Goal: Task Accomplishment & Management: Manage account settings

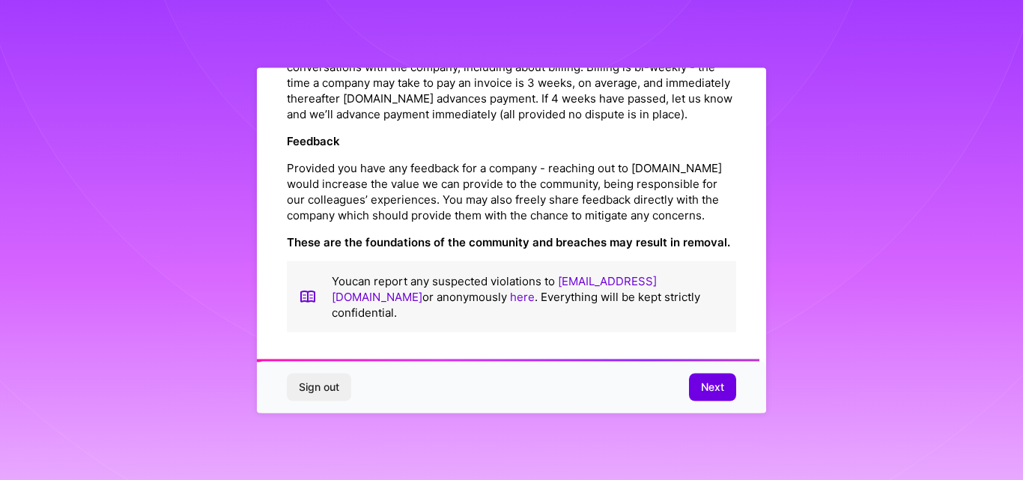
scroll to position [1777, 0]
click at [650, 291] on link "[EMAIL_ADDRESS][DOMAIN_NAME]" at bounding box center [494, 288] width 325 height 30
click at [719, 380] on span "Next" at bounding box center [712, 387] width 23 height 15
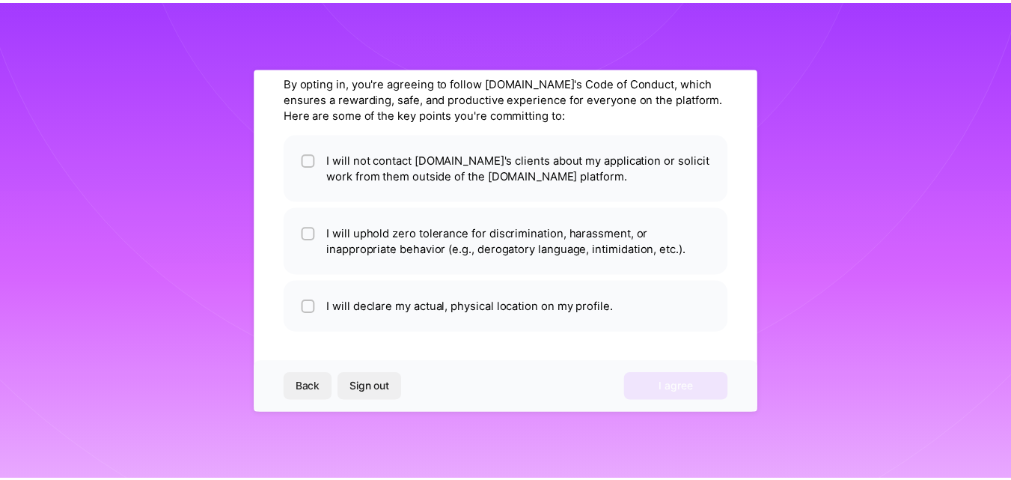
scroll to position [59, 0]
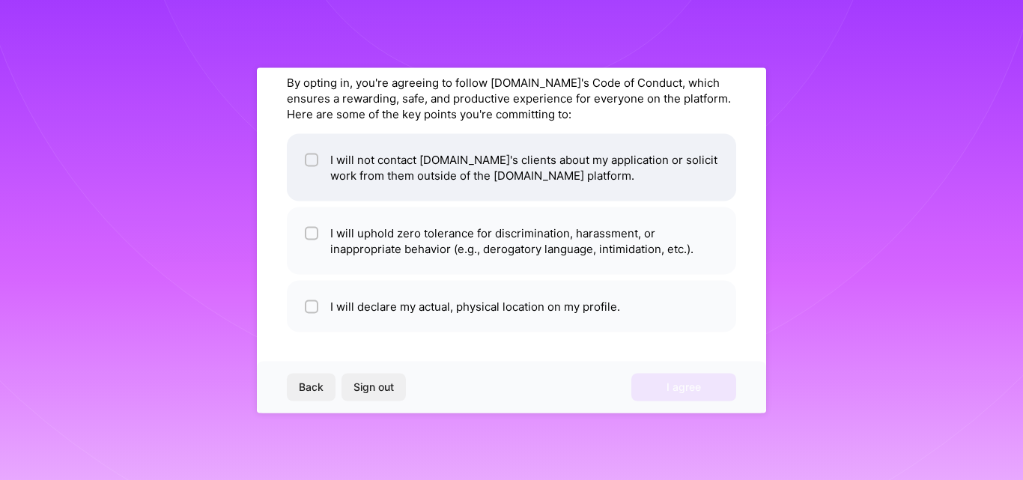
click at [316, 159] on input "checkbox" at bounding box center [313, 160] width 10 height 10
checkbox input "true"
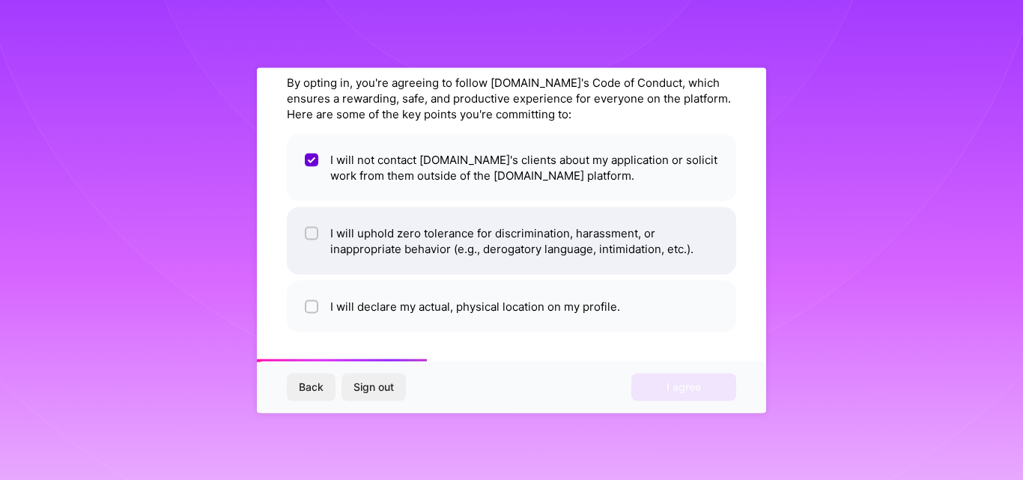
click at [315, 259] on li "I will uphold zero tolerance for discrimination, harassment, or inappropriate b…" at bounding box center [511, 240] width 449 height 67
checkbox input "true"
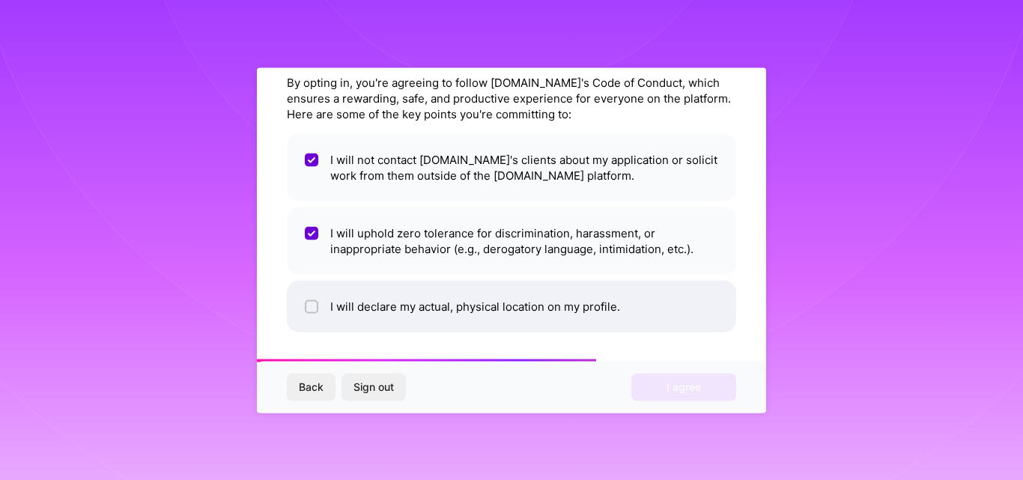
click at [313, 309] on input "checkbox" at bounding box center [313, 307] width 10 height 10
checkbox input "true"
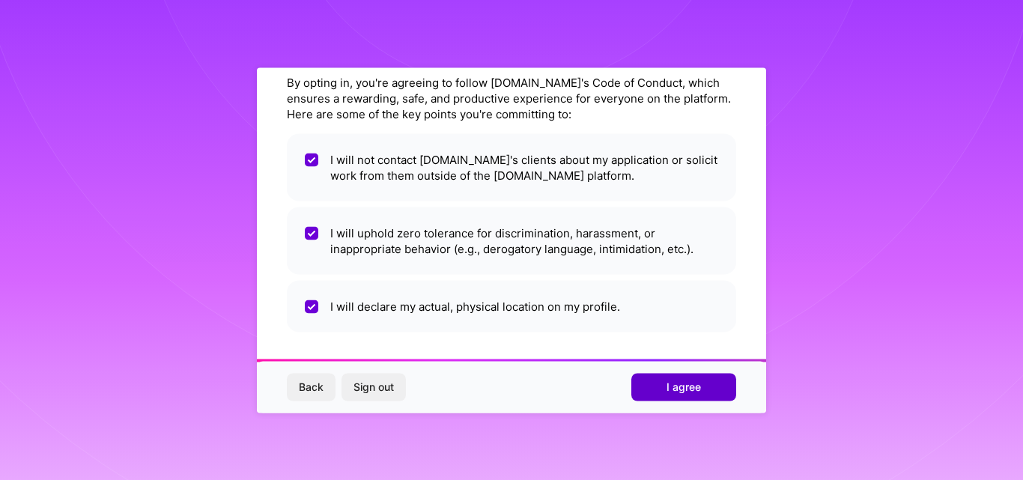
click at [694, 395] on button "I agree" at bounding box center [683, 387] width 105 height 27
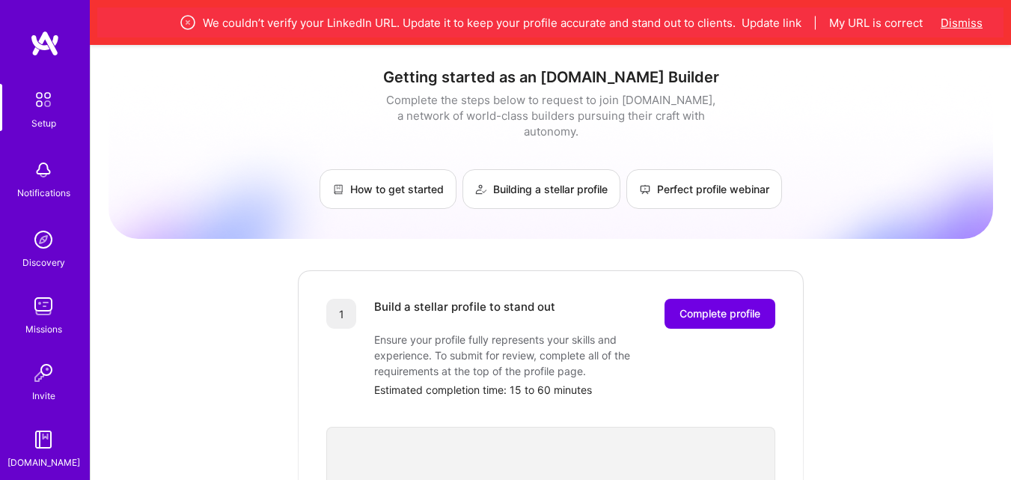
click at [974, 16] on button "Dismiss" at bounding box center [962, 23] width 42 height 16
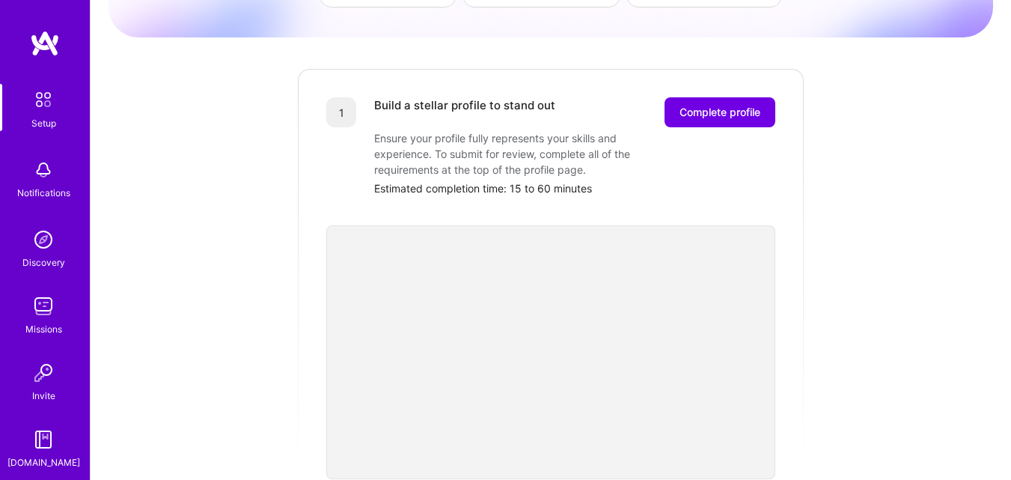
scroll to position [168, 0]
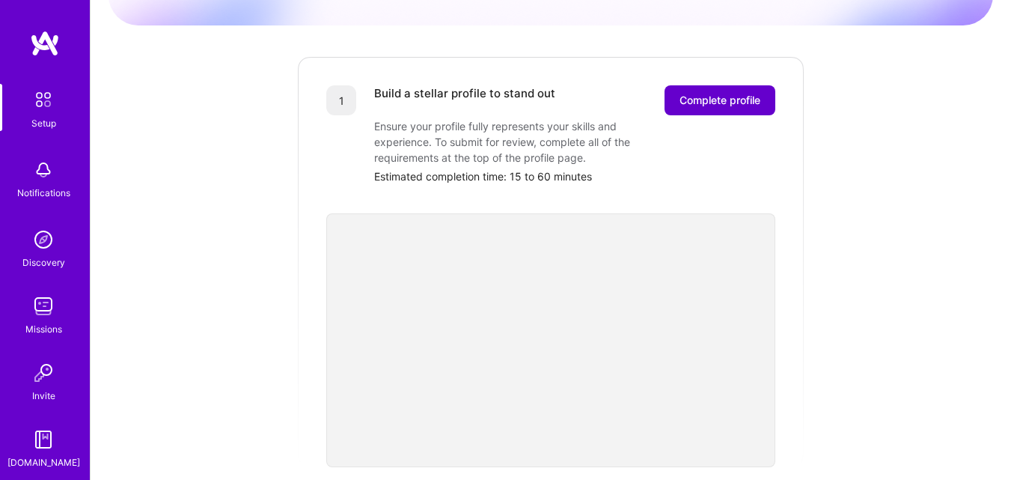
click at [743, 93] on span "Complete profile" at bounding box center [720, 100] width 81 height 15
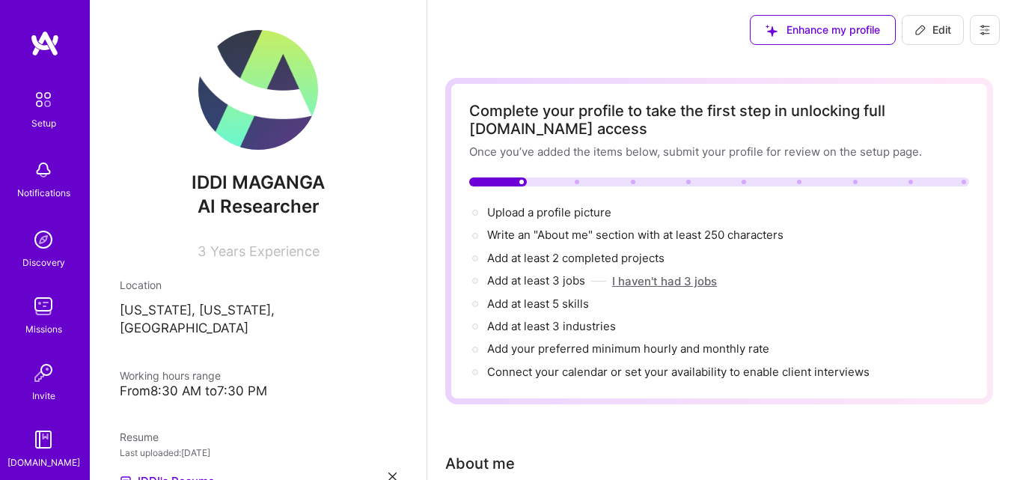
click at [681, 281] on button "I haven't had 3 jobs" at bounding box center [664, 281] width 105 height 16
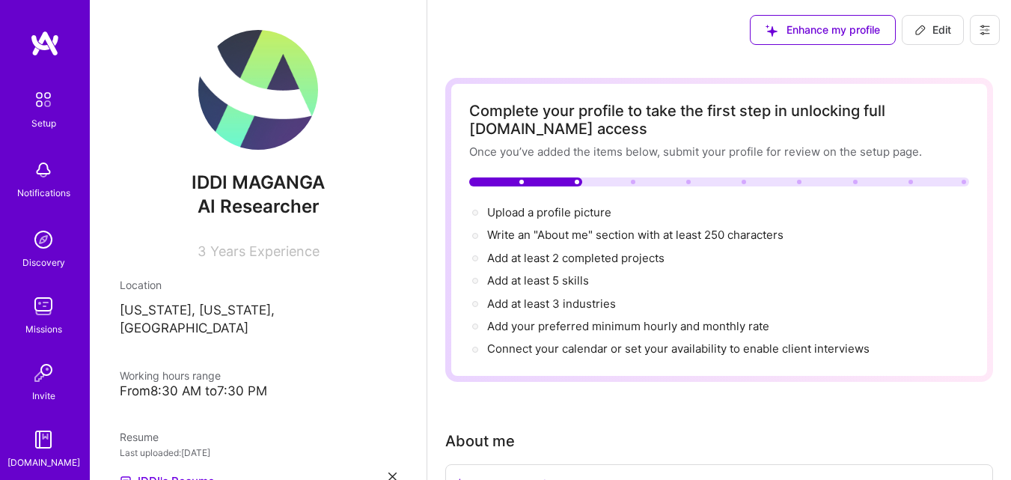
click at [526, 179] on div at bounding box center [525, 181] width 113 height 9
click at [569, 177] on div "Complete your profile to take the first step in unlocking full [DOMAIN_NAME] ac…" at bounding box center [719, 230] width 500 height 256
click at [535, 178] on div at bounding box center [525, 181] width 113 height 9
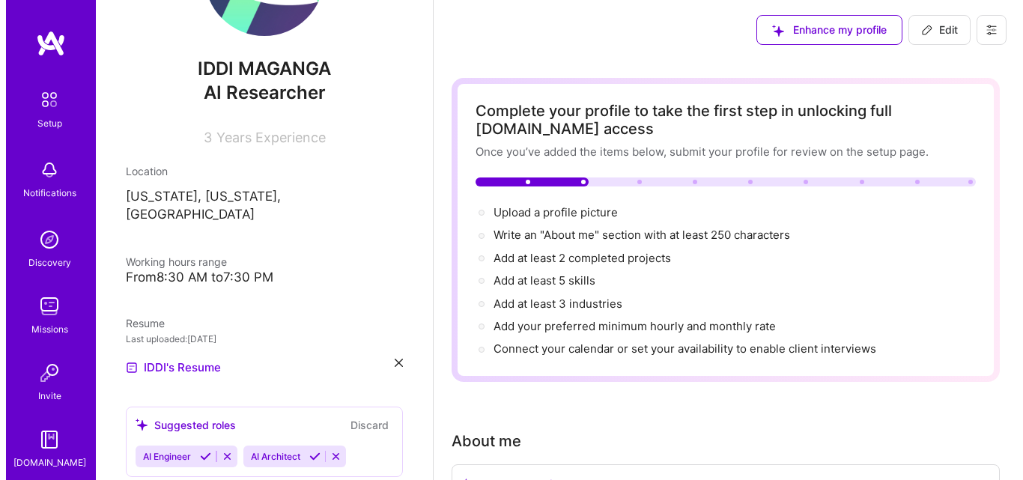
scroll to position [178, 0]
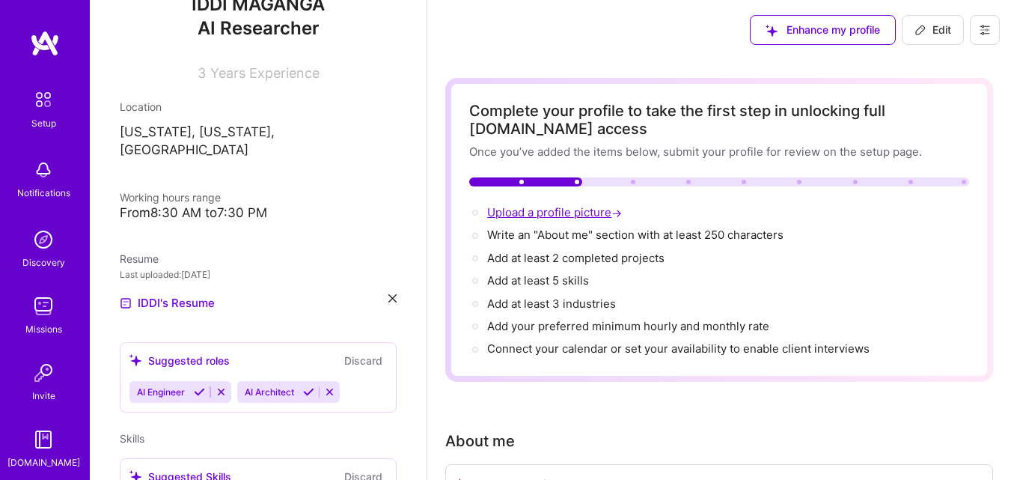
click at [572, 217] on span "Upload a profile picture →" at bounding box center [556, 212] width 138 height 14
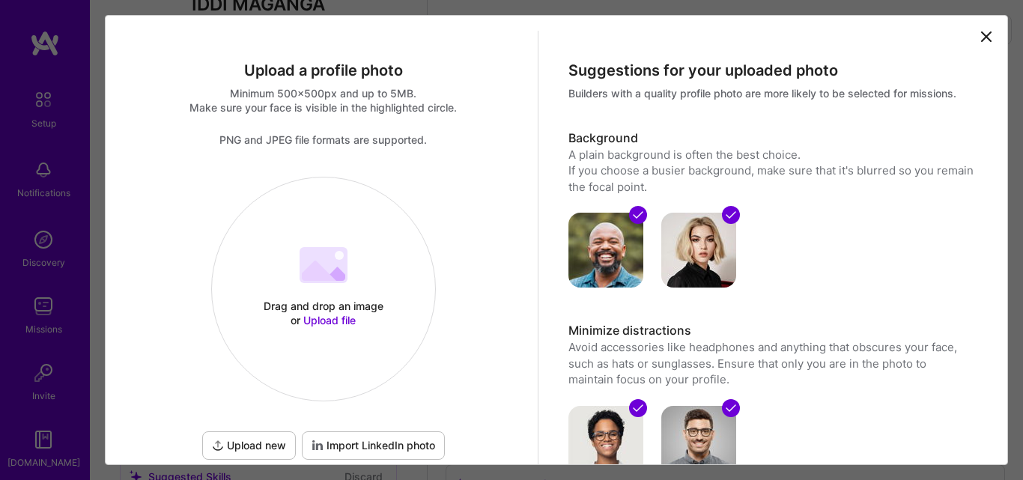
click at [336, 287] on div "Drag and drop an image or Upload file Upload file" at bounding box center [323, 289] width 223 height 159
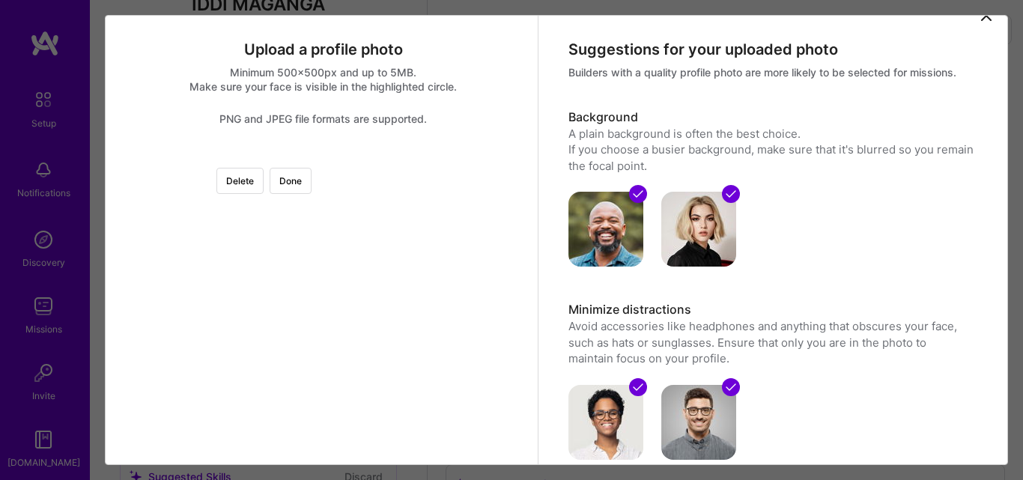
scroll to position [146, 0]
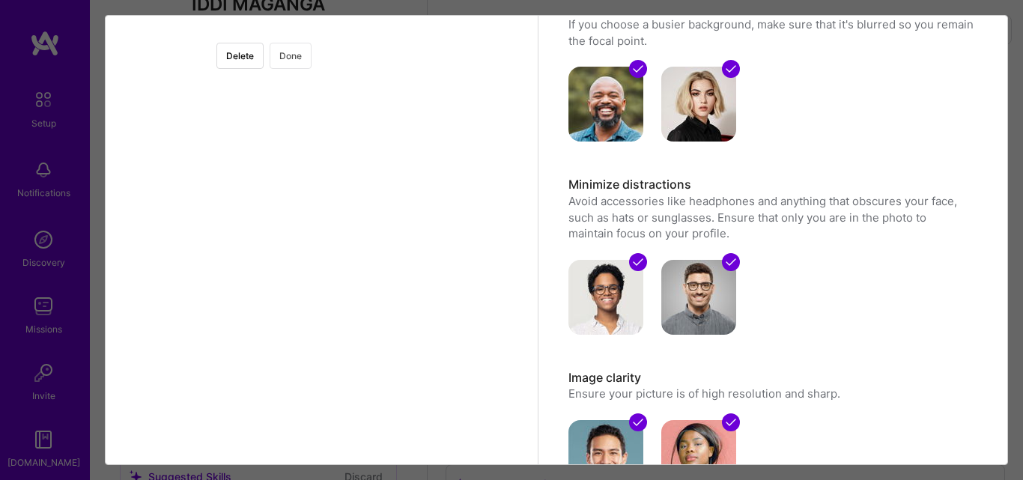
click at [311, 59] on button "Done" at bounding box center [291, 56] width 42 height 26
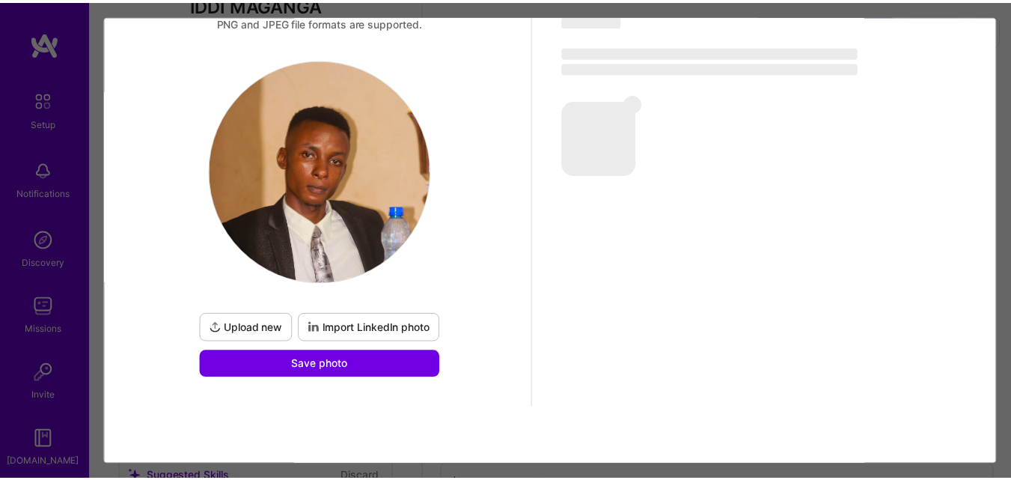
scroll to position [118, 0]
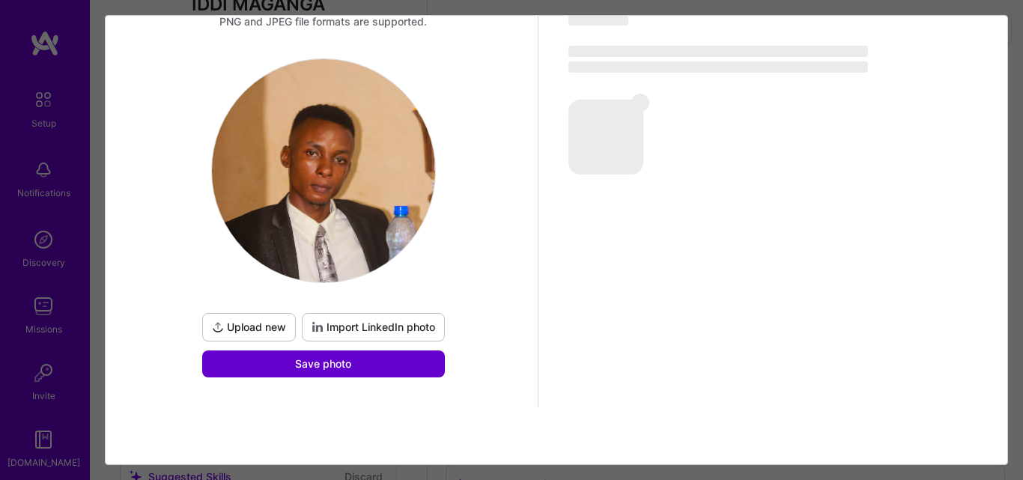
click at [392, 366] on button "Save photo" at bounding box center [323, 363] width 243 height 27
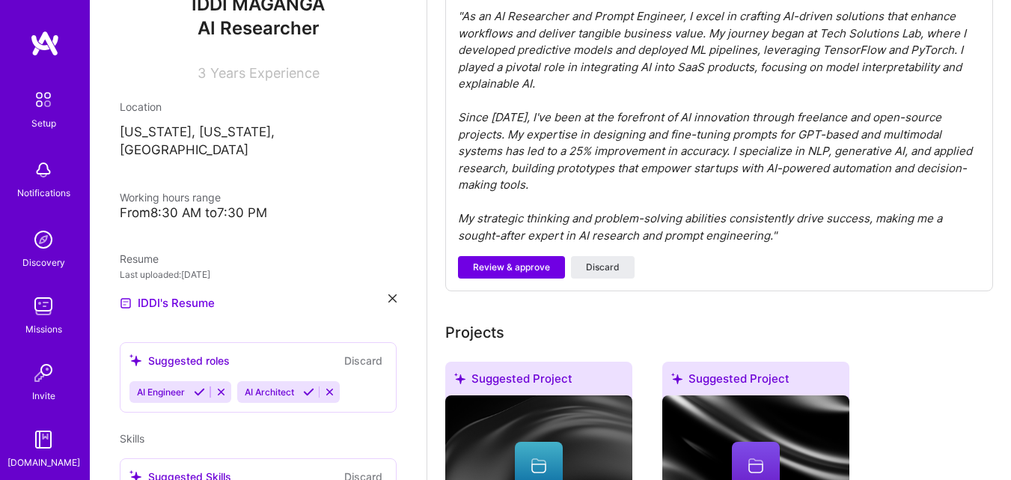
scroll to position [473, 0]
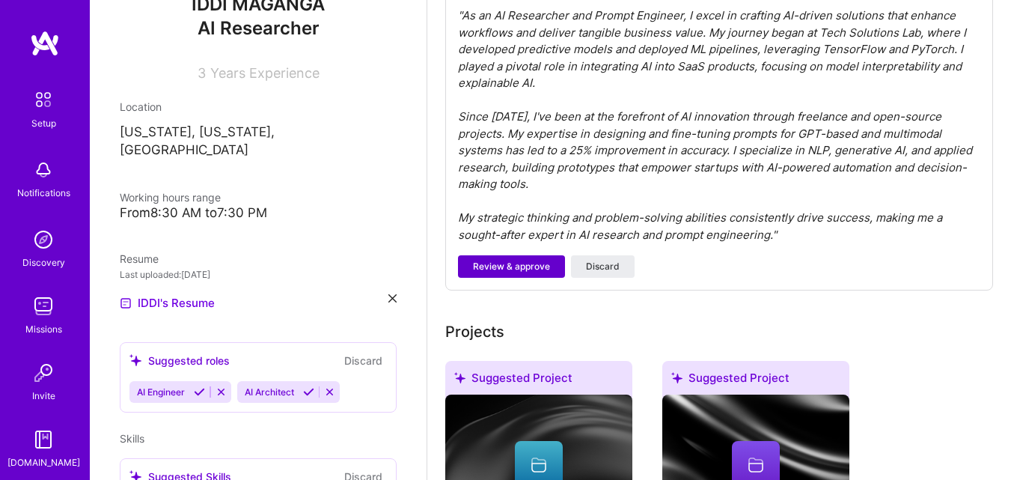
click at [494, 260] on span "Review & approve" at bounding box center [511, 266] width 77 height 13
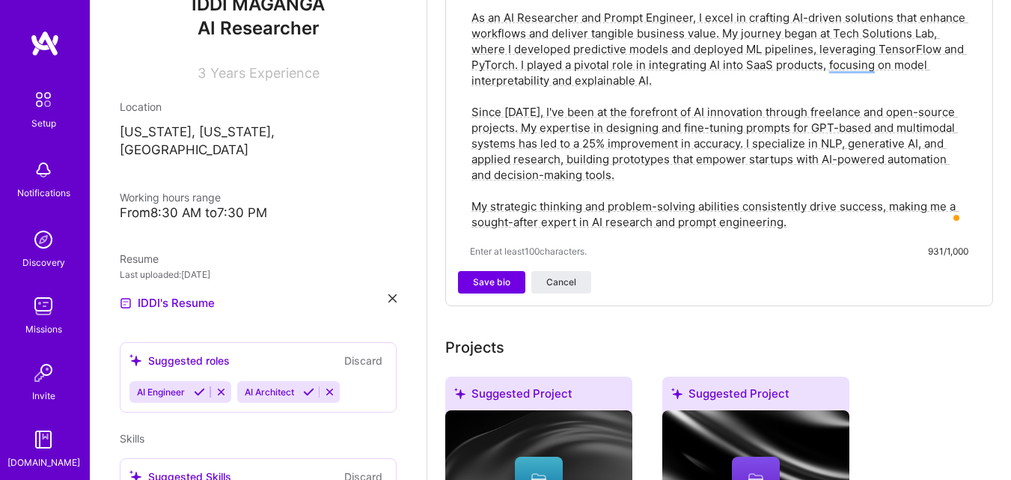
scroll to position [440, 0]
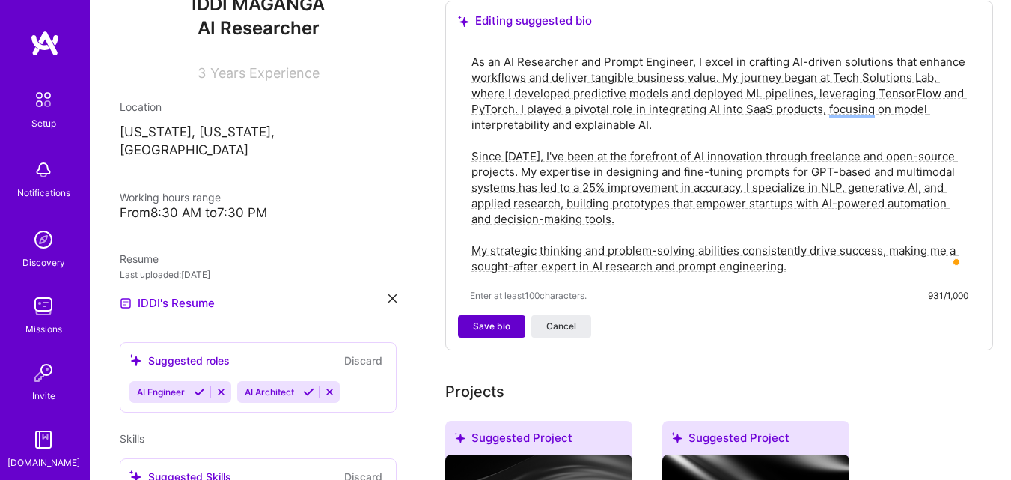
click at [491, 318] on button "Save bio" at bounding box center [491, 326] width 67 height 22
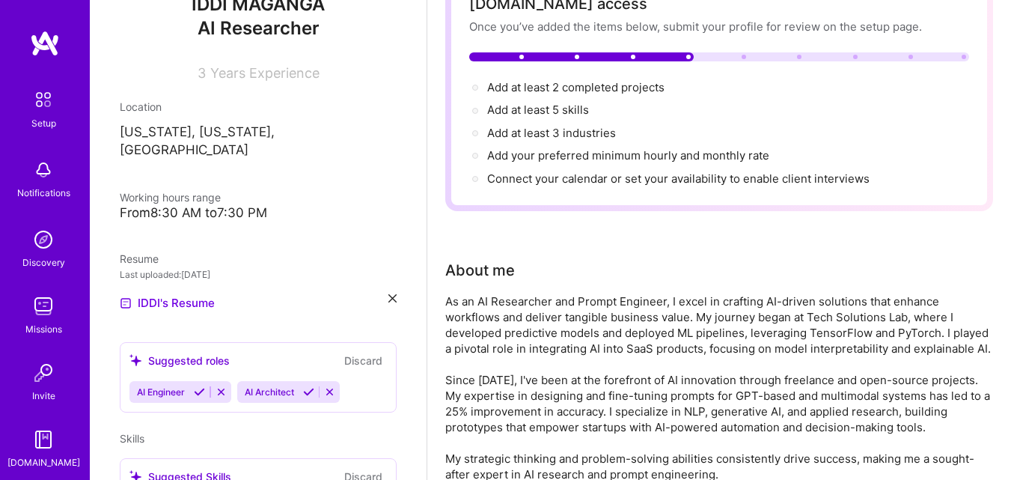
scroll to position [129, 0]
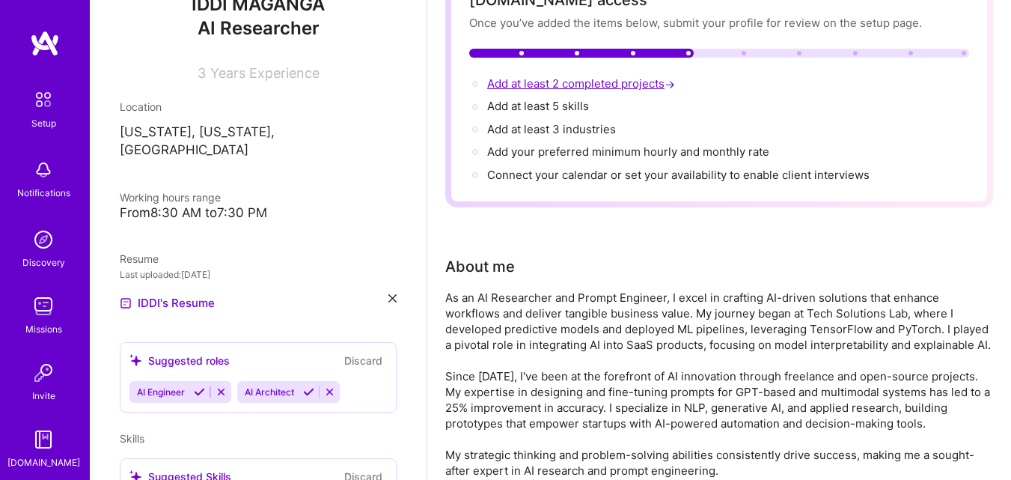
click at [630, 82] on span "Add at least 2 completed projects →" at bounding box center [582, 83] width 191 height 14
select select "US"
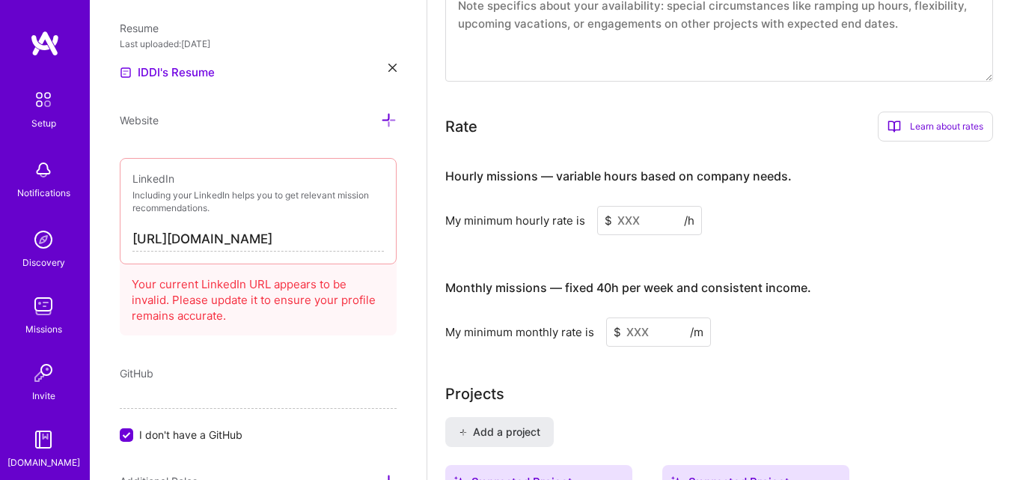
scroll to position [948, 0]
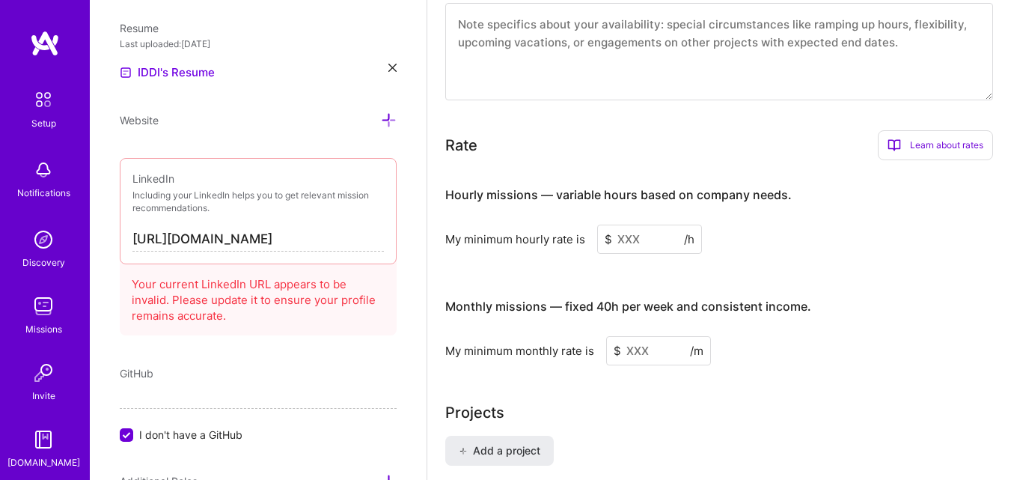
click at [353, 239] on input "[URL][DOMAIN_NAME]" at bounding box center [259, 240] width 252 height 24
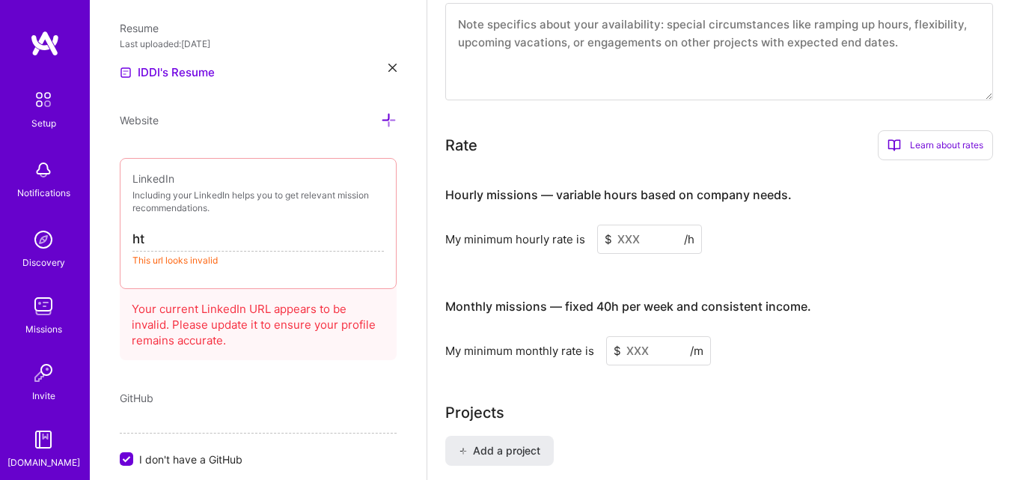
type input "h"
paste input "iddi-maganga-372197305"
drag, startPoint x: 175, startPoint y: 234, endPoint x: 128, endPoint y: 237, distance: 47.3
click at [128, 237] on div "LinkedIn Including your LinkedIn helps you to get relevant mission recommendati…" at bounding box center [258, 223] width 277 height 130
paste input "[DOMAIN_NAME][URL]"
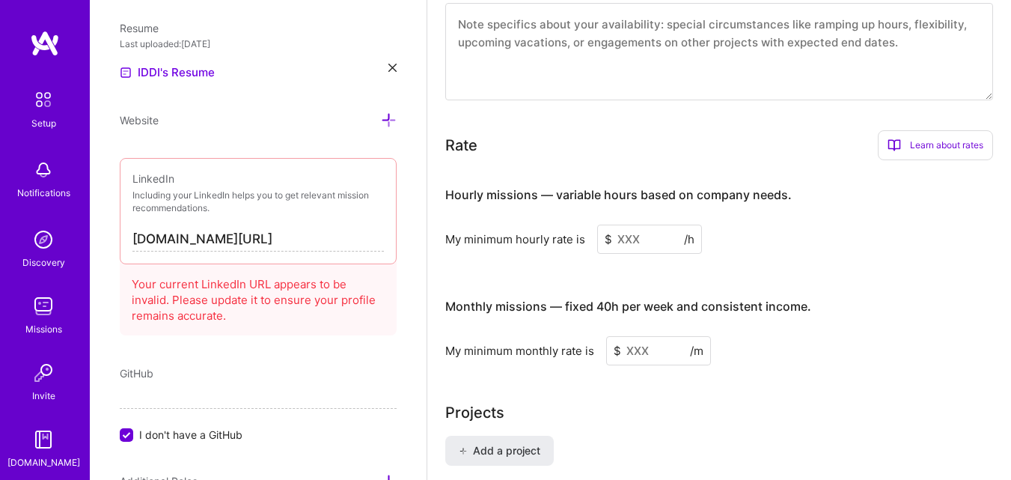
type input "[URL][DOMAIN_NAME]"
click at [324, 308] on div "Your current LinkedIn URL appears to be invalid. Please update it to ensure you…" at bounding box center [258, 296] width 277 height 77
click at [326, 350] on div "Edit photo IDDI MAGANGA AI Researcher 3 Years Experience Location This is the l…" at bounding box center [258, 240] width 337 height 480
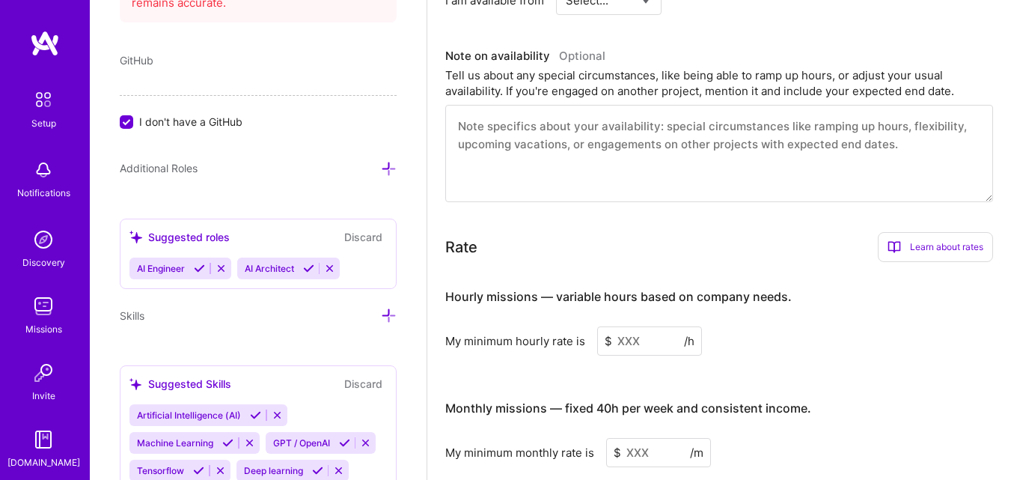
scroll to position [972, 0]
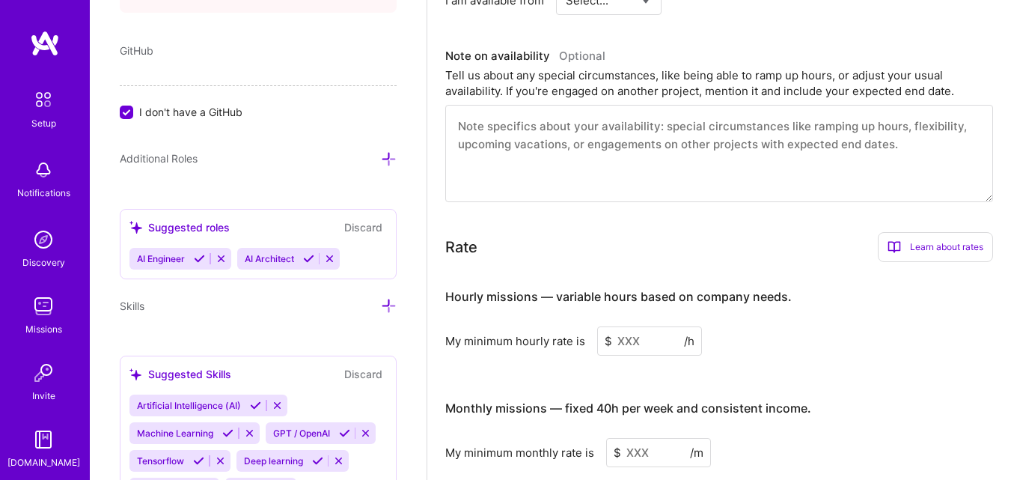
click at [381, 305] on icon at bounding box center [389, 306] width 16 height 16
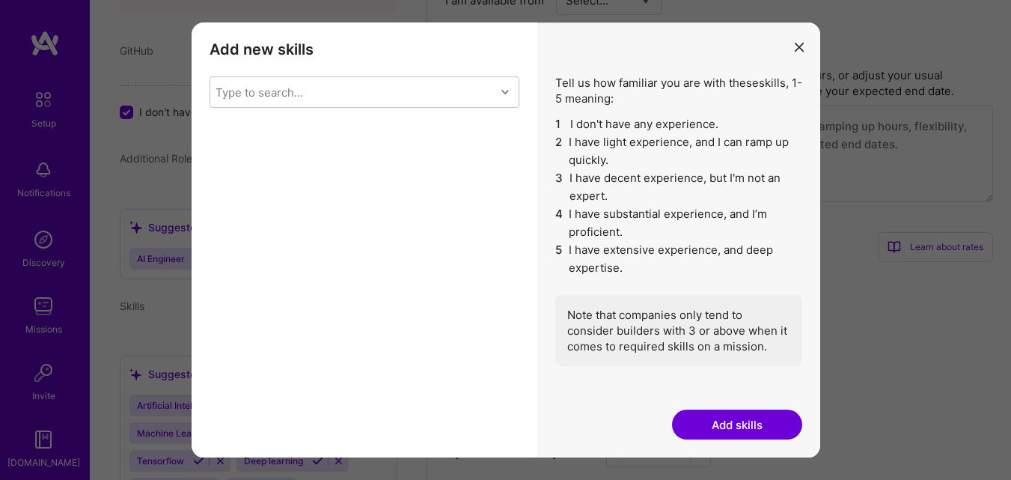
click at [800, 43] on icon "modal" at bounding box center [799, 47] width 9 height 9
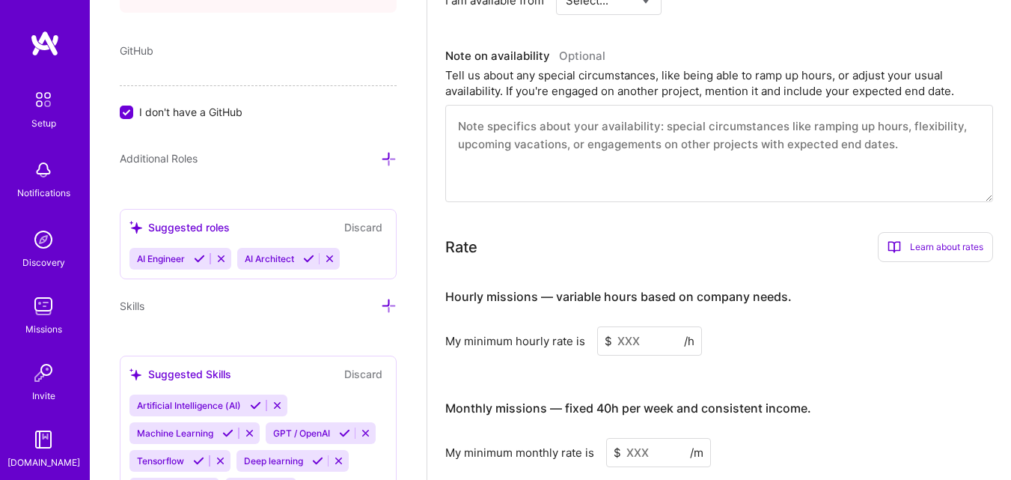
click at [171, 263] on span "AI Engineer" at bounding box center [161, 258] width 48 height 11
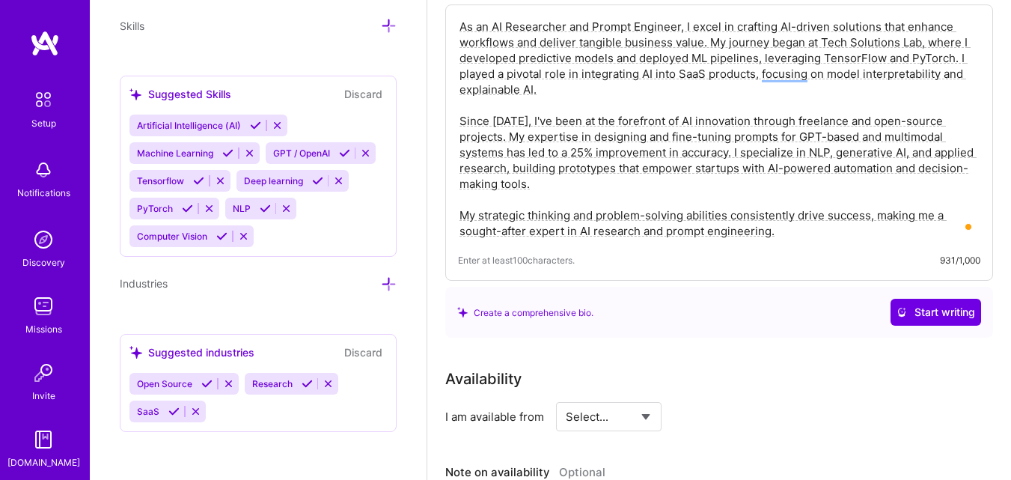
scroll to position [476, 0]
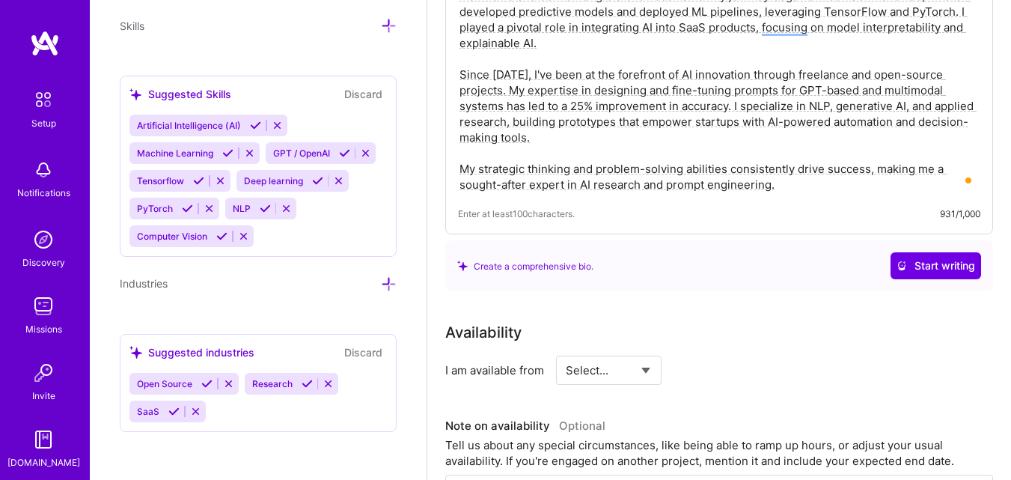
click at [636, 159] on textarea "As an AI Researcher and Prompt Engineer, I excel in crafting AI-driven solution…" at bounding box center [719, 82] width 523 height 223
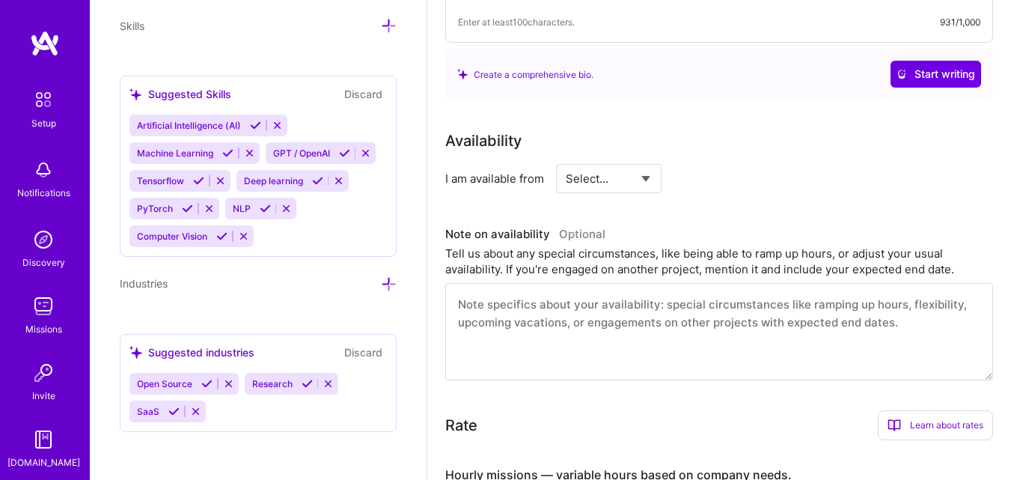
scroll to position [694, 0]
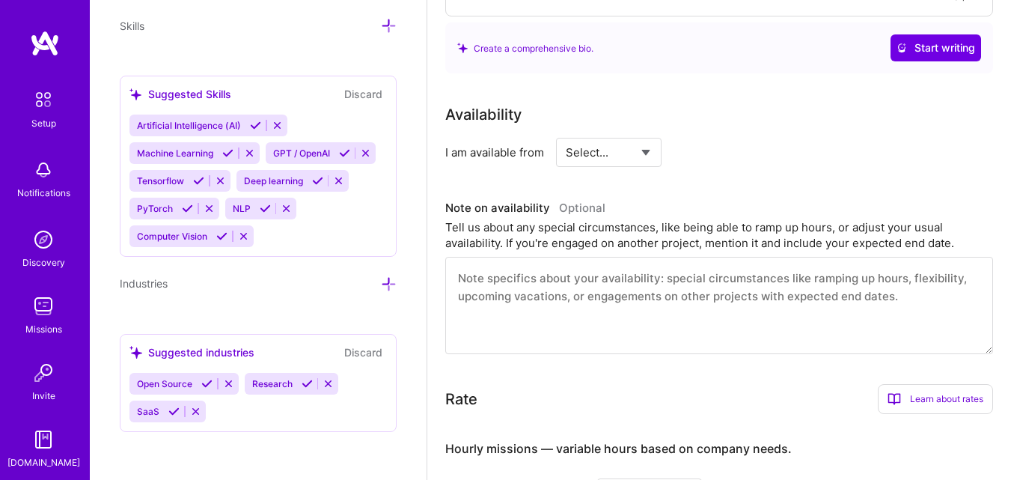
click at [631, 154] on select "Select... Right Now Future Date Not Available" at bounding box center [609, 152] width 86 height 38
select select "Right Now"
click at [566, 133] on select "Select... Right Now Future Date Not Available" at bounding box center [609, 152] width 86 height 38
click at [725, 156] on input at bounding box center [746, 152] width 90 height 29
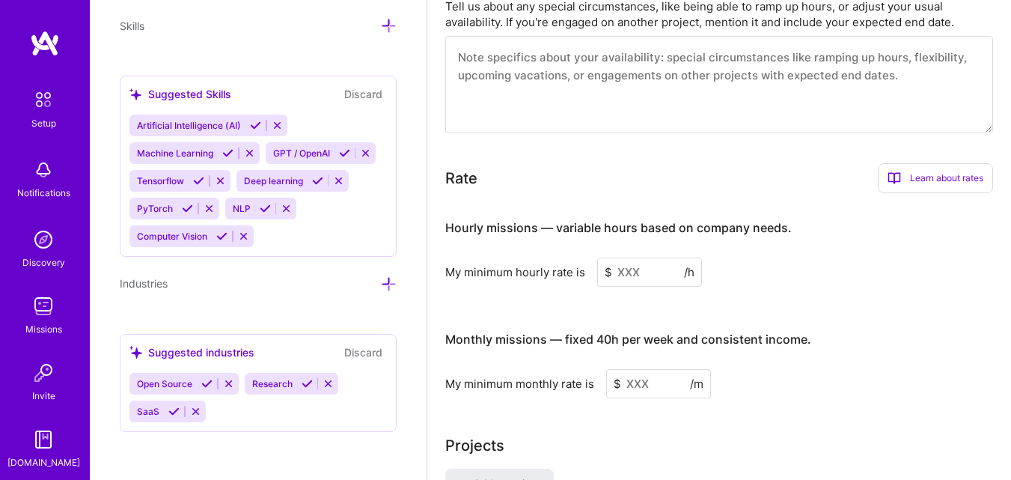
scroll to position [965, 0]
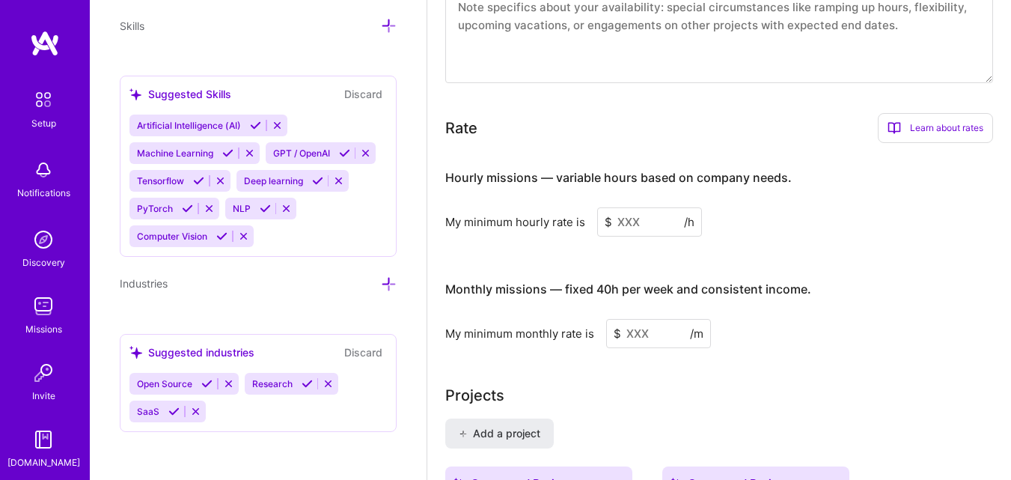
type input "40"
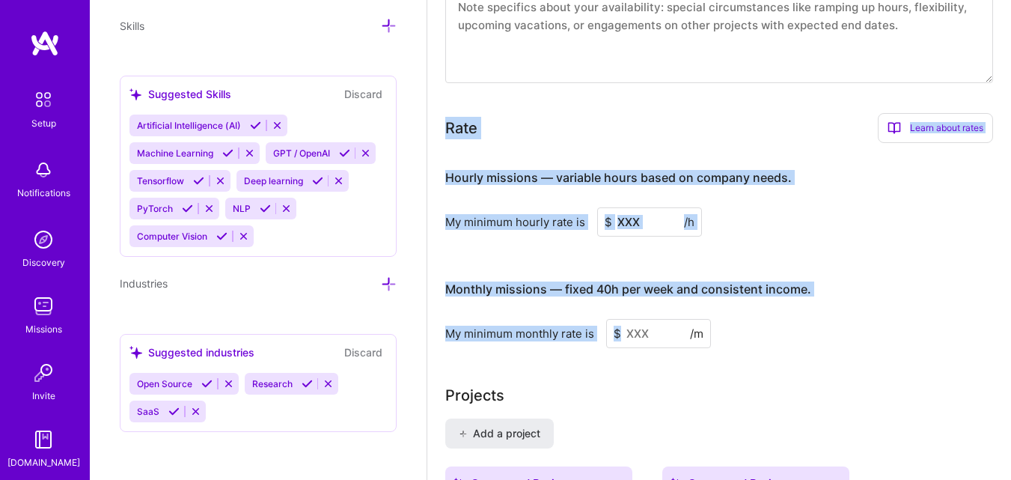
drag, startPoint x: 445, startPoint y: 118, endPoint x: 746, endPoint y: 335, distance: 371.7
click at [746, 335] on div "Complete your profile to take the first step in unlocking full [DOMAIN_NAME] ac…" at bounding box center [719, 140] width 584 height 2091
copy div "Lore Ipsum dolor sitam Consec Adip Elit se doeius temp? Inci utlab etdolore mag…"
click at [759, 222] on div "My minimum hourly rate is $ /h" at bounding box center [719, 221] width 548 height 29
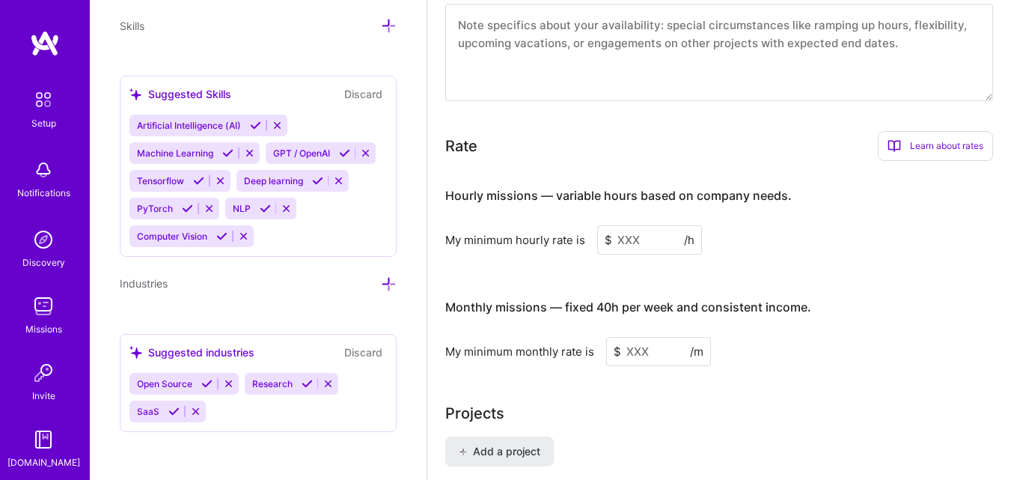
scroll to position [946, 0]
click at [645, 238] on input at bounding box center [649, 240] width 105 height 29
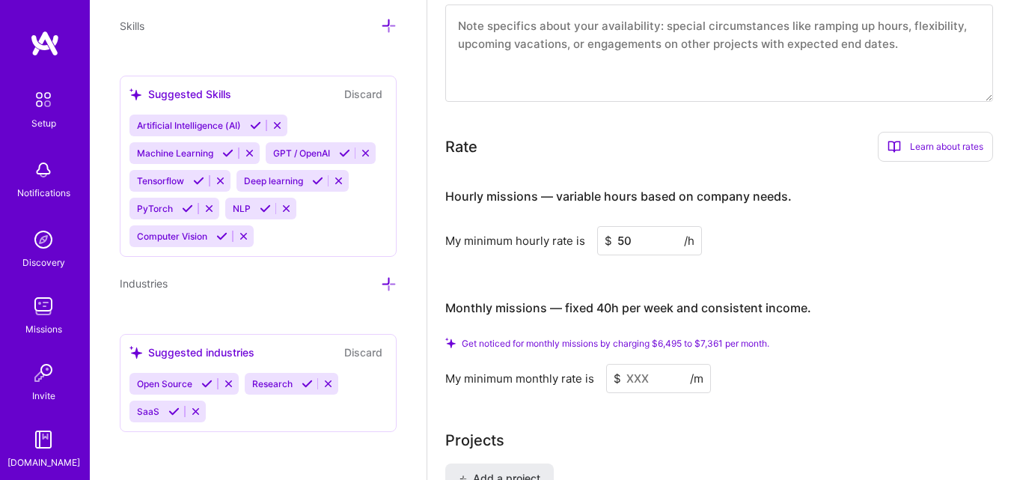
type input "50"
click at [856, 282] on div "Hourly missions — variable hours based on company needs. My minimum hourly rate…" at bounding box center [719, 283] width 548 height 219
click at [647, 377] on input at bounding box center [658, 378] width 105 height 29
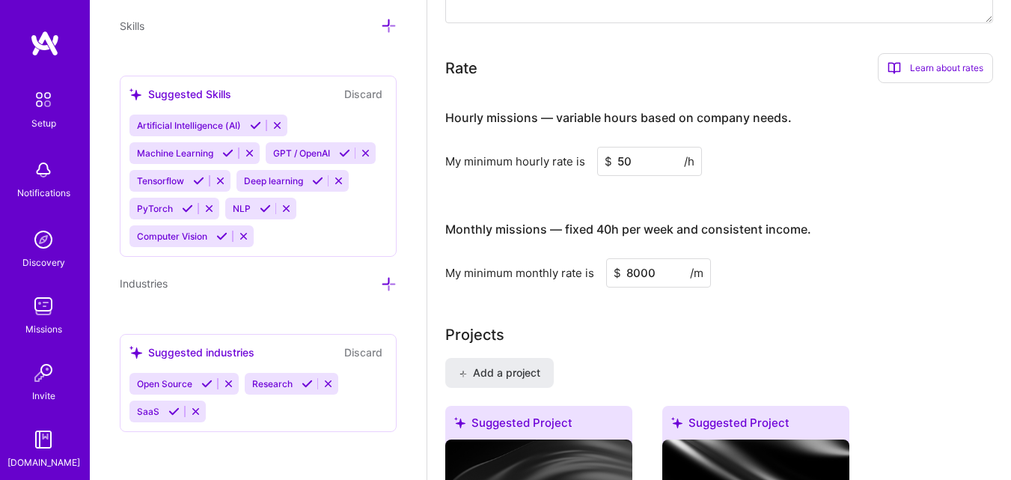
scroll to position [1030, 0]
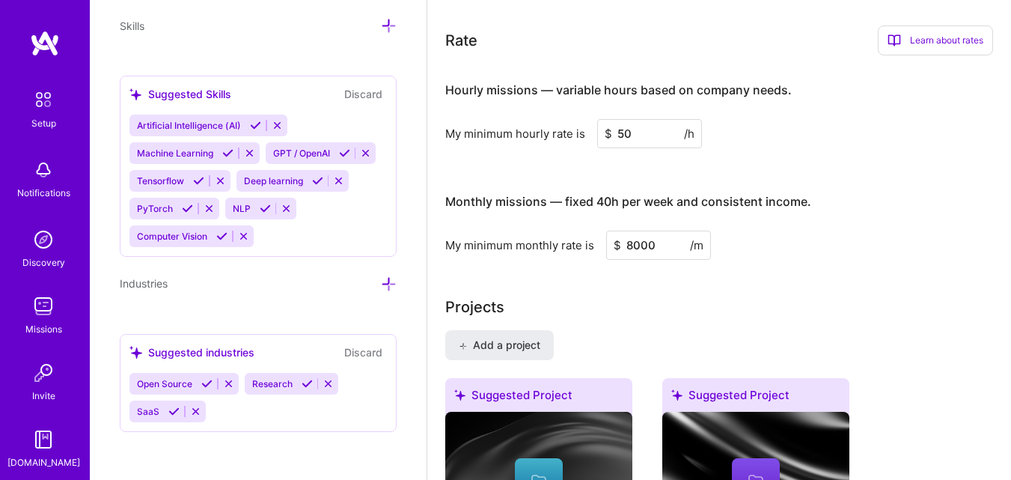
type input "8000"
click at [862, 250] on div "My minimum monthly rate is $ 8000 /m" at bounding box center [719, 245] width 548 height 29
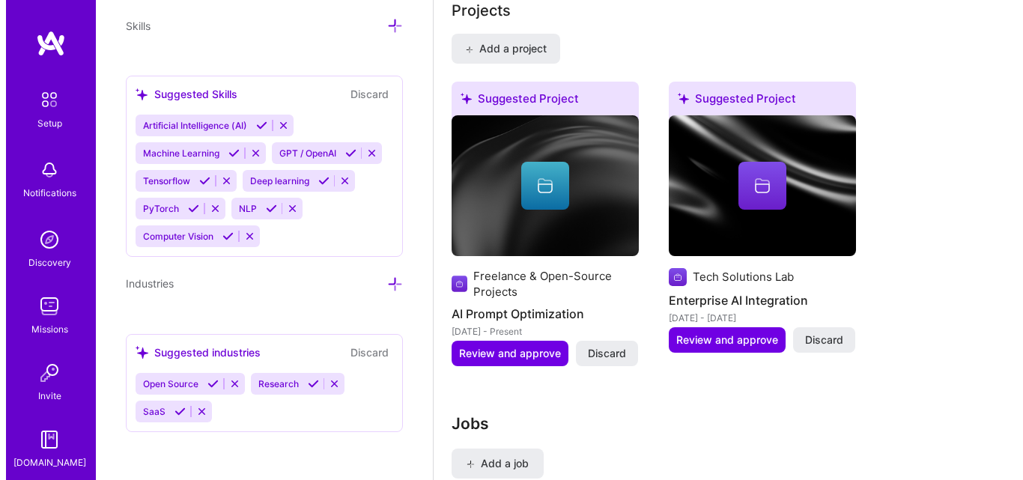
scroll to position [1327, 0]
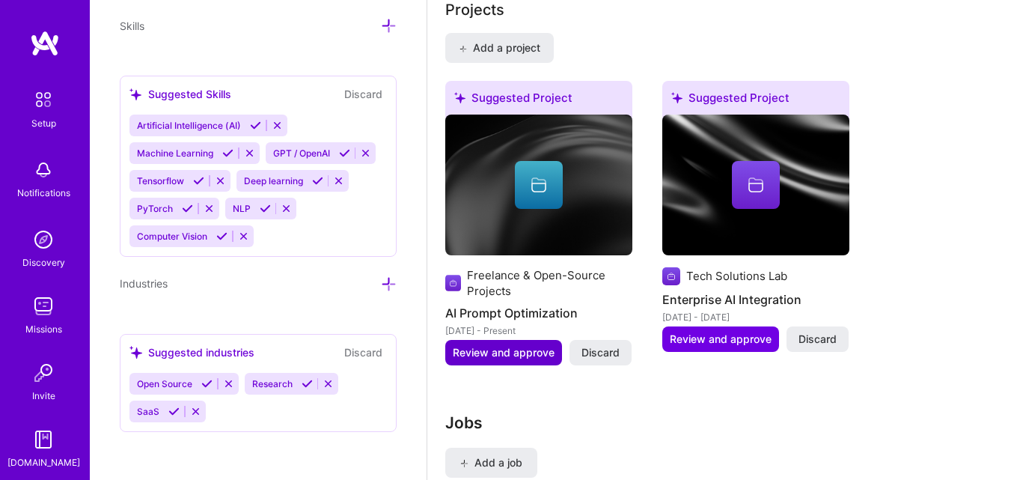
click at [530, 347] on span "Review and approve" at bounding box center [504, 352] width 102 height 15
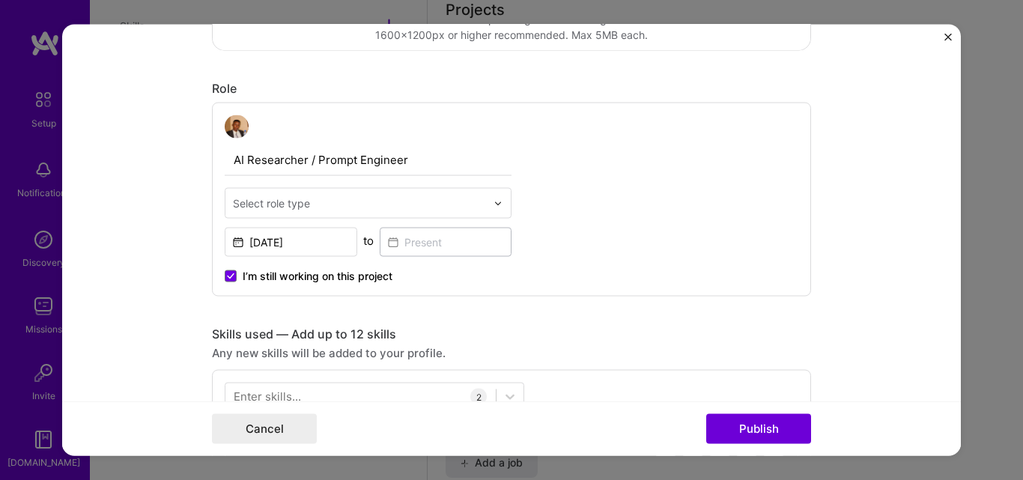
scroll to position [456, 0]
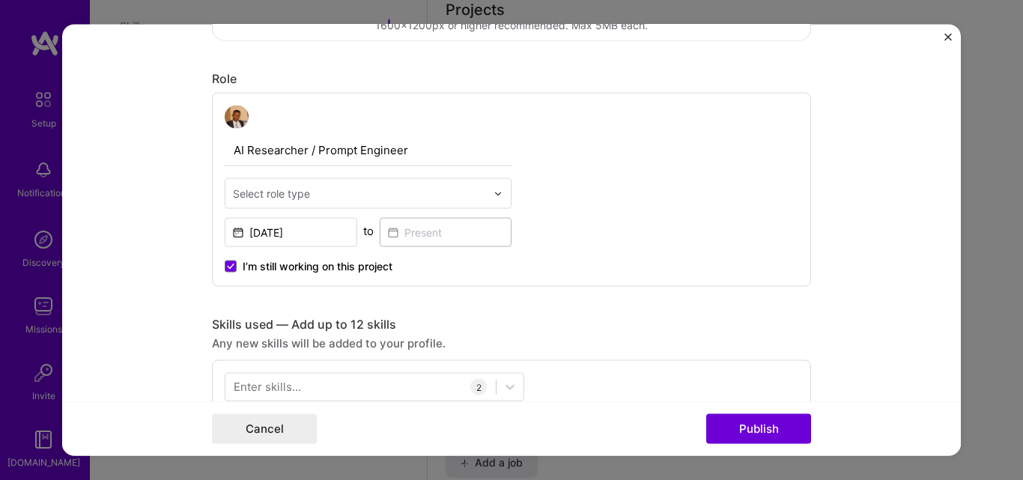
click at [460, 191] on input "text" at bounding box center [359, 194] width 253 height 16
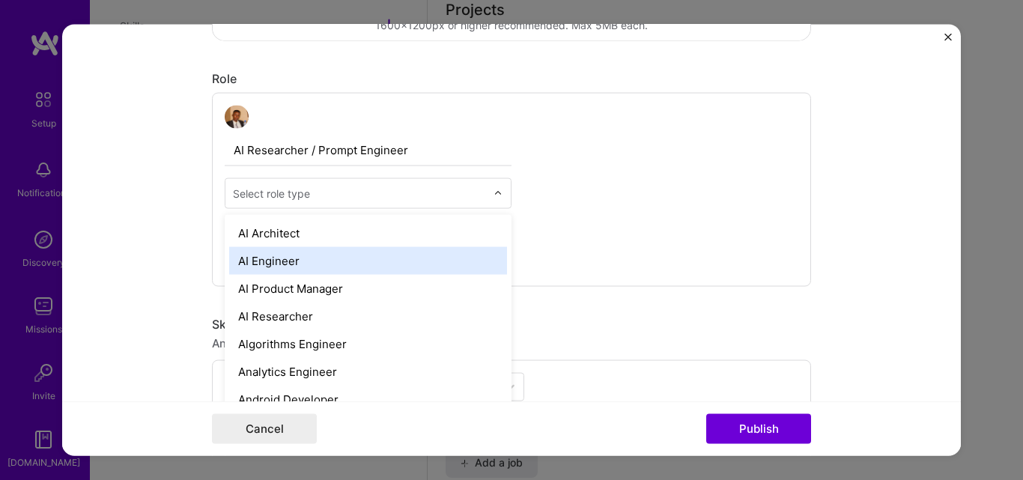
drag, startPoint x: 389, startPoint y: 262, endPoint x: 332, endPoint y: 298, distance: 67.9
click at [368, 273] on div "AI Engineer" at bounding box center [368, 261] width 278 height 28
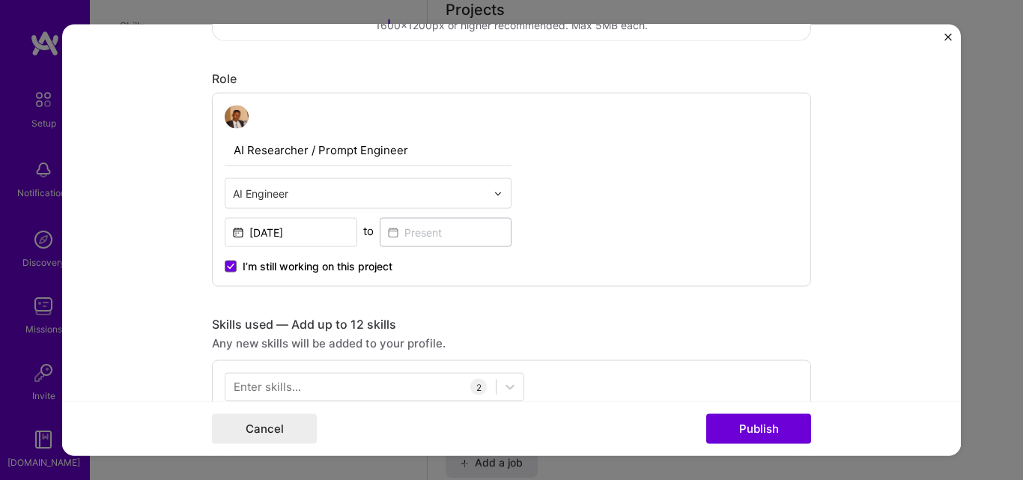
click at [380, 201] on input "text" at bounding box center [359, 194] width 253 height 16
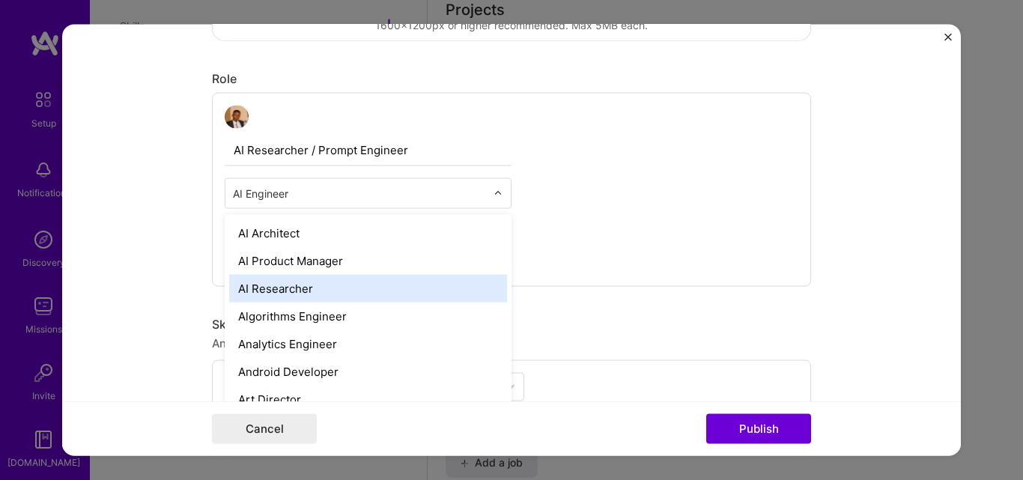
click at [283, 292] on div "AI Researcher" at bounding box center [368, 289] width 278 height 28
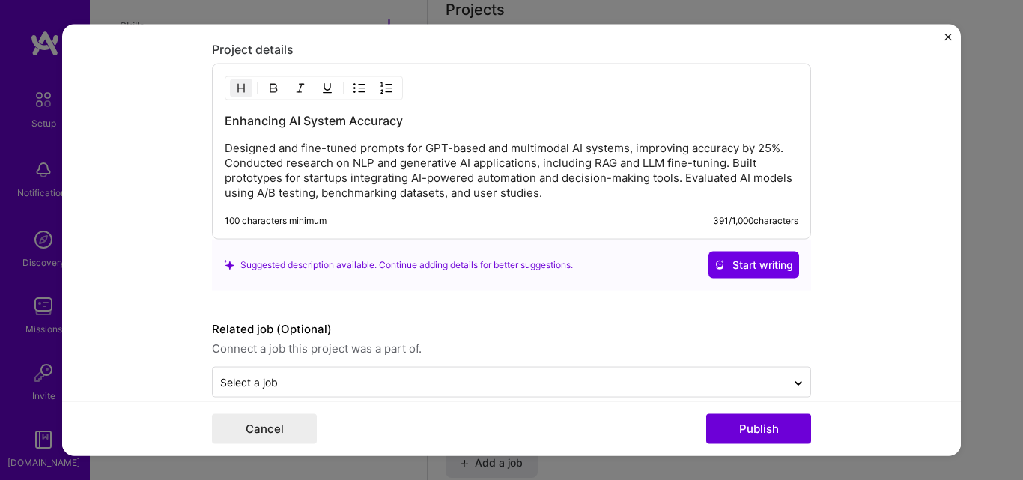
scroll to position [1346, 0]
click at [535, 192] on p "Designed and fine-tuned prompts for GPT-based and multimodal AI systems, improv…" at bounding box center [511, 171] width 573 height 60
click at [559, 192] on p "Designed and fine-tuned prompts for GPT-based and multimodal AI systems, improv…" at bounding box center [511, 171] width 573 height 60
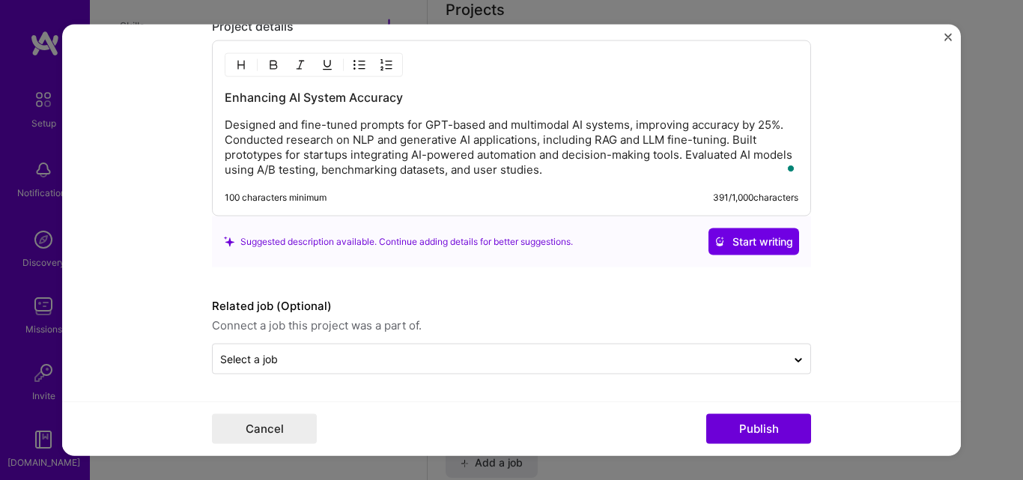
scroll to position [1370, 0]
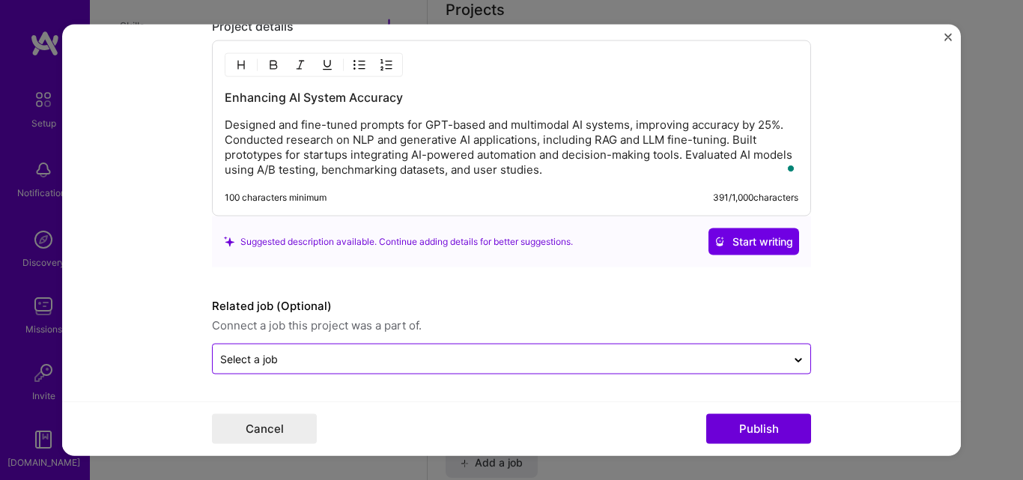
click at [460, 348] on div "Select a job" at bounding box center [499, 358] width 573 height 29
click at [603, 368] on div at bounding box center [499, 359] width 558 height 19
click at [604, 359] on input "text" at bounding box center [499, 359] width 558 height 16
click at [792, 354] on icon at bounding box center [798, 360] width 12 height 15
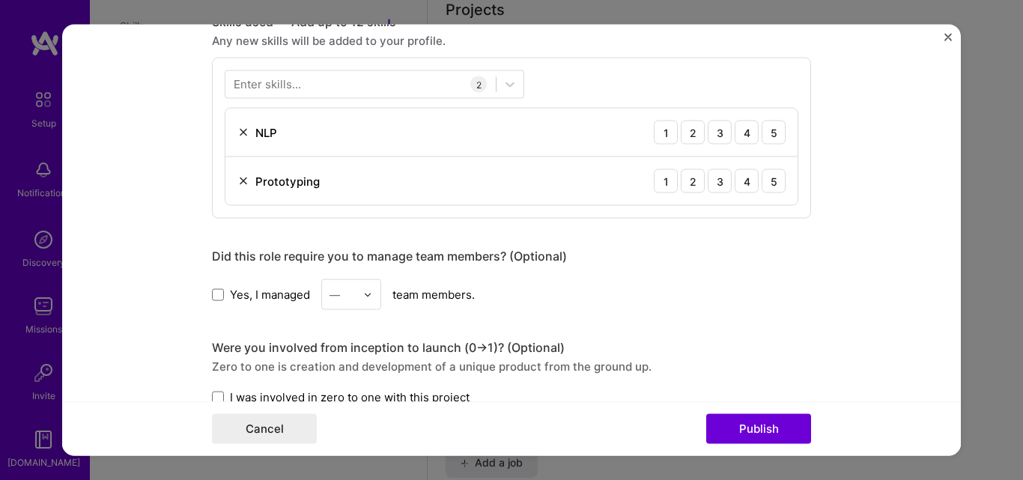
scroll to position [0, 0]
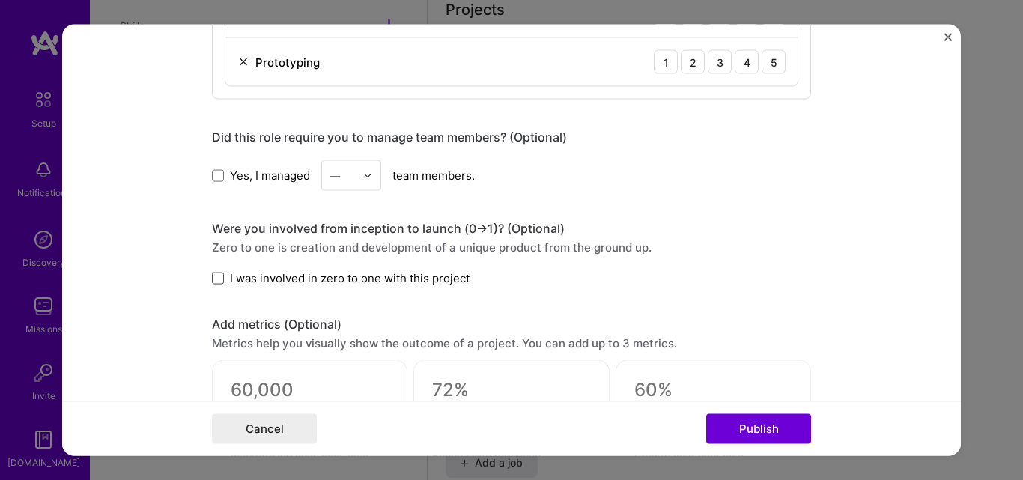
click at [214, 281] on span at bounding box center [218, 279] width 12 height 12
click at [0, 0] on input "I was involved in zero to one with this project" at bounding box center [0, 0] width 0 height 0
click at [215, 280] on icon at bounding box center [218, 278] width 6 height 4
click at [0, 0] on input "I was involved in zero to one with this project" at bounding box center [0, 0] width 0 height 0
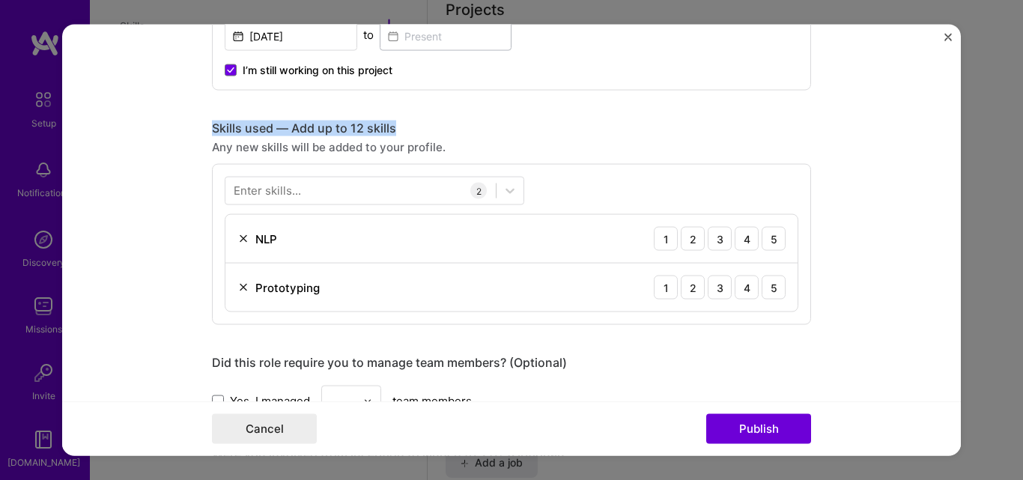
drag, startPoint x: 205, startPoint y: 124, endPoint x: 438, endPoint y: 118, distance: 232.9
click at [438, 118] on form "Editing suggested project This project is suggested based on your LinkedIn, res…" at bounding box center [511, 240] width 898 height 432
copy div "Skills used — Add up to 12 skills"
click at [336, 186] on div at bounding box center [360, 191] width 270 height 25
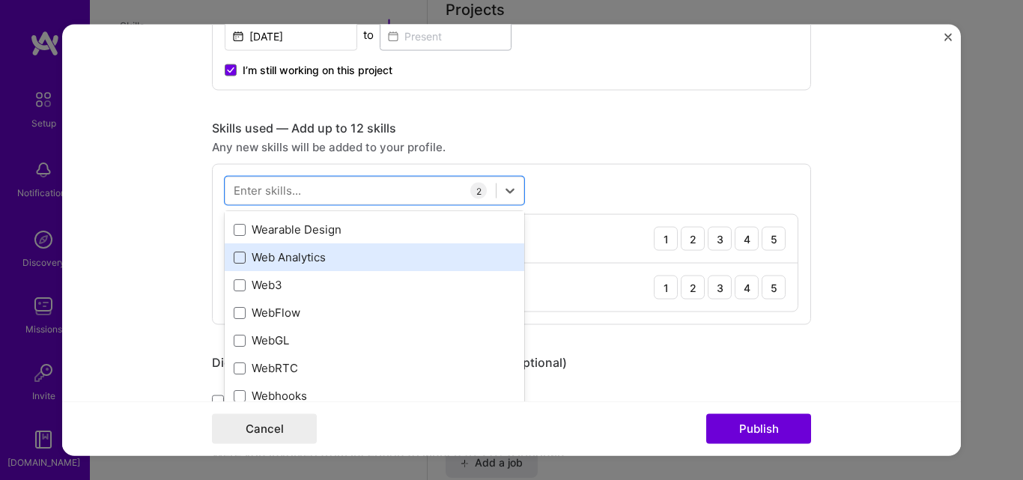
click at [238, 254] on span at bounding box center [240, 257] width 12 height 12
click at [0, 0] on input "checkbox" at bounding box center [0, 0] width 0 height 0
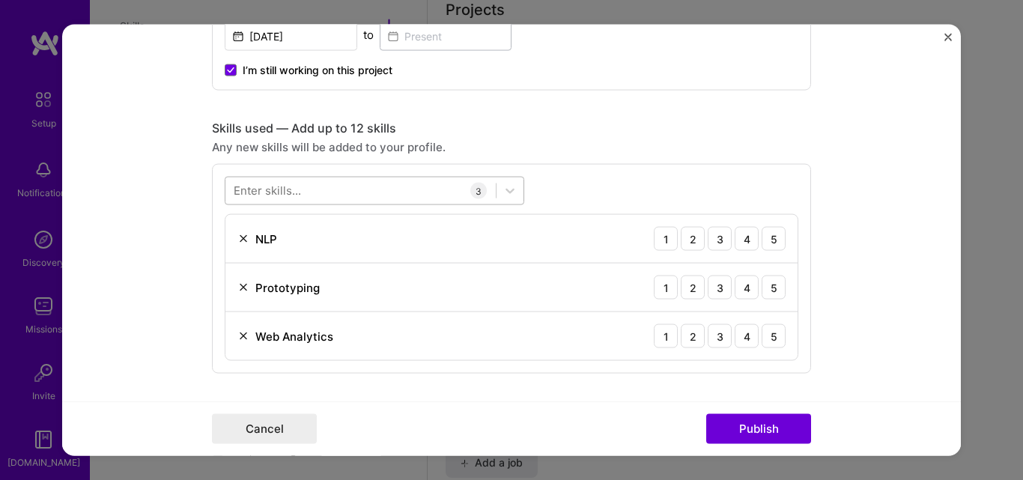
drag, startPoint x: 300, startPoint y: 299, endPoint x: 307, endPoint y: 189, distance: 109.5
click at [307, 179] on div at bounding box center [360, 191] width 270 height 25
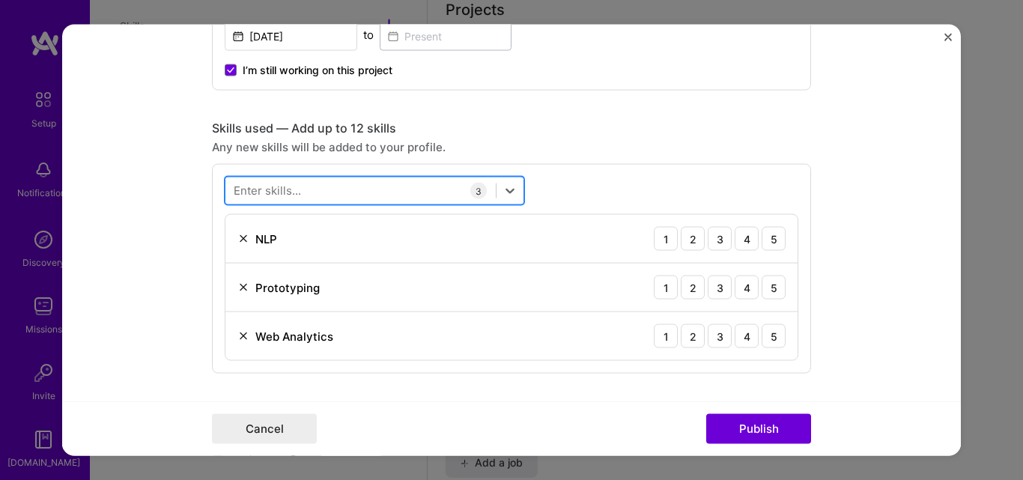
click at [307, 189] on div at bounding box center [360, 191] width 270 height 25
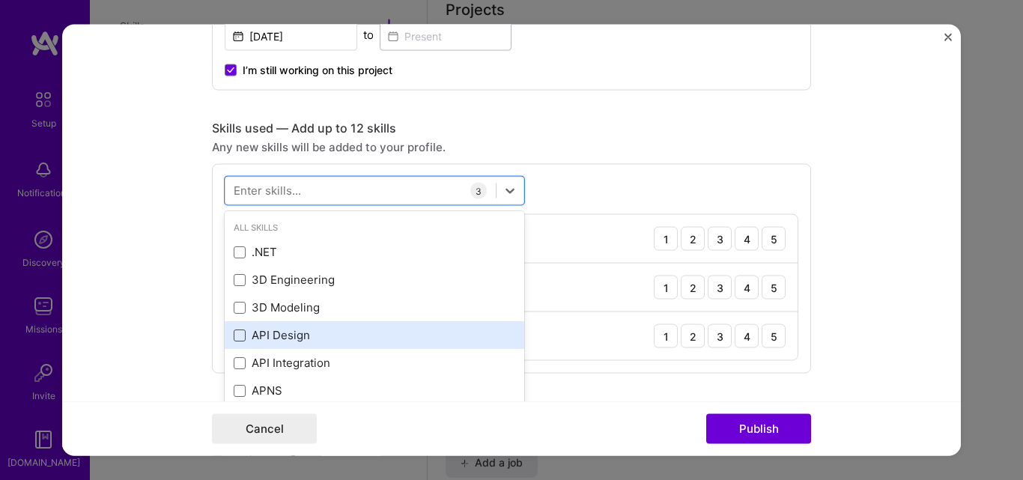
click at [237, 335] on span at bounding box center [240, 335] width 12 height 12
click at [0, 0] on input "checkbox" at bounding box center [0, 0] width 0 height 0
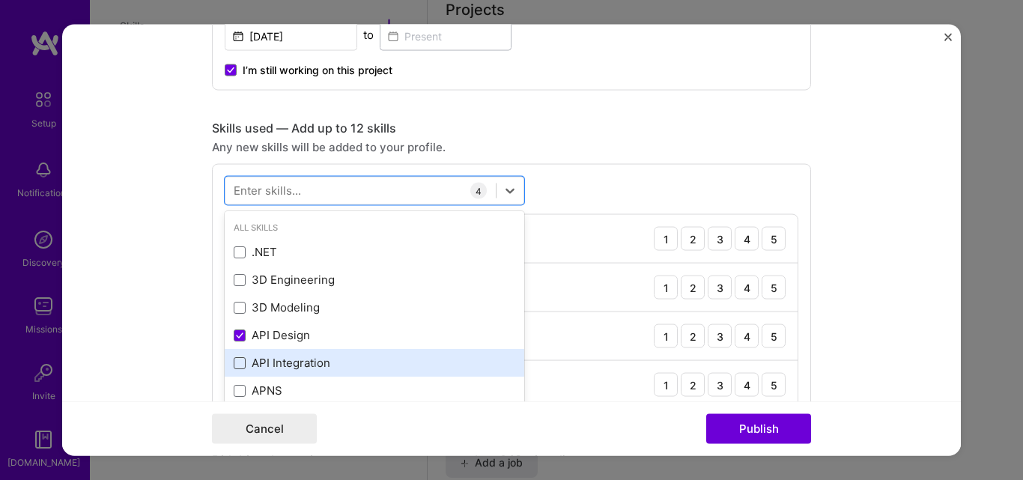
click at [235, 362] on span at bounding box center [240, 362] width 12 height 12
click at [0, 0] on input "checkbox" at bounding box center [0, 0] width 0 height 0
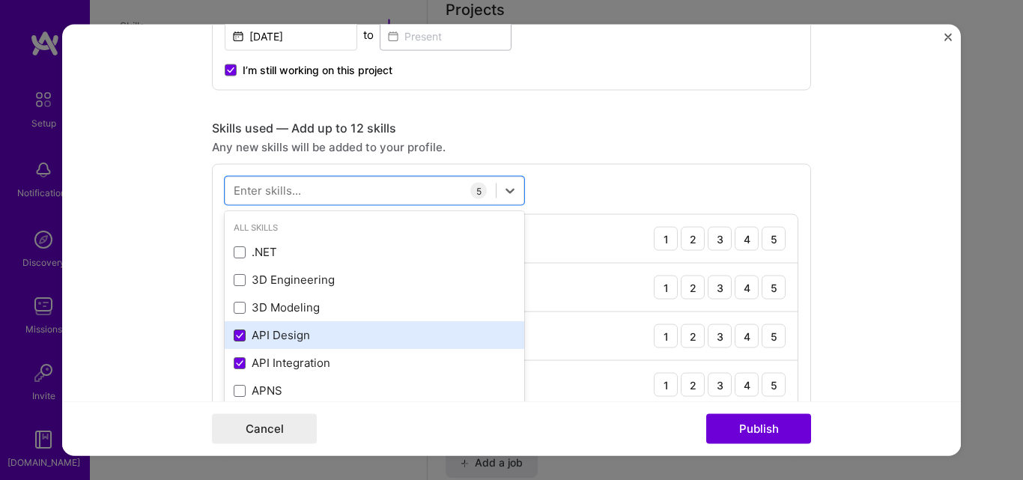
click at [236, 338] on icon at bounding box center [239, 335] width 7 height 6
click at [0, 0] on input "checkbox" at bounding box center [0, 0] width 0 height 0
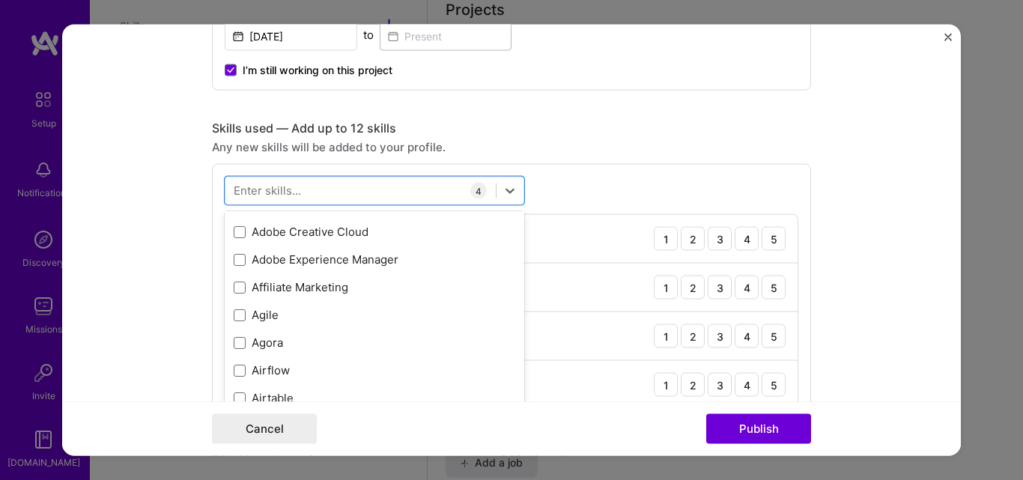
scroll to position [495, 0]
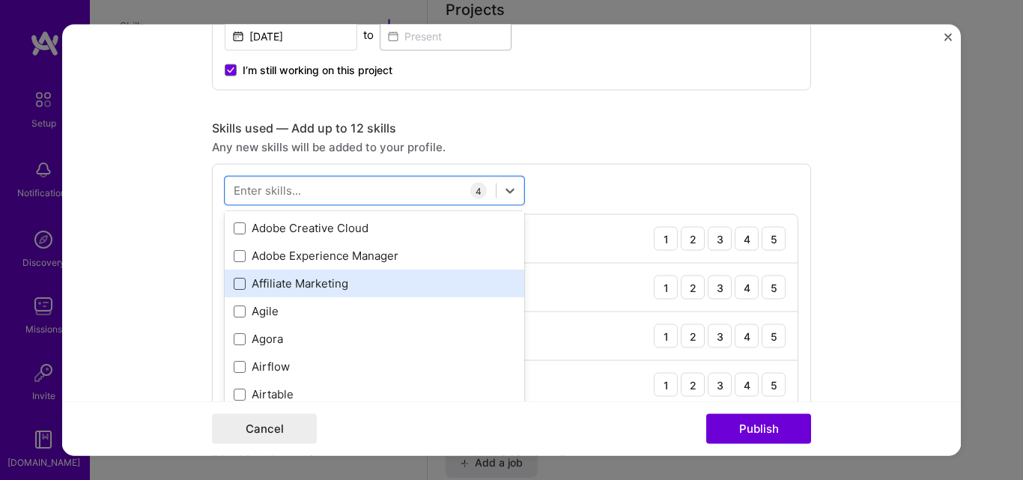
click at [234, 284] on span at bounding box center [240, 283] width 12 height 12
click at [0, 0] on input "checkbox" at bounding box center [0, 0] width 0 height 0
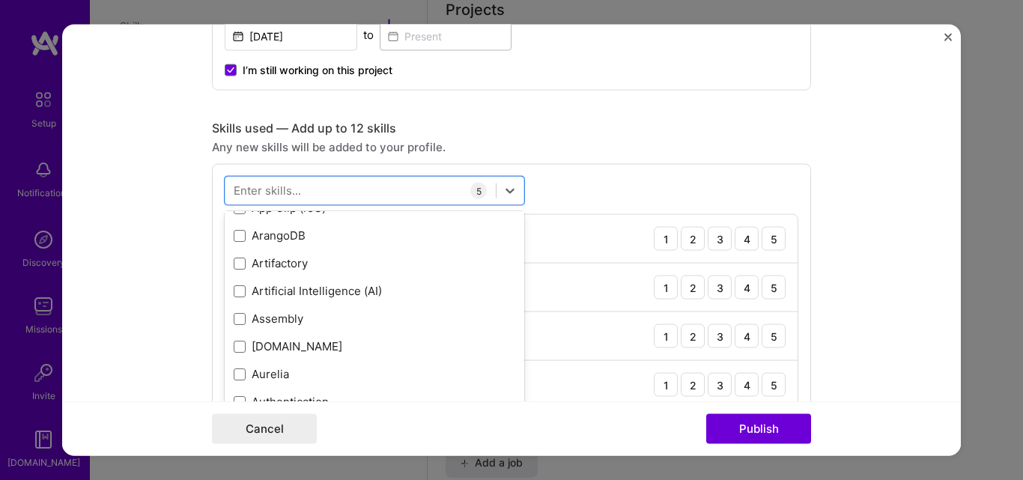
scroll to position [1026, 0]
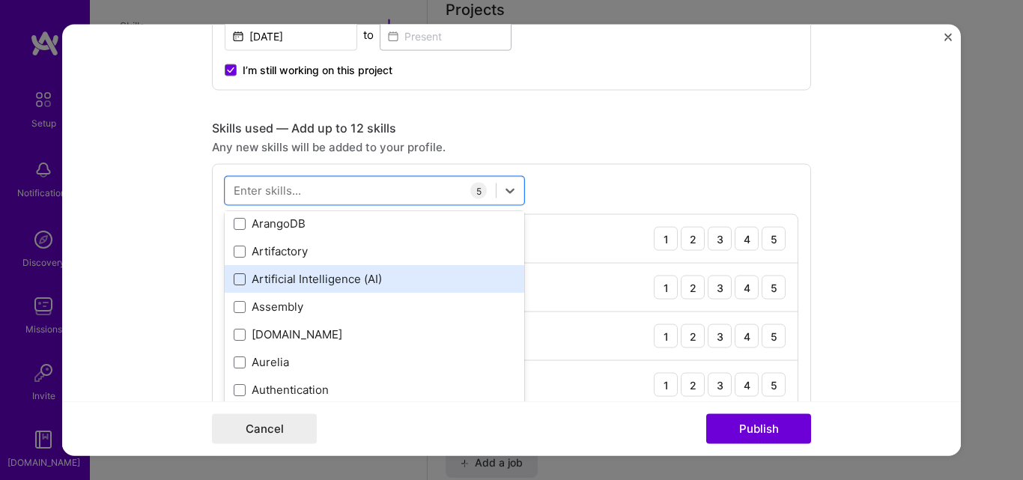
click at [237, 278] on span at bounding box center [240, 279] width 12 height 12
click at [0, 0] on input "checkbox" at bounding box center [0, 0] width 0 height 0
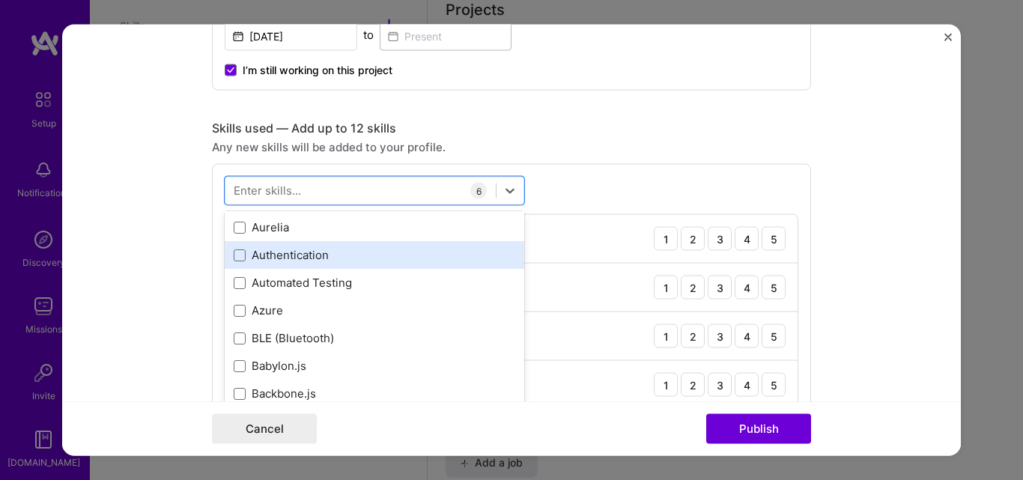
scroll to position [1164, 0]
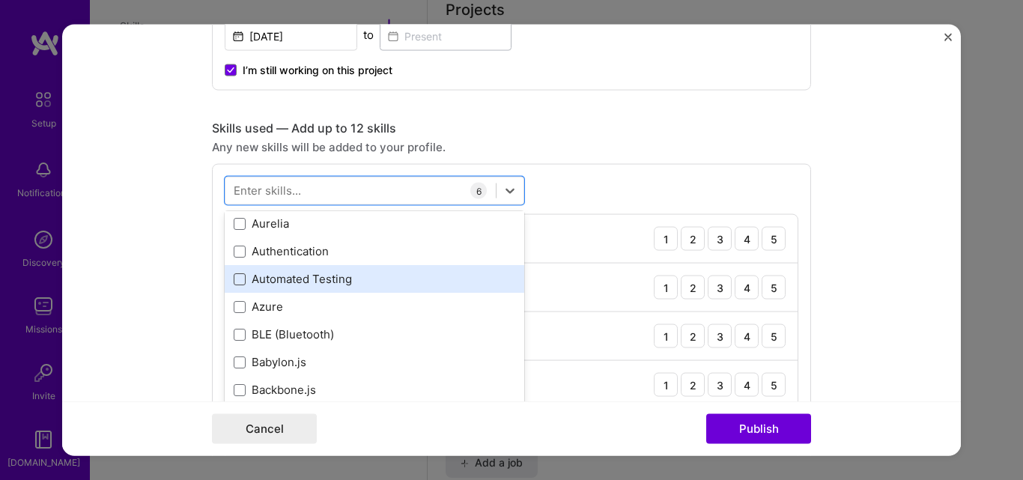
click at [234, 281] on span at bounding box center [240, 279] width 12 height 12
click at [0, 0] on input "checkbox" at bounding box center [0, 0] width 0 height 0
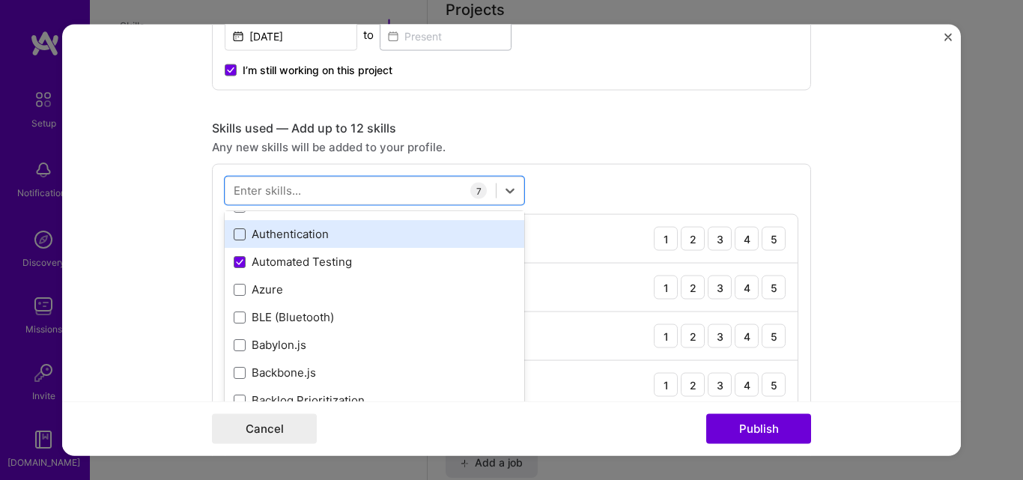
click at [236, 231] on span at bounding box center [240, 234] width 12 height 12
click at [0, 0] on input "checkbox" at bounding box center [0, 0] width 0 height 0
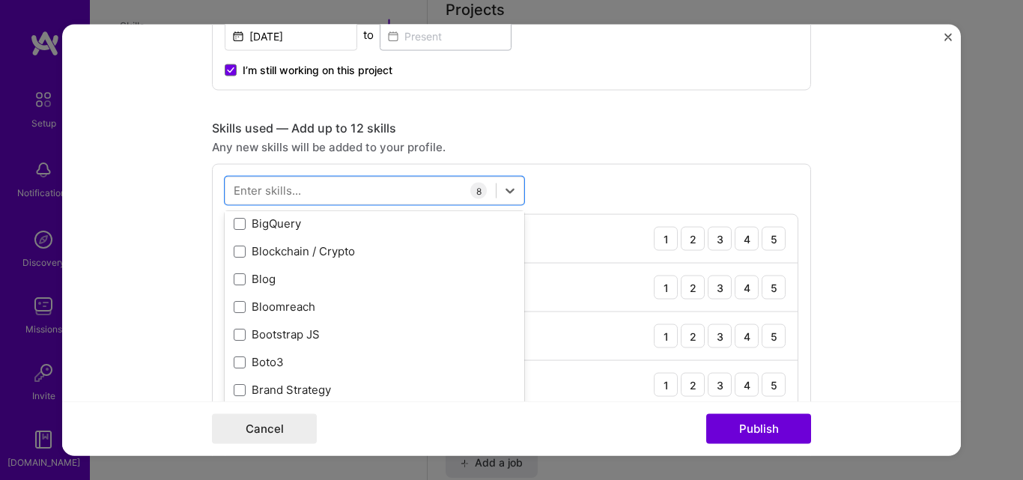
scroll to position [1391, 0]
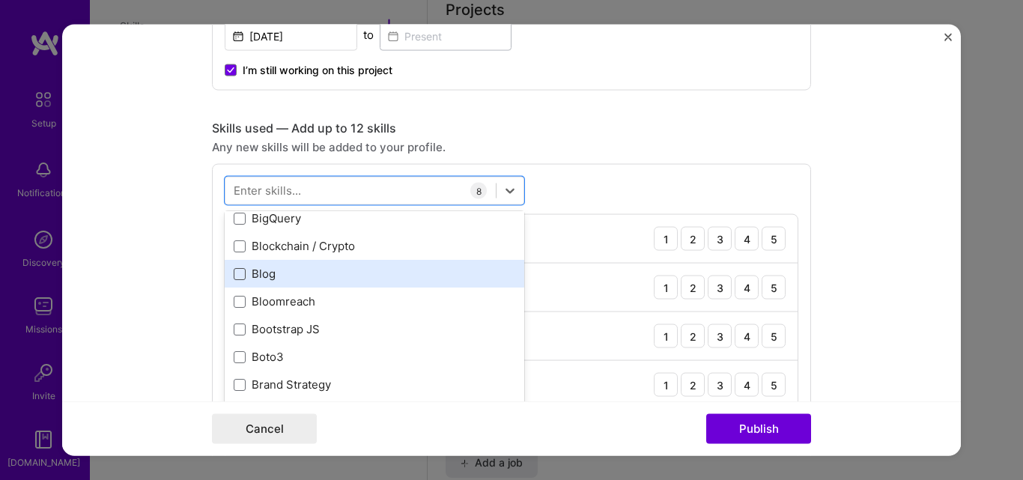
click at [238, 276] on span at bounding box center [240, 273] width 12 height 12
click at [0, 0] on input "checkbox" at bounding box center [0, 0] width 0 height 0
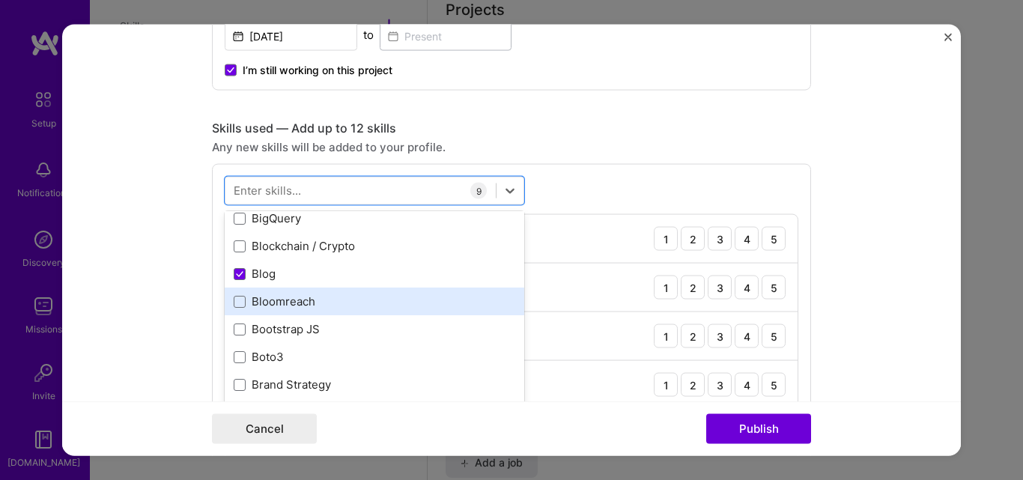
scroll to position [1446, 0]
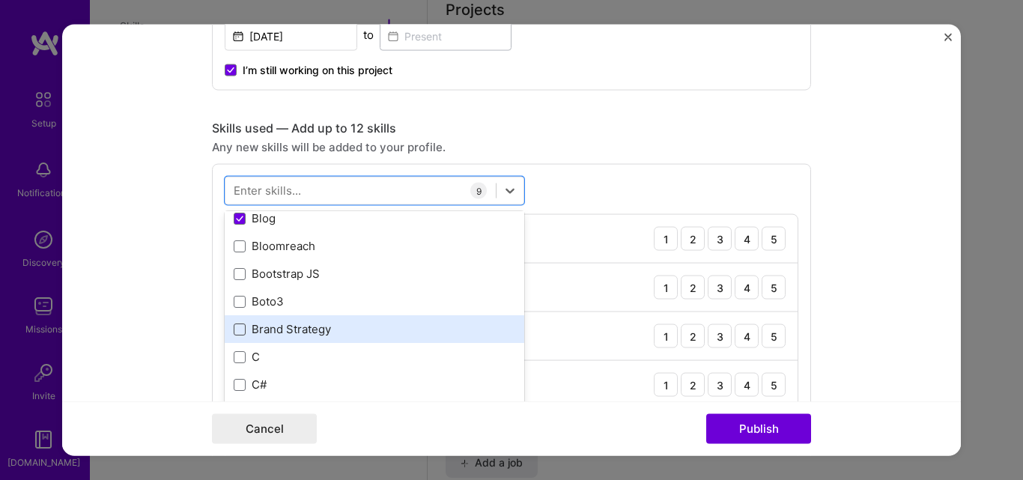
click at [237, 332] on span at bounding box center [240, 329] width 12 height 12
click at [0, 0] on input "checkbox" at bounding box center [0, 0] width 0 height 0
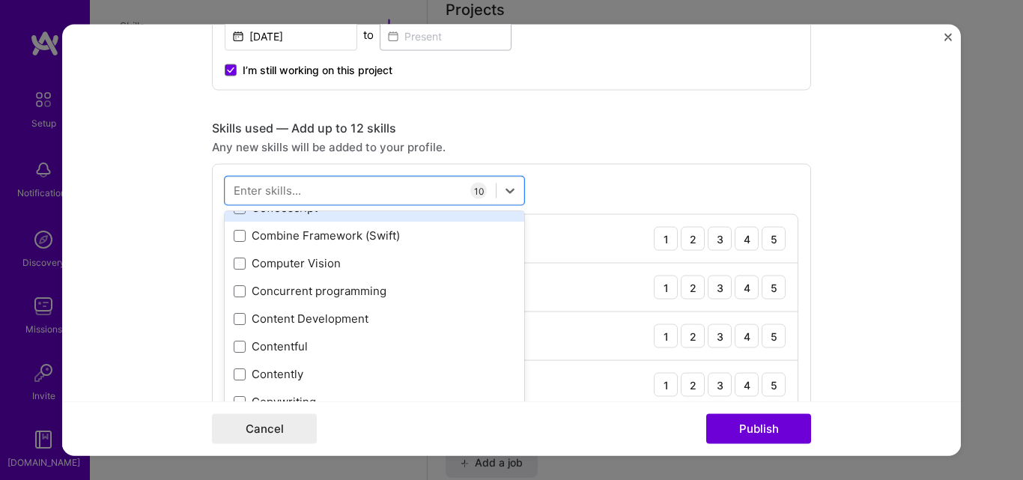
scroll to position [1963, 0]
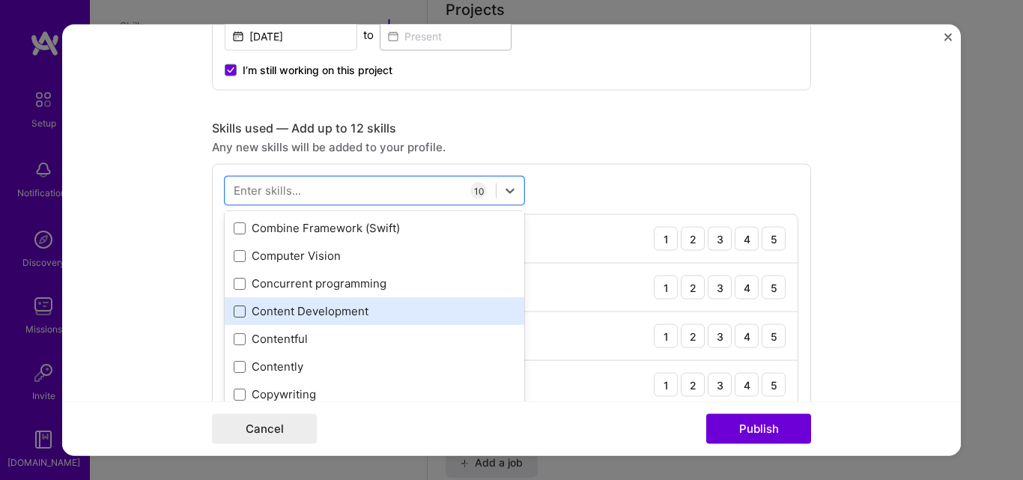
click at [237, 311] on span at bounding box center [240, 311] width 12 height 12
click at [0, 0] on input "checkbox" at bounding box center [0, 0] width 0 height 0
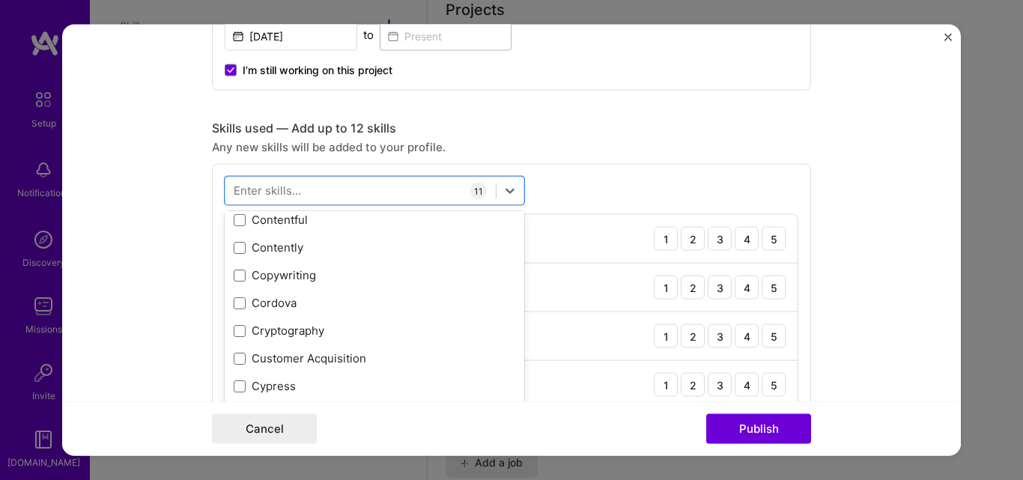
scroll to position [2086, 0]
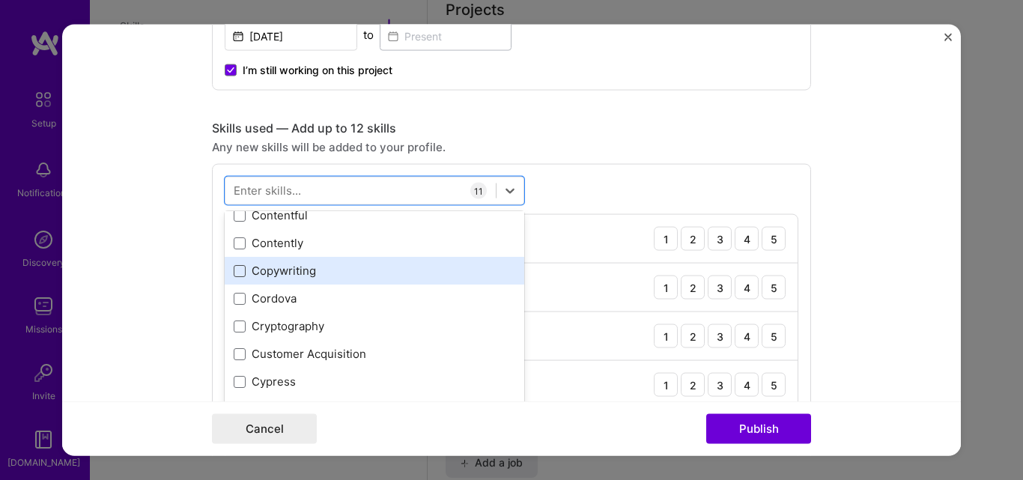
click at [234, 273] on span at bounding box center [240, 270] width 12 height 12
click at [0, 0] on input "checkbox" at bounding box center [0, 0] width 0 height 0
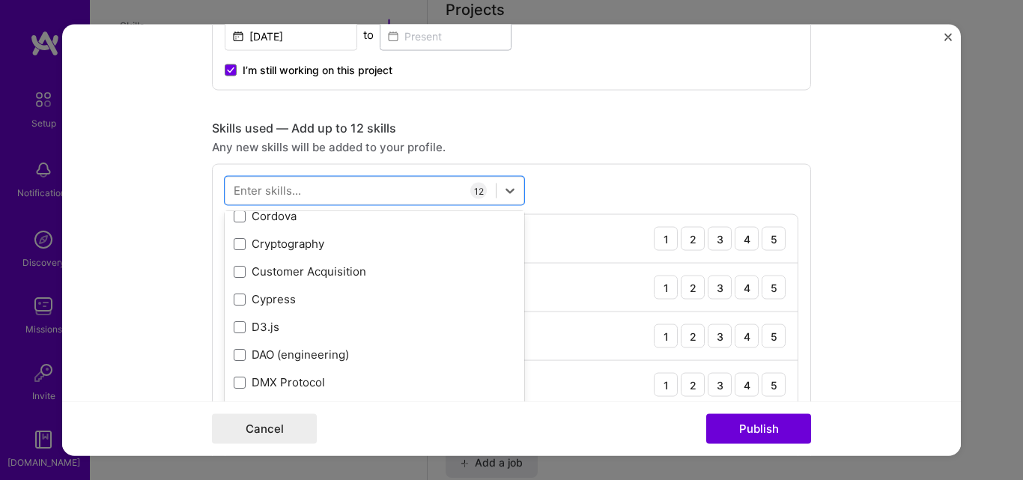
scroll to position [2199, 0]
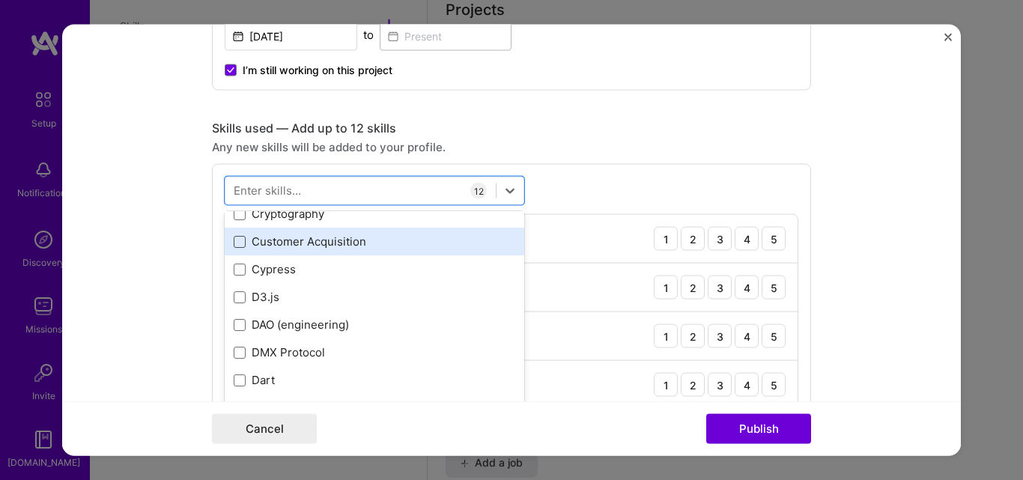
click at [239, 245] on span at bounding box center [240, 241] width 12 height 12
click at [0, 0] on input "checkbox" at bounding box center [0, 0] width 0 height 0
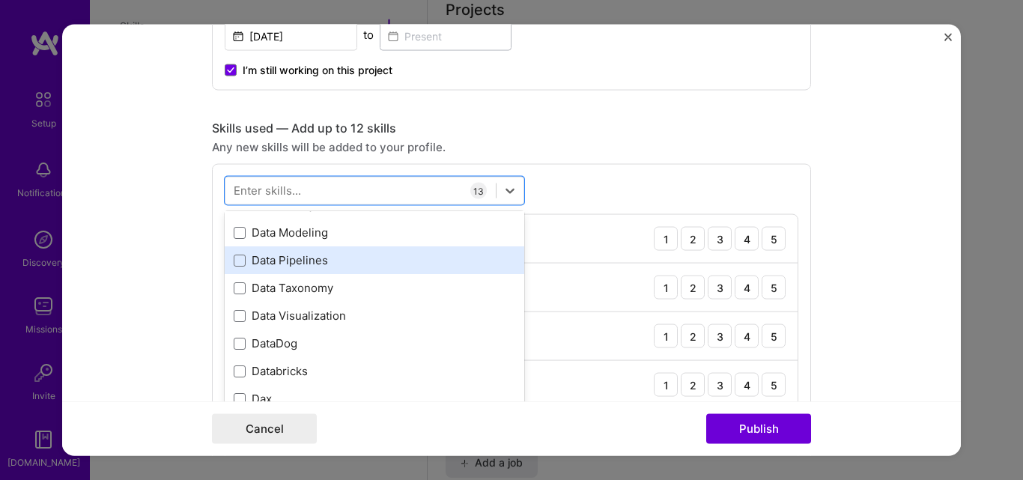
scroll to position [2384, 0]
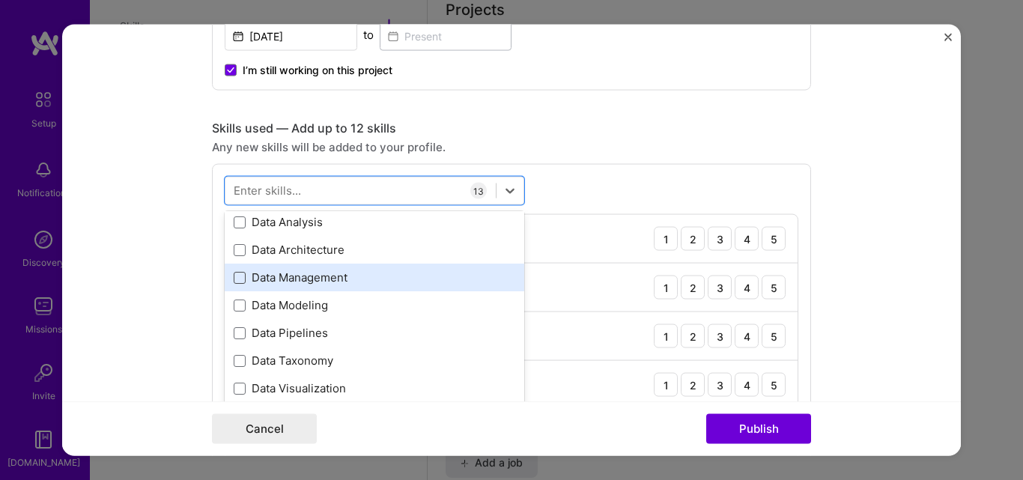
click at [234, 279] on span at bounding box center [240, 277] width 12 height 12
click at [0, 0] on input "checkbox" at bounding box center [0, 0] width 0 height 0
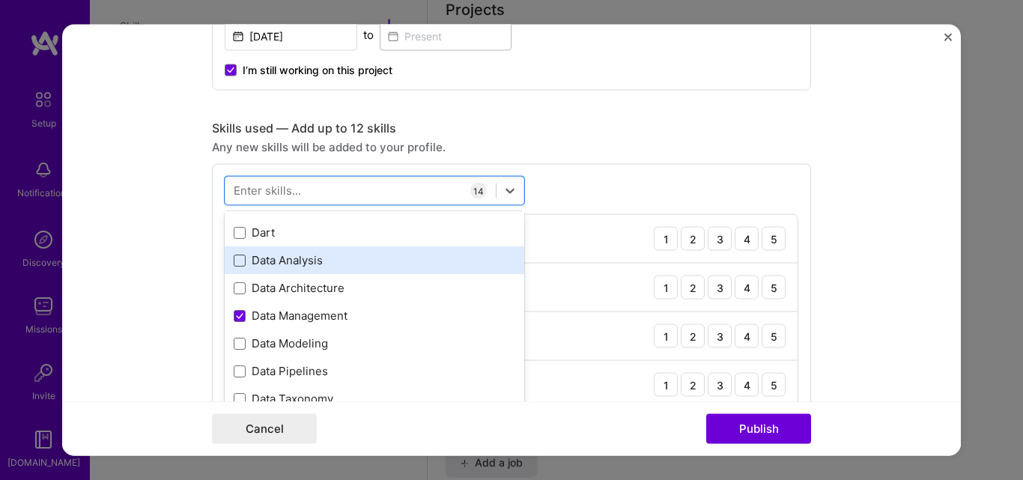
scroll to position [2345, 0]
click at [234, 259] on span at bounding box center [240, 261] width 12 height 12
click at [0, 0] on input "checkbox" at bounding box center [0, 0] width 0 height 0
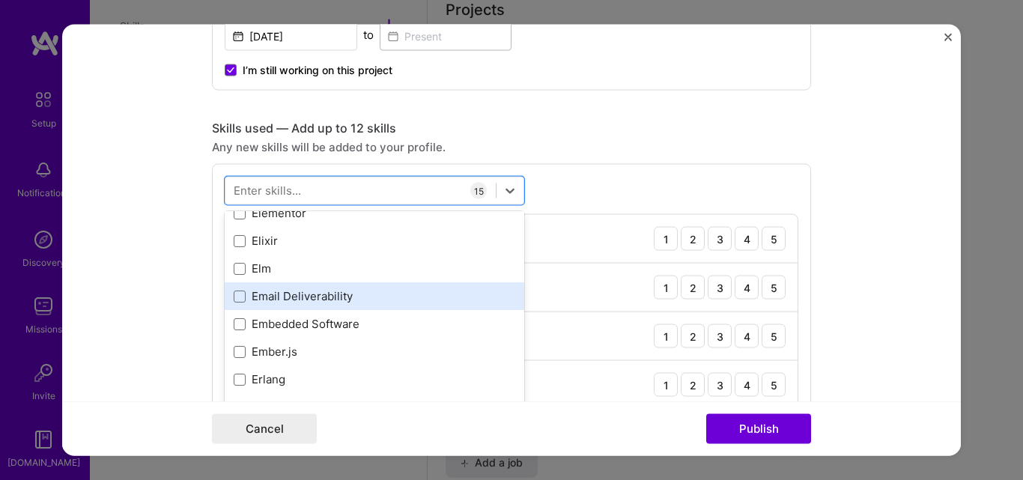
scroll to position [3256, 0]
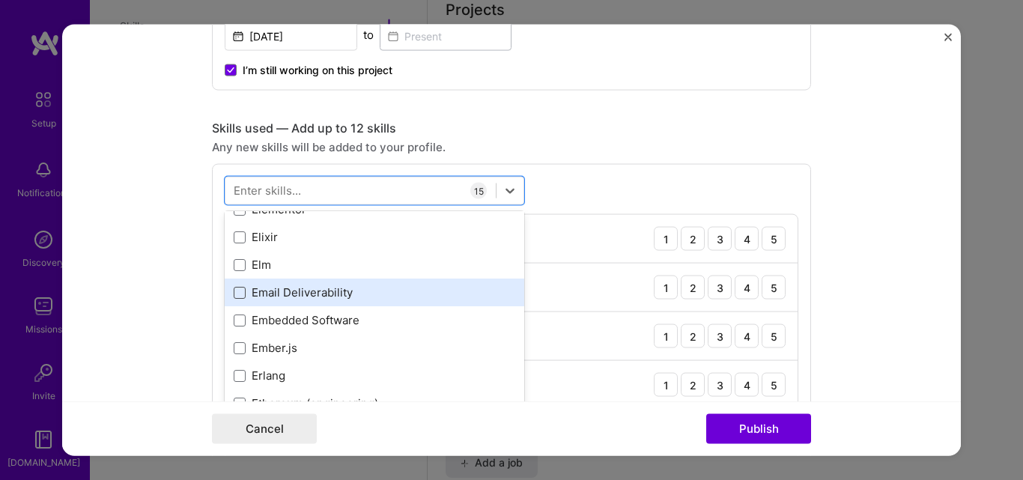
click at [237, 297] on span at bounding box center [240, 292] width 12 height 12
click at [0, 0] on input "checkbox" at bounding box center [0, 0] width 0 height 0
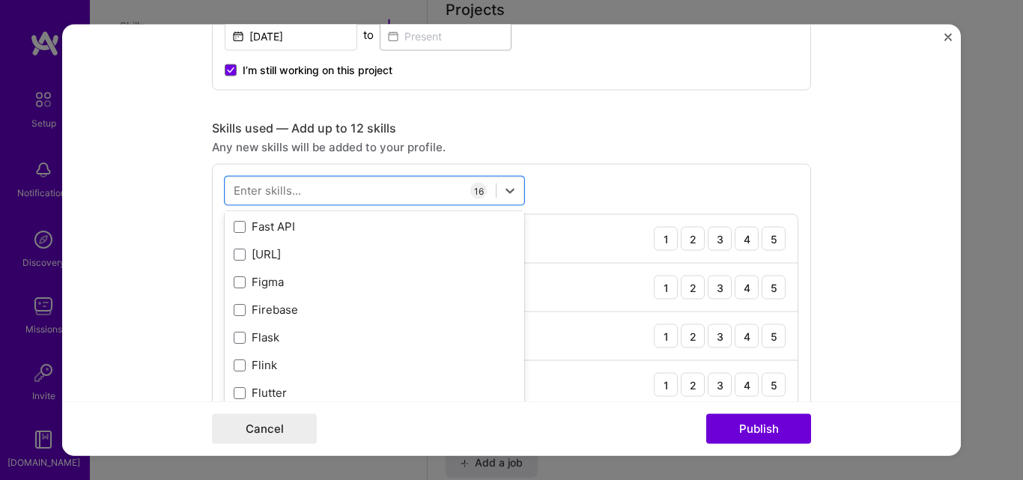
scroll to position [3600, 0]
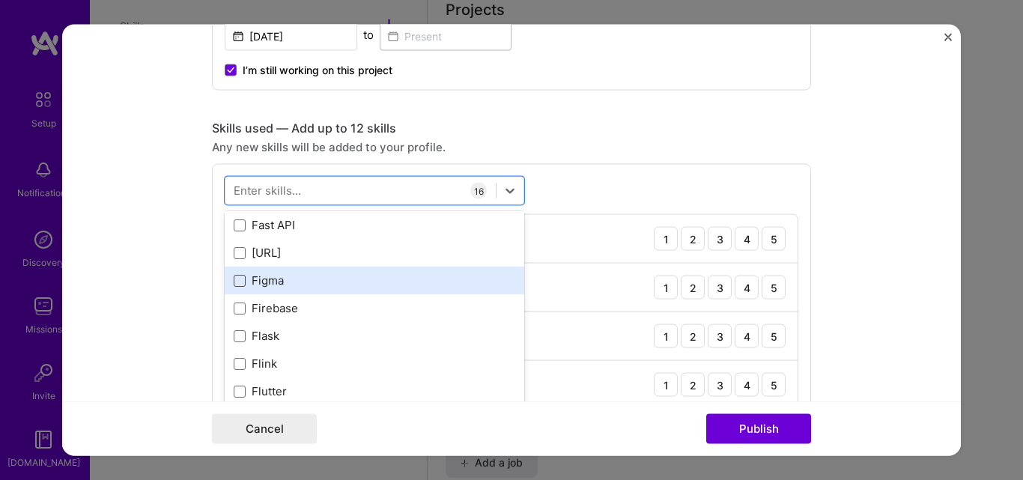
click at [234, 281] on span at bounding box center [240, 280] width 12 height 12
click at [0, 0] on input "checkbox" at bounding box center [0, 0] width 0 height 0
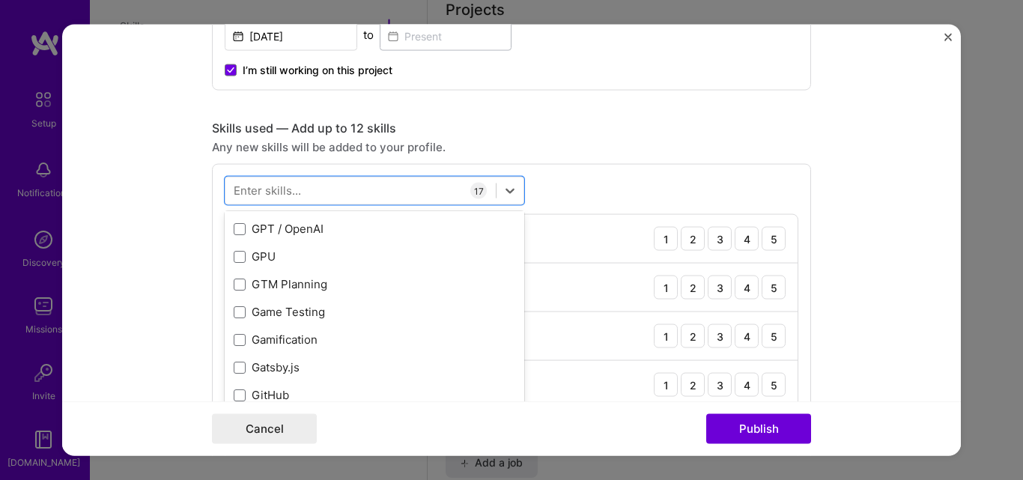
scroll to position [3875, 0]
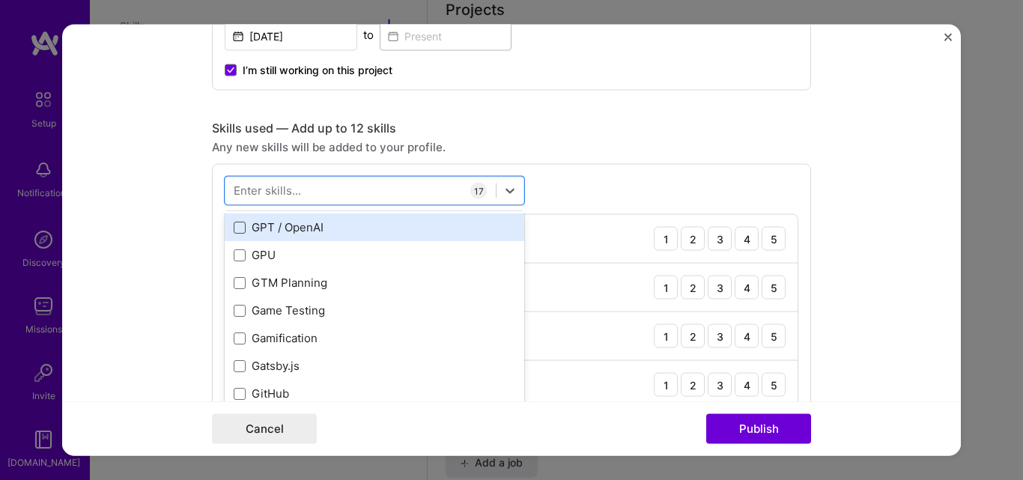
click at [237, 226] on span at bounding box center [240, 227] width 12 height 12
click at [0, 0] on input "checkbox" at bounding box center [0, 0] width 0 height 0
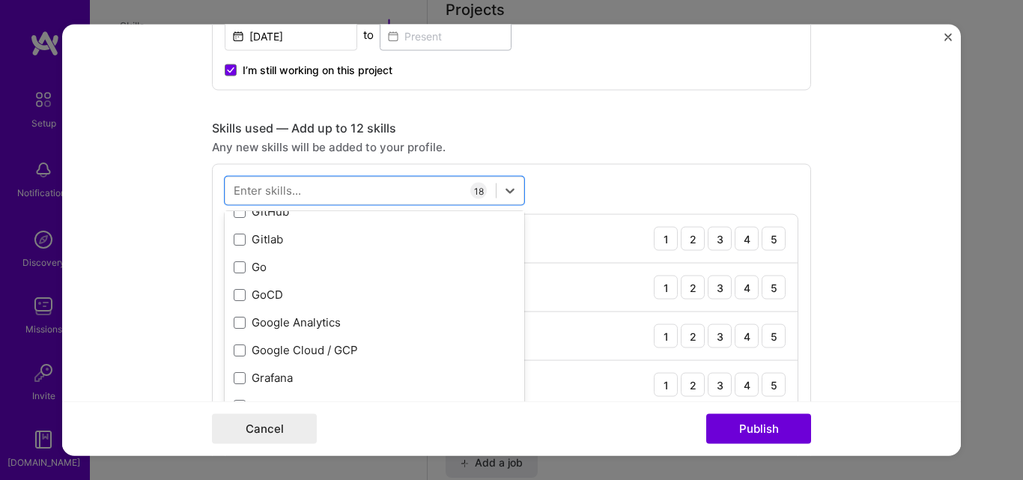
scroll to position [4062, 0]
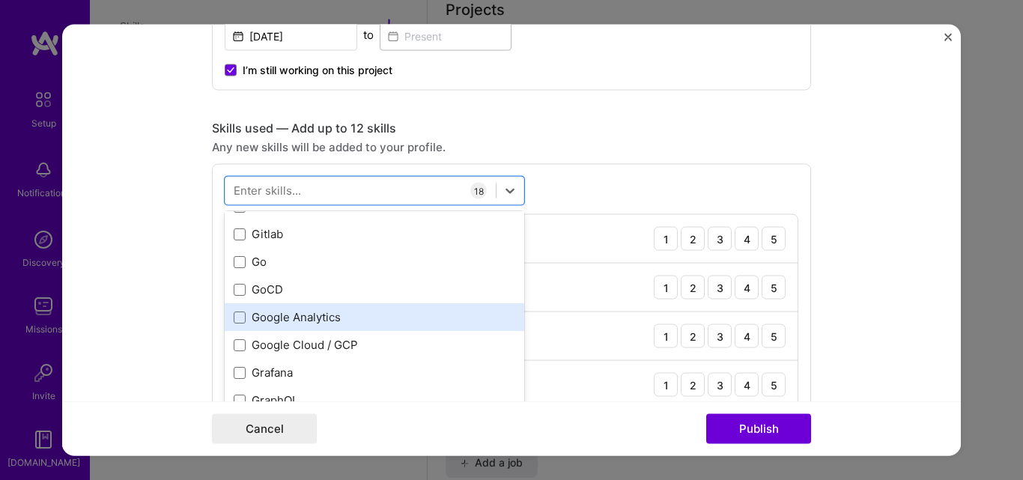
click at [240, 319] on div "Google Analytics" at bounding box center [374, 317] width 281 height 16
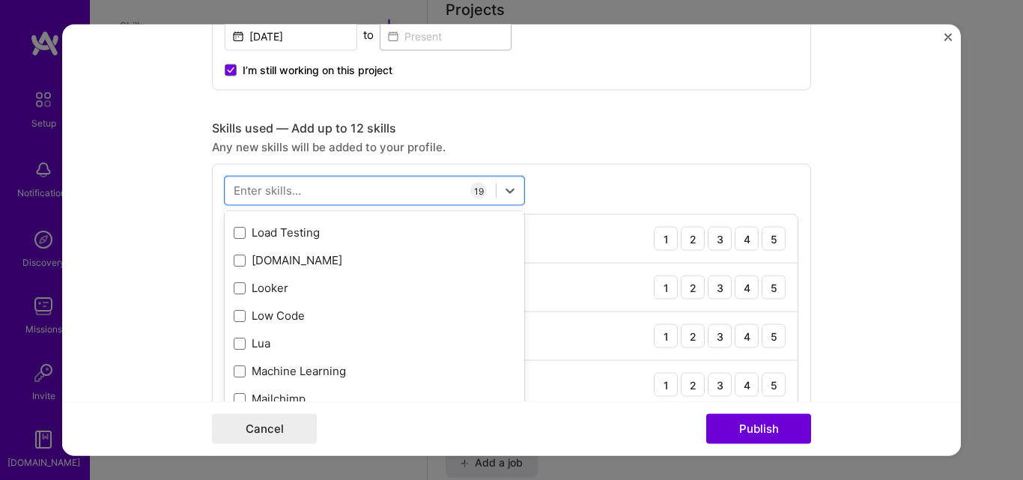
scroll to position [5280, 0]
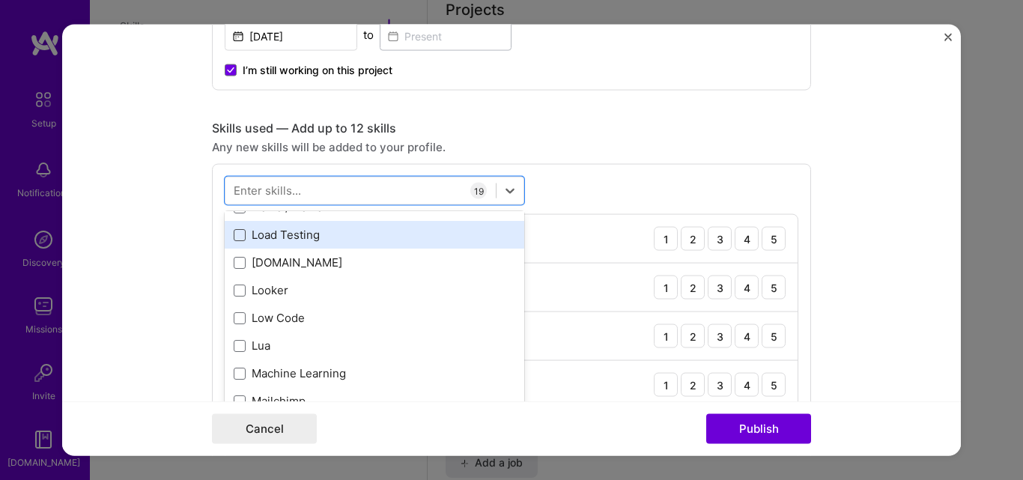
click at [240, 239] on span at bounding box center [240, 234] width 12 height 12
click at [0, 0] on input "checkbox" at bounding box center [0, 0] width 0 height 0
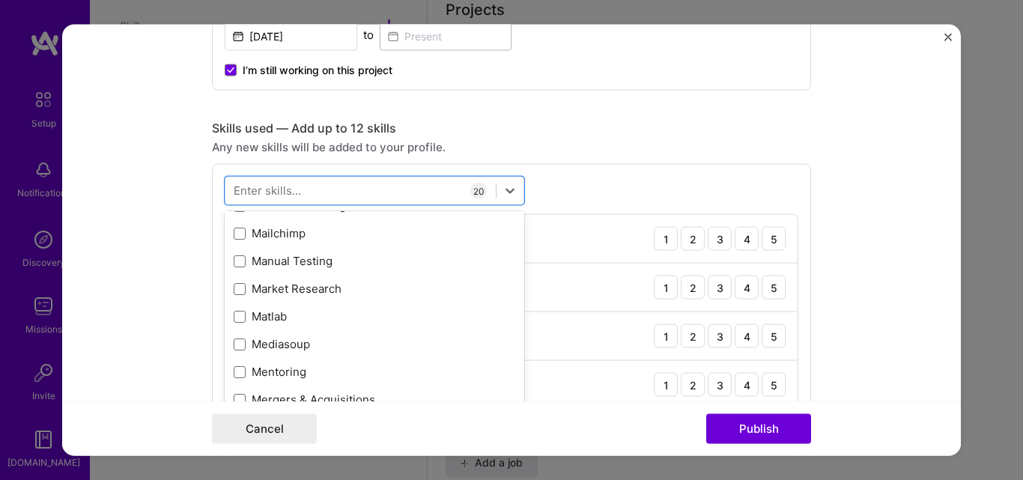
scroll to position [5445, 0]
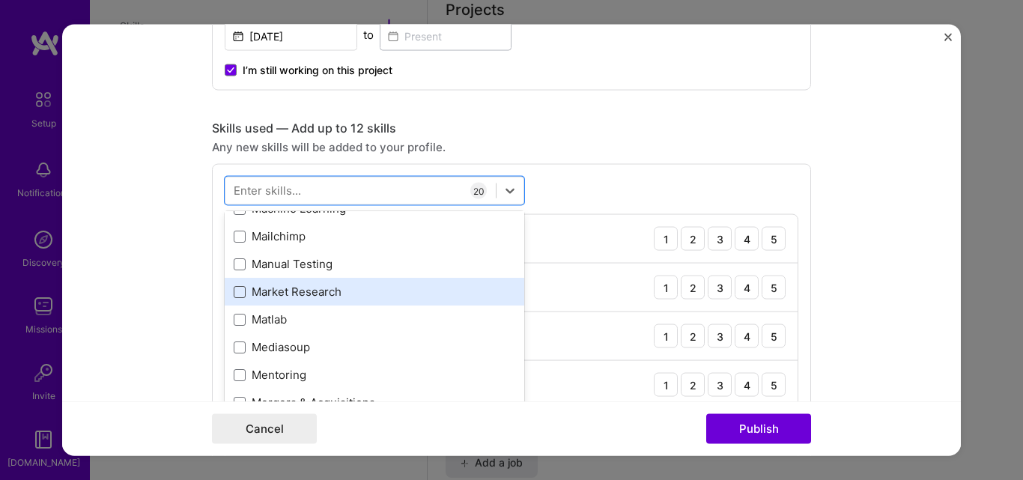
click at [238, 292] on span at bounding box center [240, 291] width 12 height 12
click at [0, 0] on input "checkbox" at bounding box center [0, 0] width 0 height 0
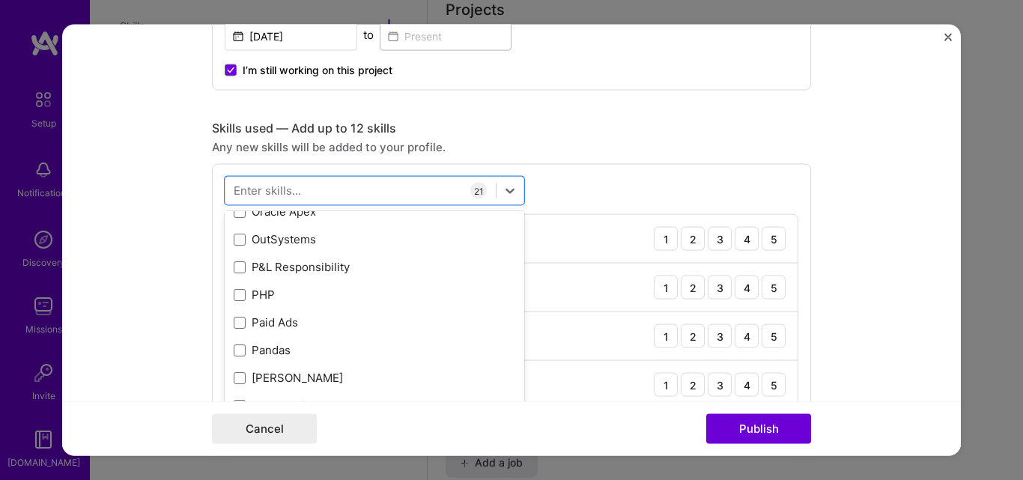
scroll to position [6316, 0]
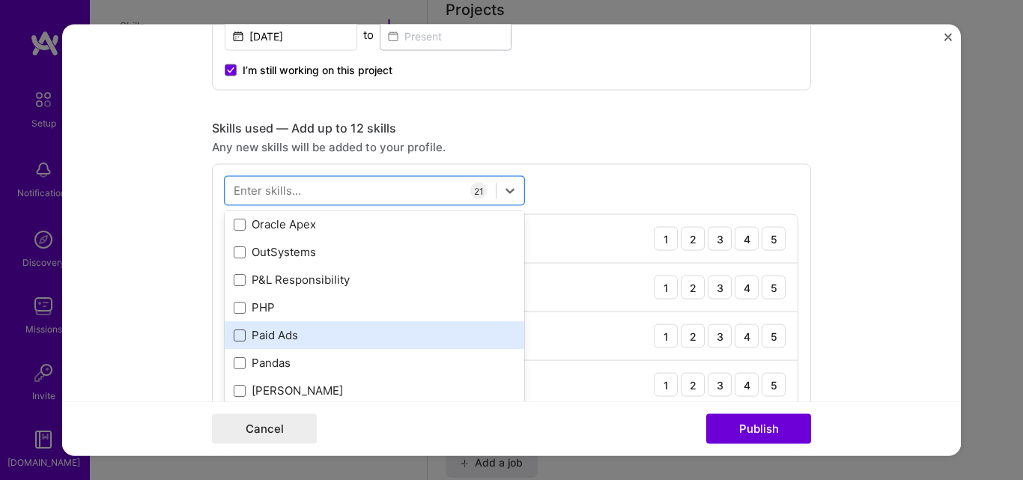
click at [234, 335] on span at bounding box center [240, 335] width 12 height 12
click at [0, 0] on input "checkbox" at bounding box center [0, 0] width 0 height 0
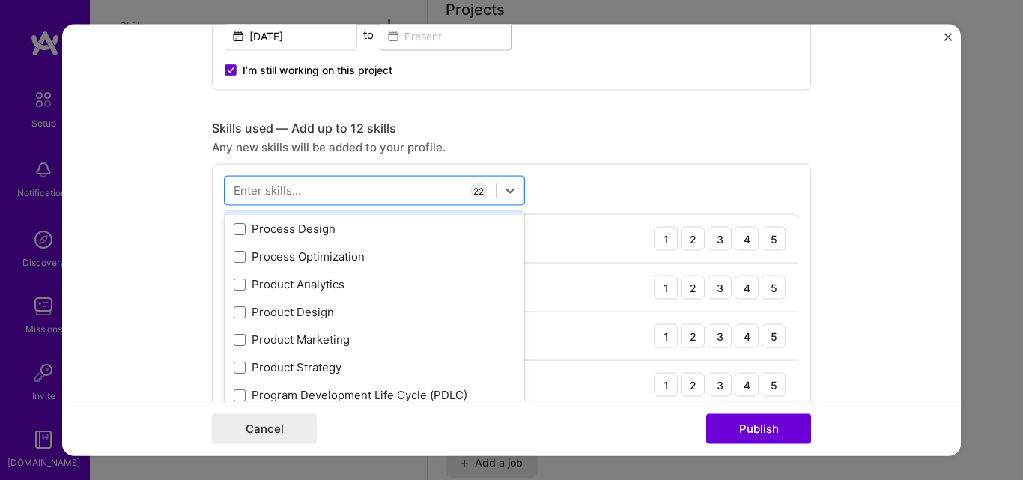
scroll to position [6841, 0]
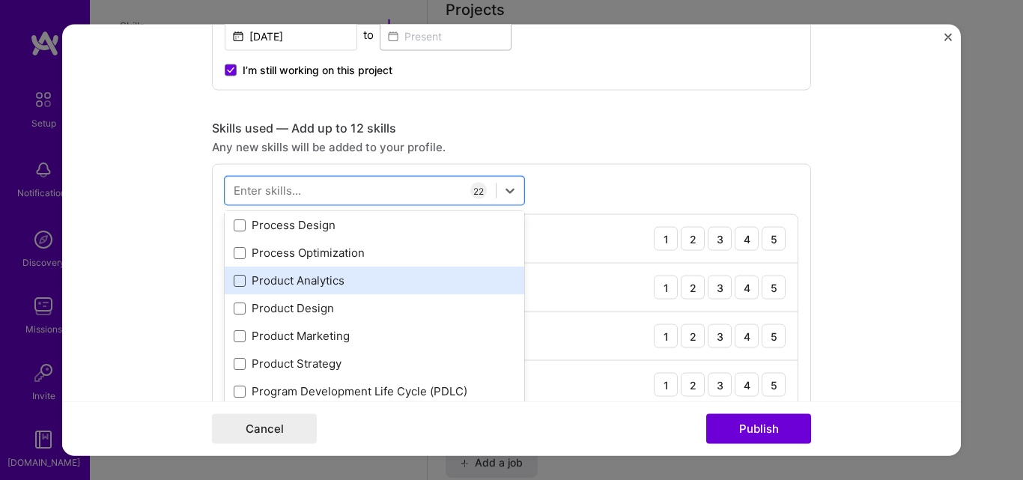
click at [234, 277] on span at bounding box center [240, 280] width 12 height 12
click at [0, 0] on input "checkbox" at bounding box center [0, 0] width 0 height 0
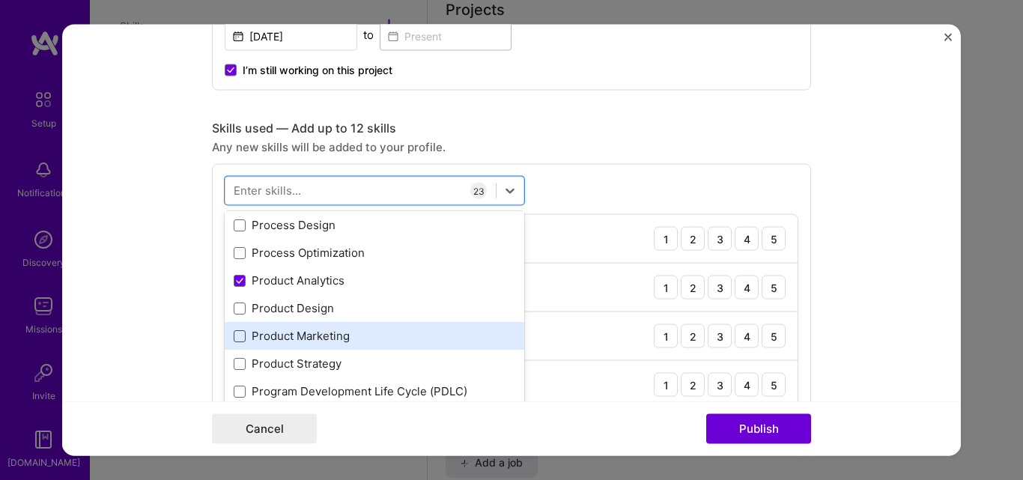
click at [237, 340] on span at bounding box center [240, 335] width 12 height 12
click at [0, 0] on input "checkbox" at bounding box center [0, 0] width 0 height 0
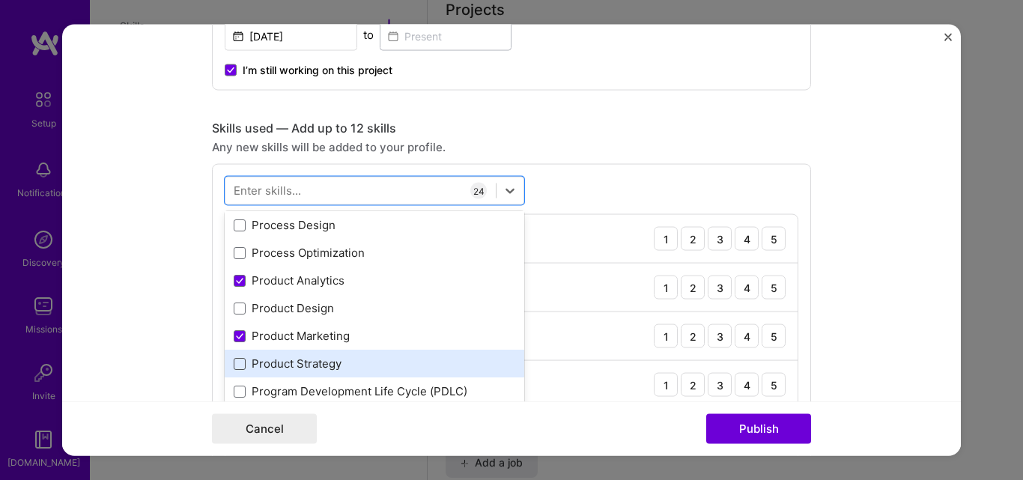
click at [237, 365] on span at bounding box center [240, 363] width 12 height 12
click at [0, 0] on input "checkbox" at bounding box center [0, 0] width 0 height 0
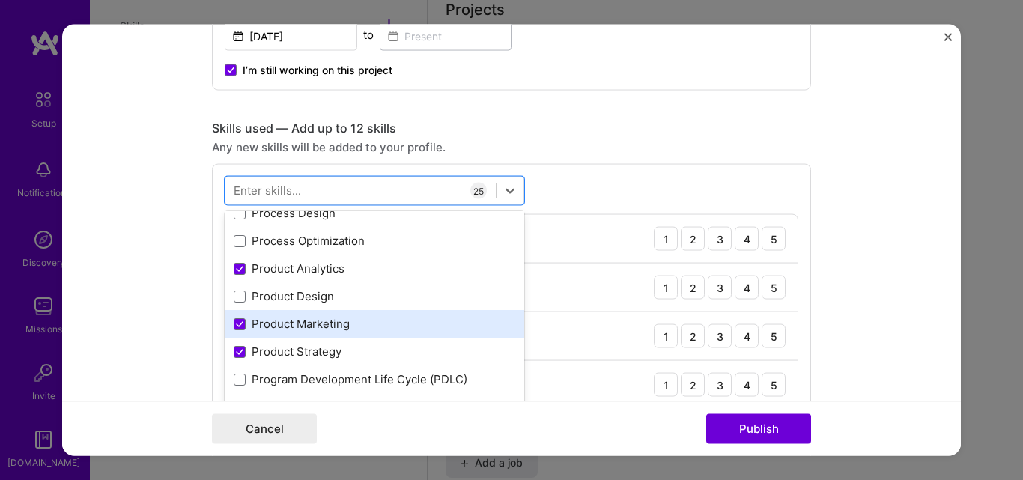
scroll to position [6860, 0]
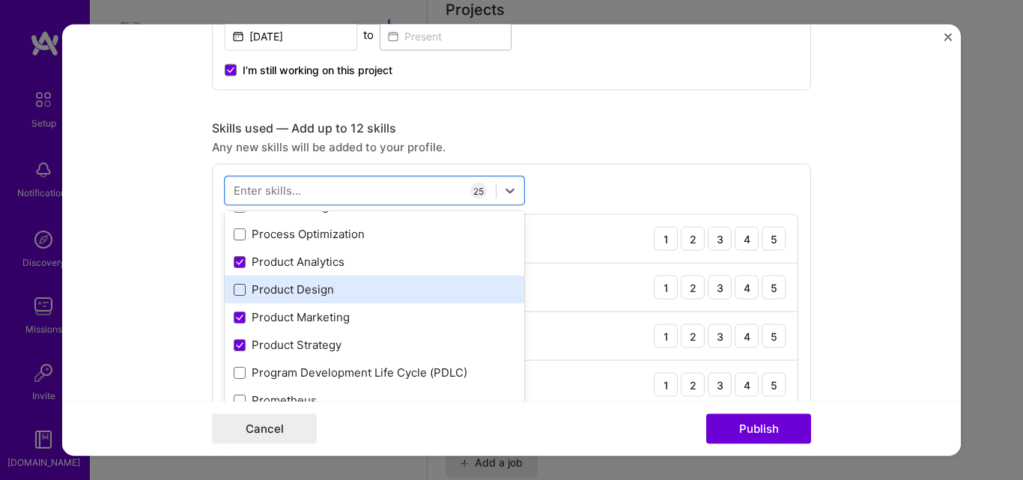
click at [234, 287] on span at bounding box center [240, 289] width 12 height 12
click at [0, 0] on input "checkbox" at bounding box center [0, 0] width 0 height 0
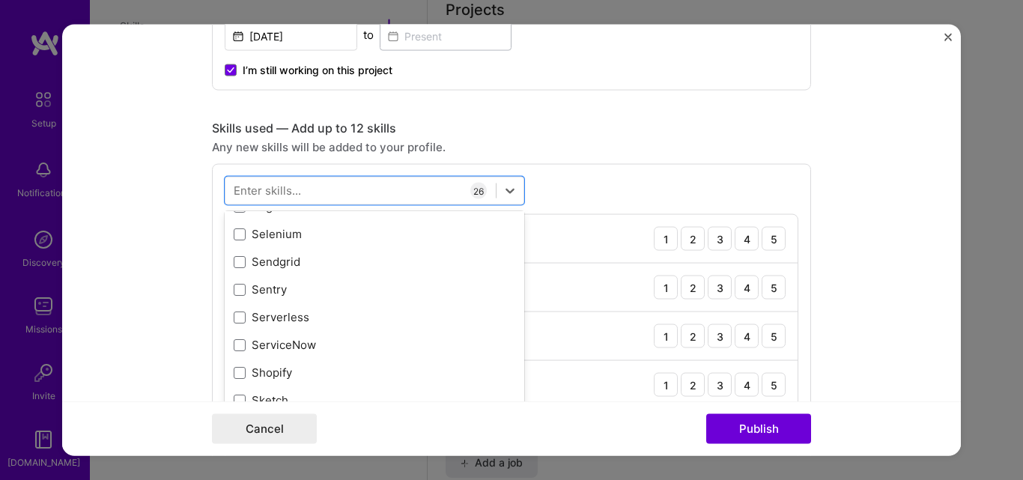
scroll to position [8246, 0]
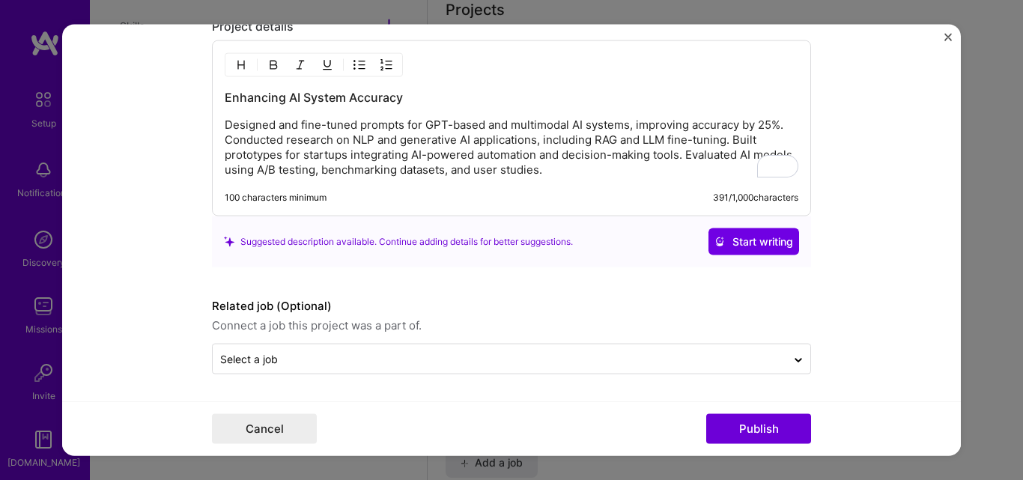
scroll to position [2355, 0]
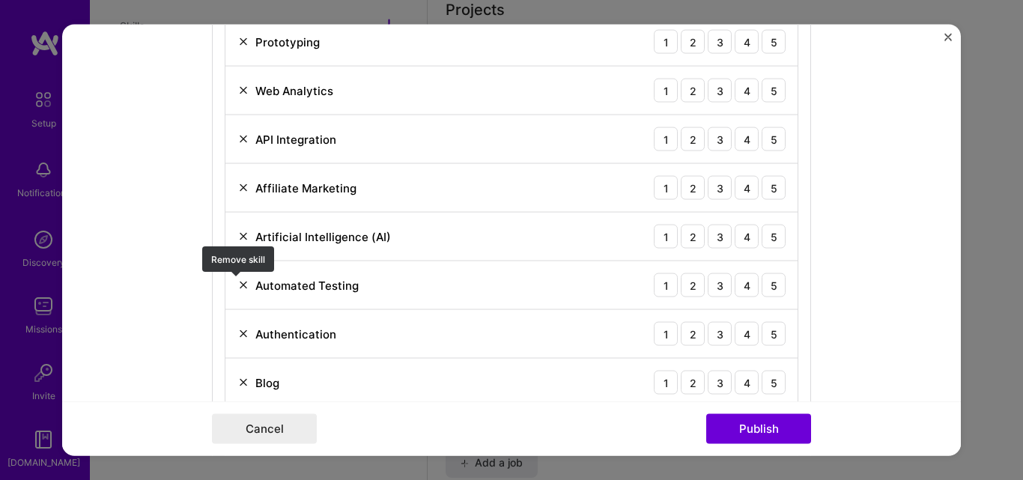
click at [240, 284] on img at bounding box center [243, 285] width 12 height 12
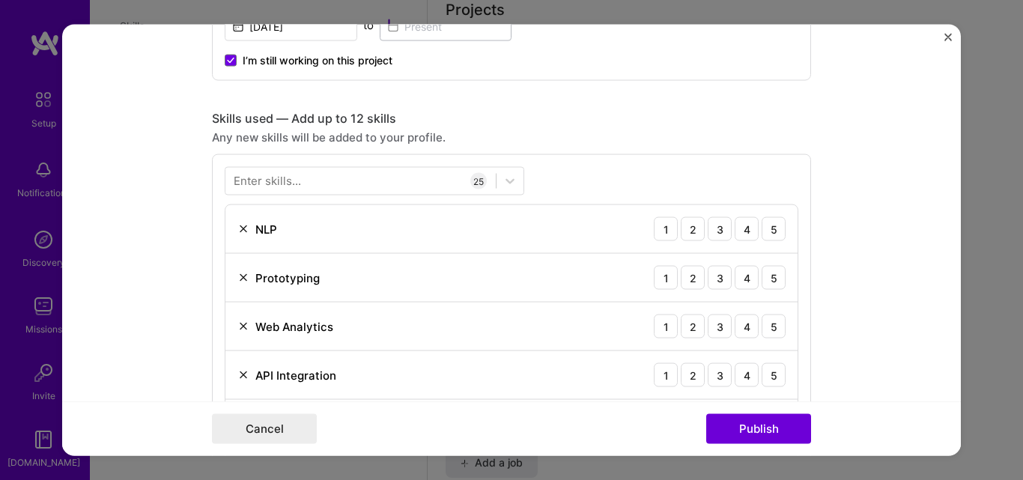
click at [239, 226] on img at bounding box center [243, 229] width 12 height 12
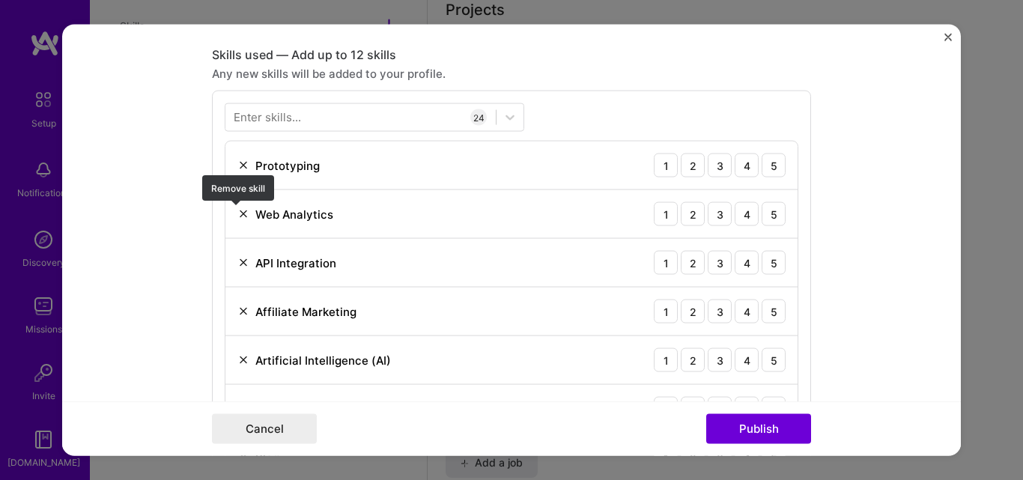
click at [240, 216] on img at bounding box center [243, 214] width 12 height 12
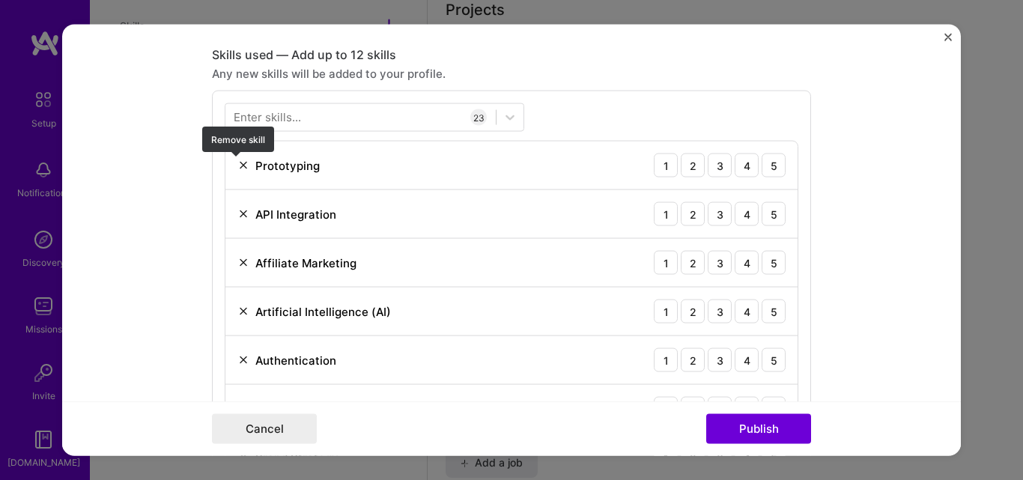
click at [243, 169] on img at bounding box center [243, 165] width 12 height 12
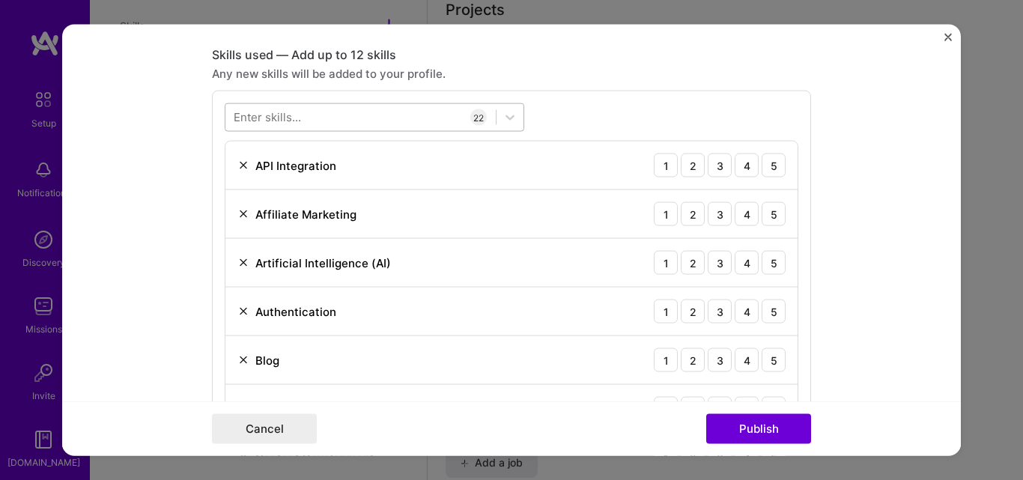
click at [335, 123] on div at bounding box center [360, 118] width 270 height 25
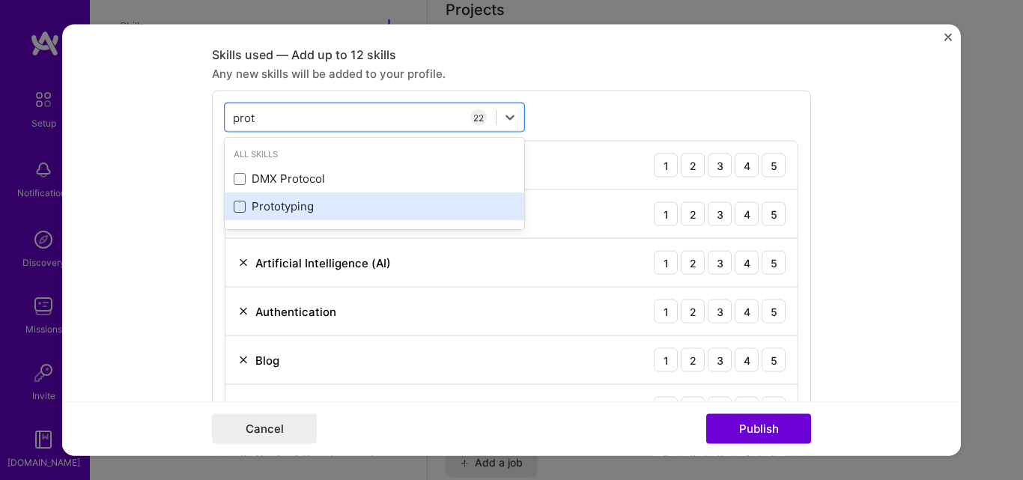
click at [236, 206] on span at bounding box center [240, 206] width 12 height 12
click at [0, 0] on input "checkbox" at bounding box center [0, 0] width 0 height 0
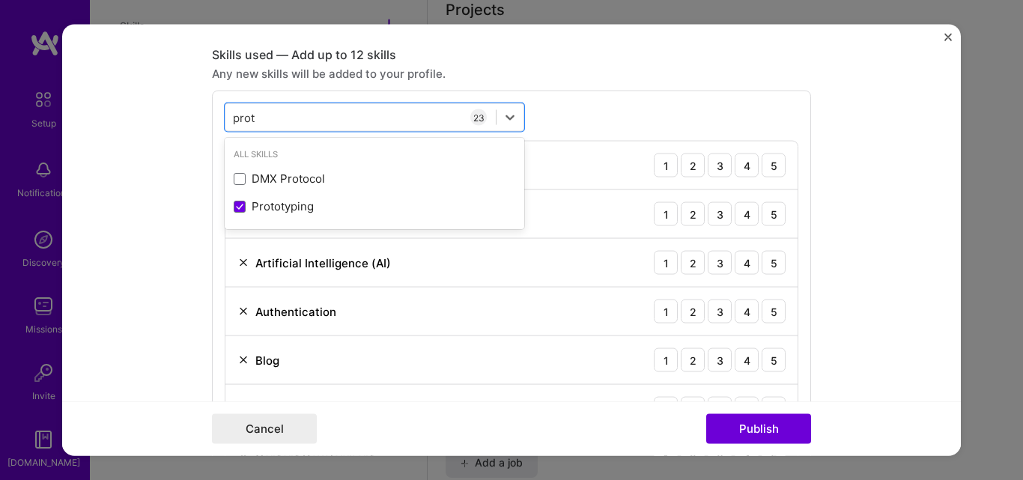
type input "prot"
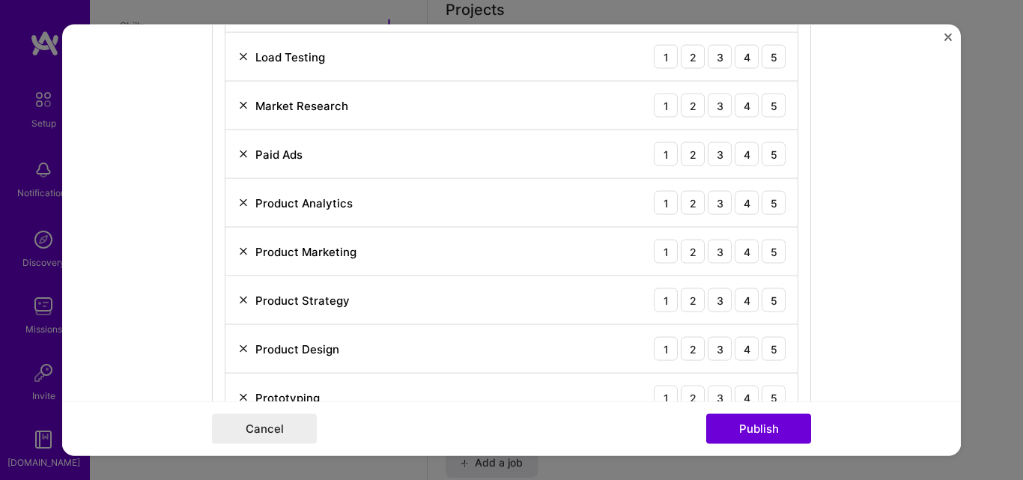
click at [240, 202] on img at bounding box center [243, 203] width 12 height 12
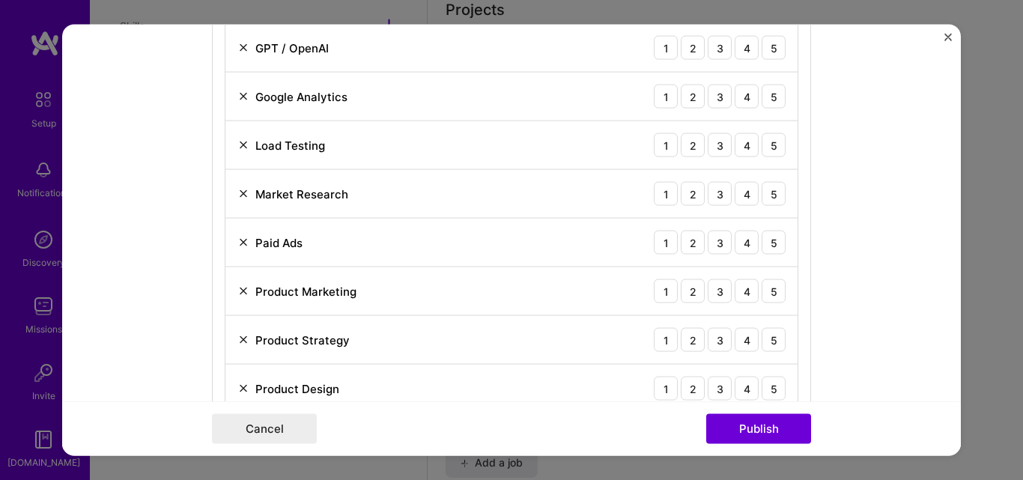
click at [237, 246] on img at bounding box center [243, 243] width 12 height 12
click at [239, 143] on img at bounding box center [243, 145] width 12 height 12
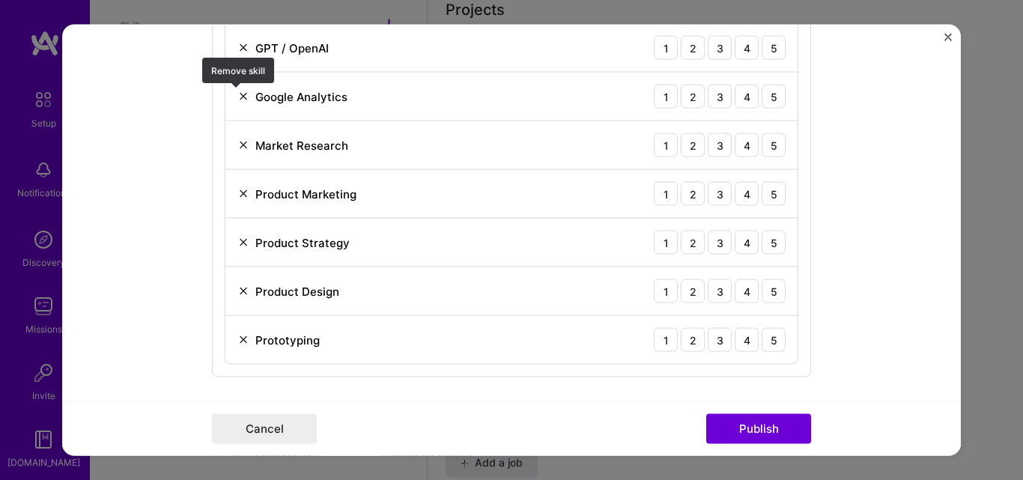
click at [239, 103] on img at bounding box center [243, 97] width 12 height 12
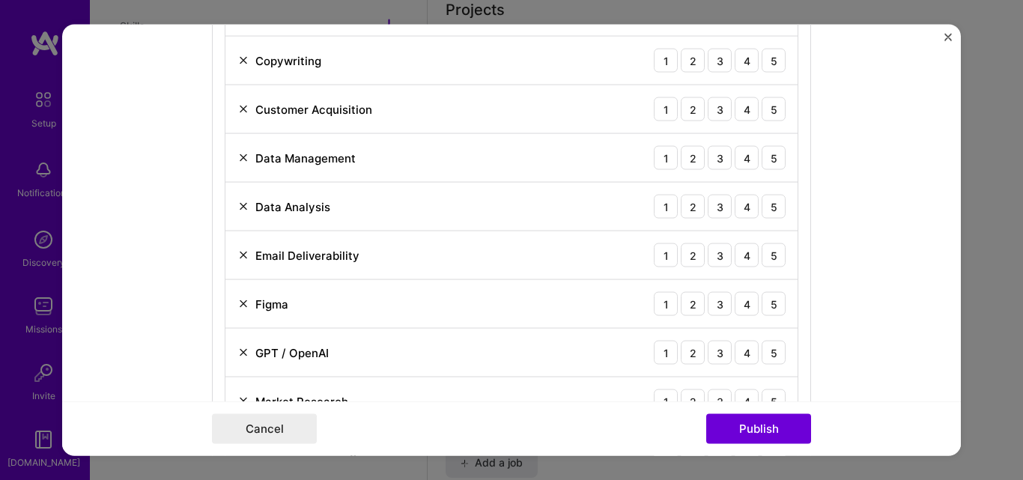
click at [240, 159] on img at bounding box center [243, 158] width 12 height 12
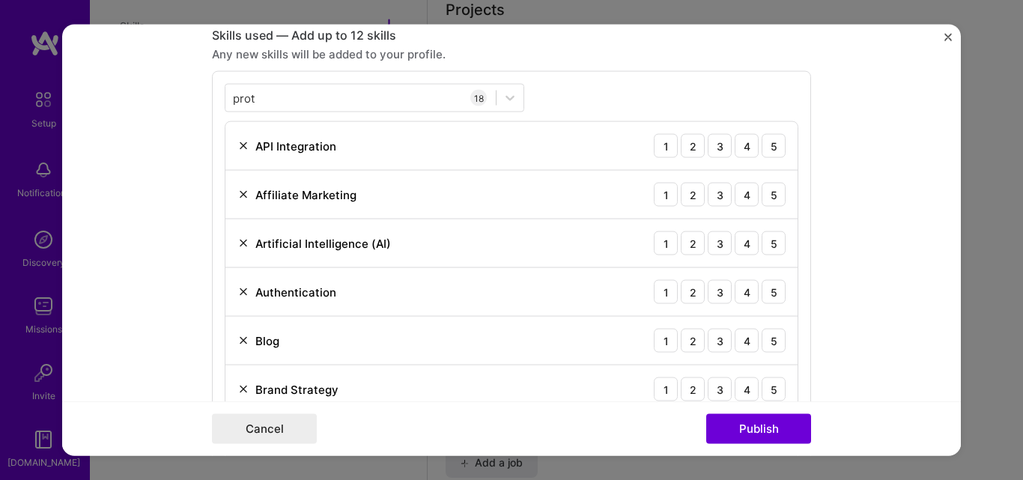
click at [243, 144] on img at bounding box center [243, 146] width 12 height 12
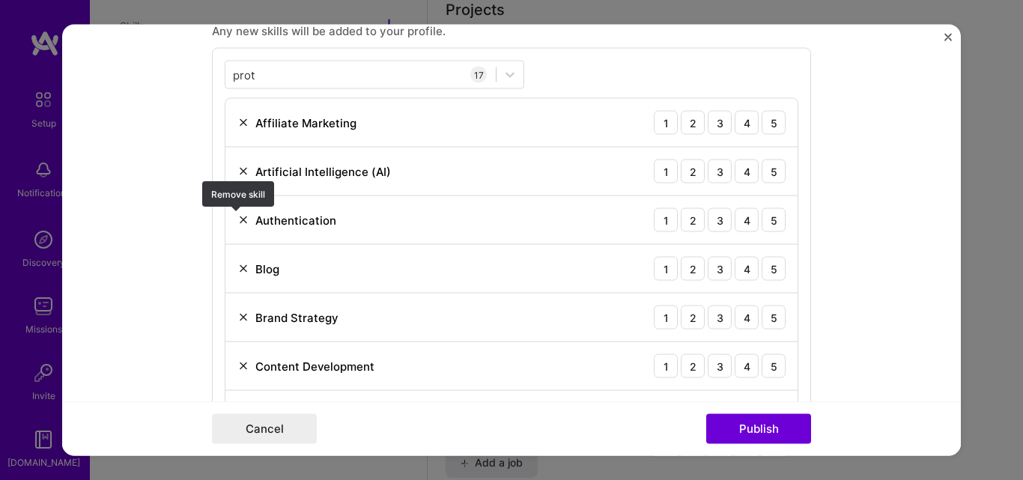
click at [237, 221] on img at bounding box center [243, 220] width 12 height 12
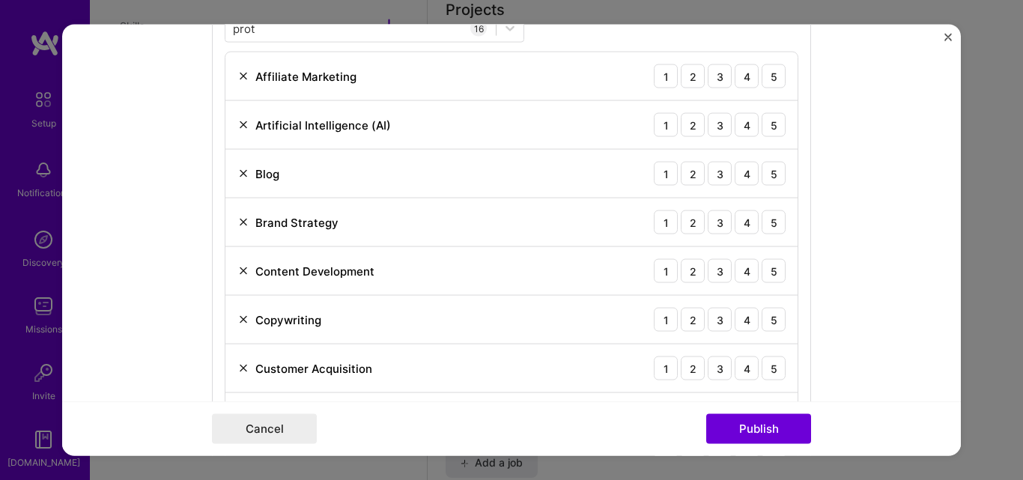
click at [241, 219] on img at bounding box center [243, 222] width 12 height 12
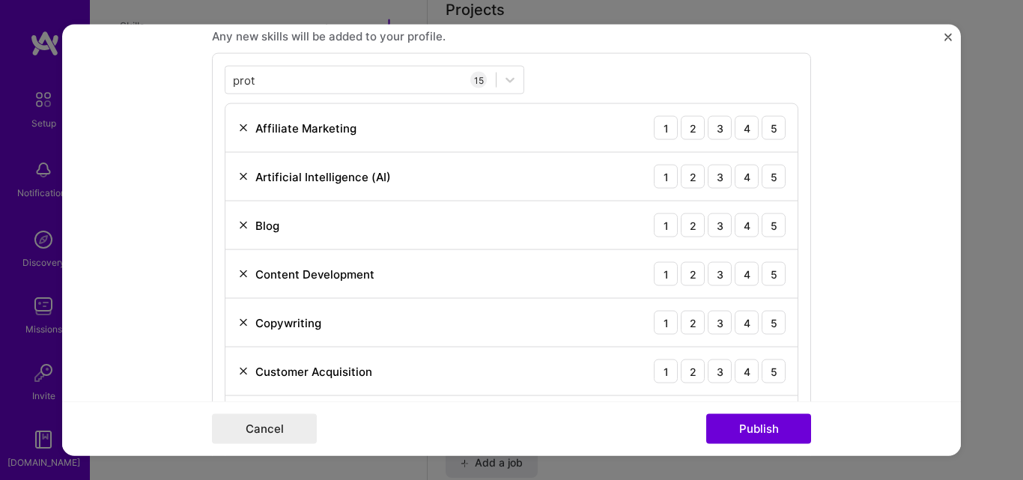
click at [239, 225] on img at bounding box center [243, 225] width 12 height 12
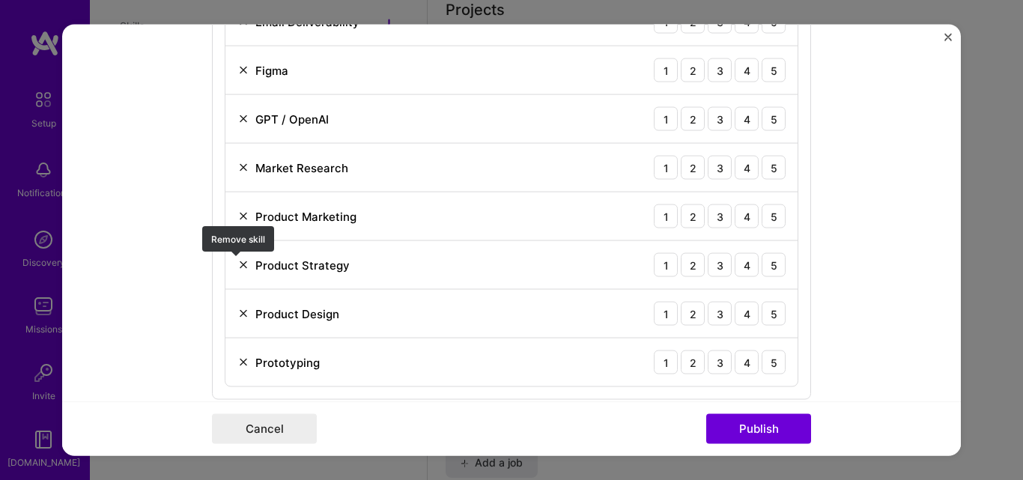
click at [237, 267] on img at bounding box center [243, 265] width 12 height 12
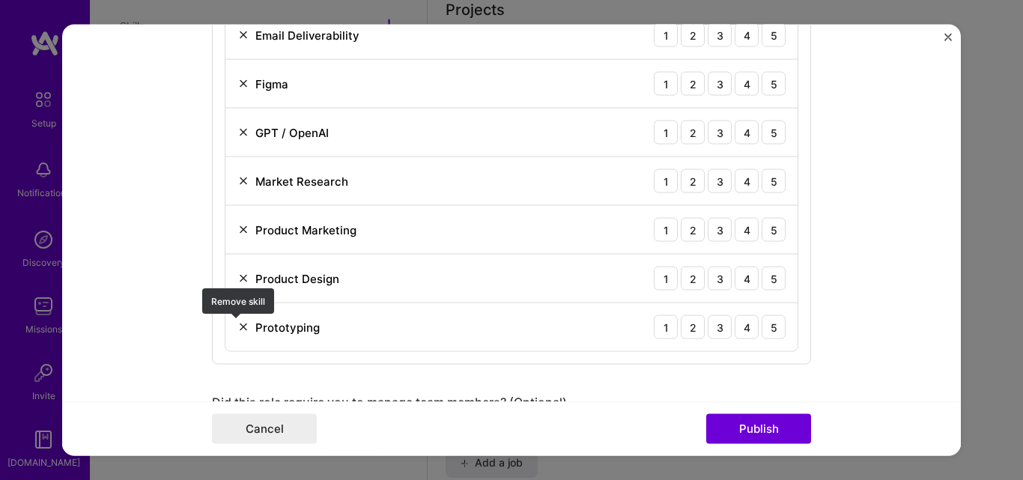
click at [237, 331] on img at bounding box center [243, 327] width 12 height 12
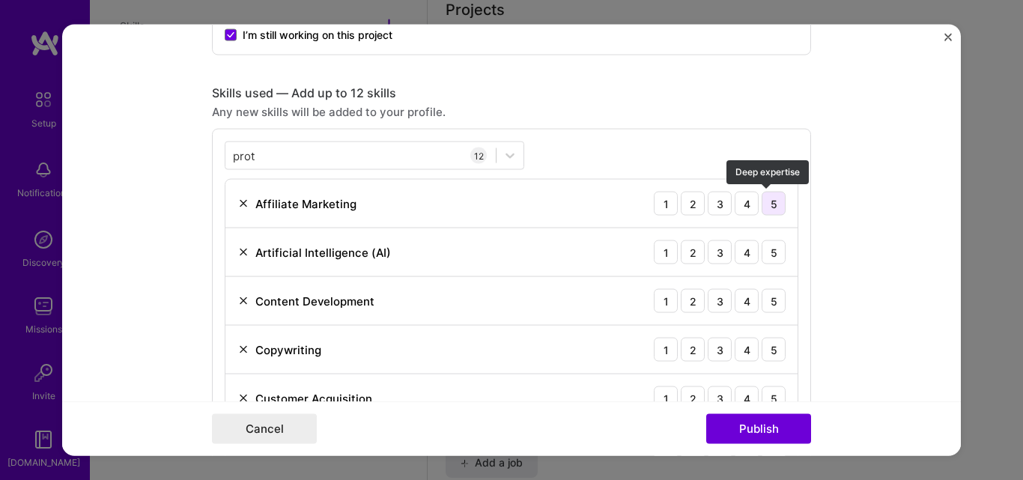
click at [773, 200] on div "5" at bounding box center [773, 204] width 24 height 24
click at [767, 254] on div "5" at bounding box center [773, 252] width 24 height 24
click at [770, 299] on div "5" at bounding box center [773, 301] width 24 height 24
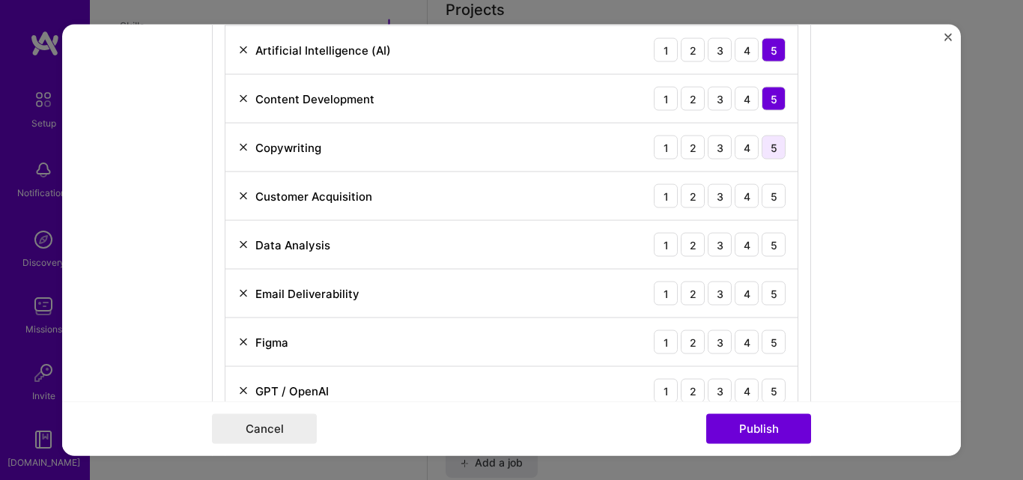
click at [769, 143] on div "5" at bounding box center [773, 148] width 24 height 24
click at [770, 203] on div "5" at bounding box center [773, 196] width 24 height 24
click at [778, 254] on div "5" at bounding box center [773, 245] width 24 height 24
click at [767, 299] on div "5" at bounding box center [773, 293] width 24 height 24
click at [767, 337] on div "5" at bounding box center [773, 342] width 24 height 24
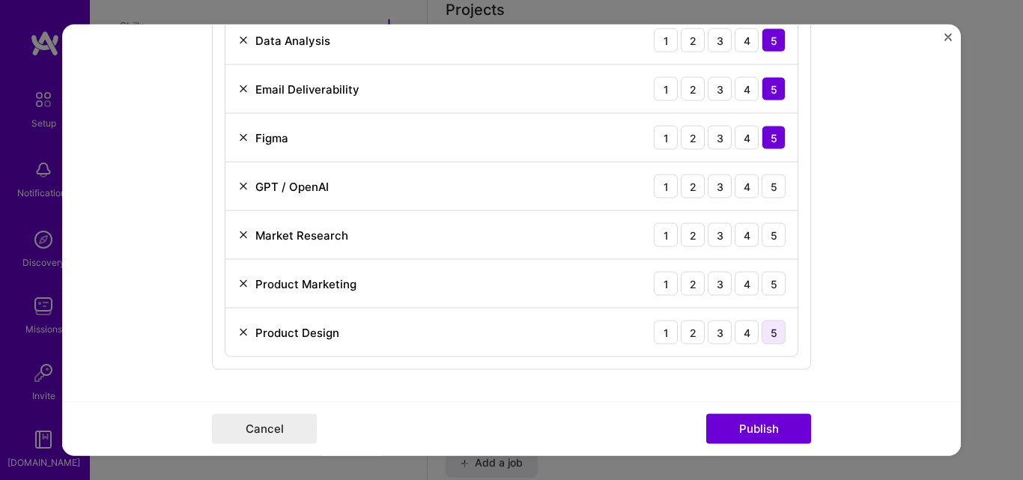
click at [774, 326] on div "5" at bounding box center [773, 332] width 24 height 24
click at [771, 287] on div "5" at bounding box center [773, 284] width 24 height 24
click at [761, 235] on div "5" at bounding box center [773, 235] width 24 height 24
click at [765, 194] on div "5" at bounding box center [773, 186] width 24 height 24
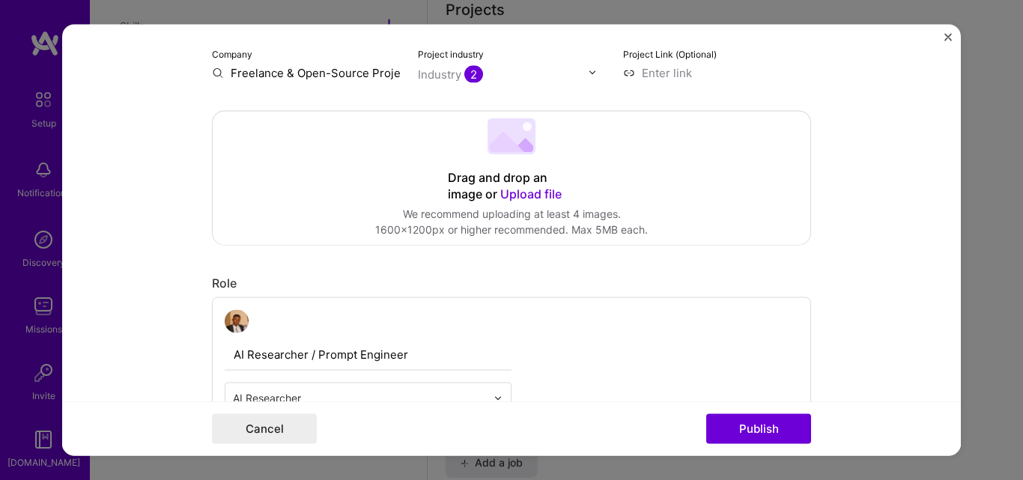
scroll to position [252, 0]
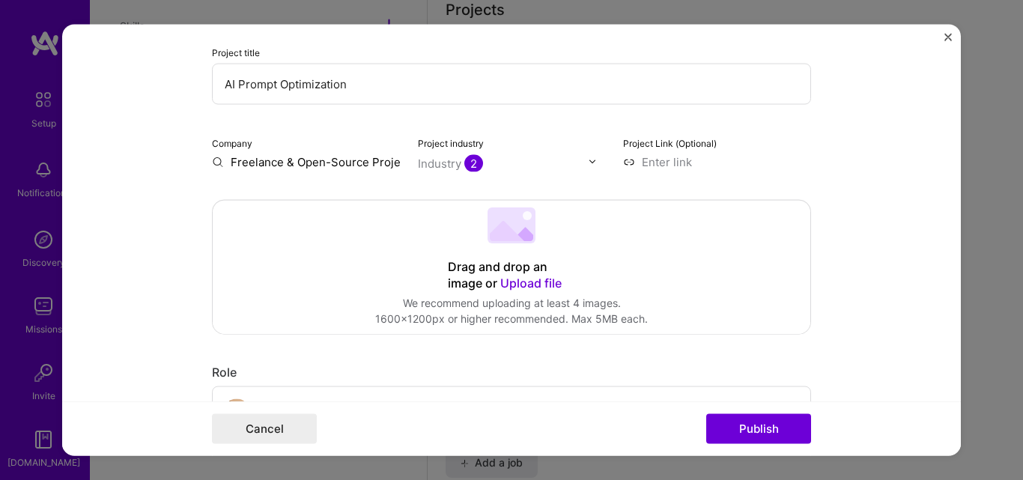
click at [588, 162] on img at bounding box center [592, 161] width 9 height 9
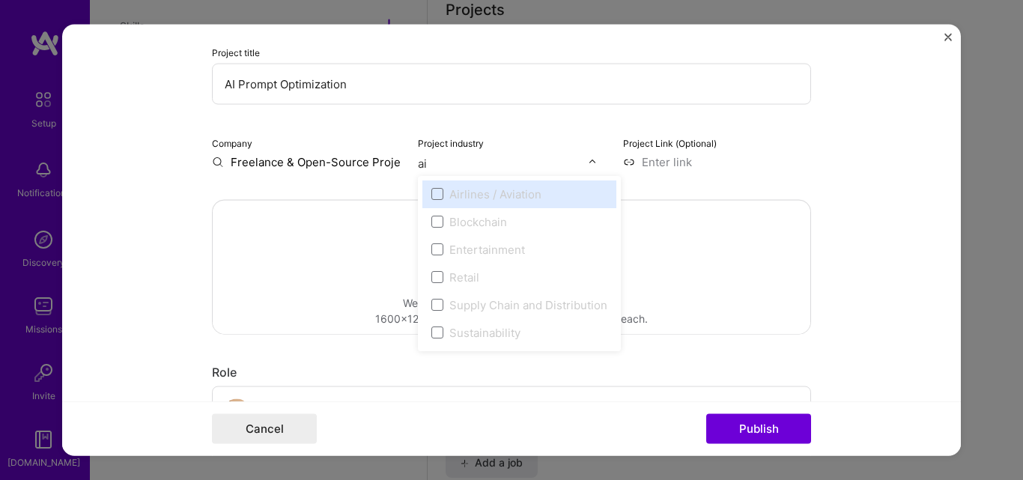
type input "a"
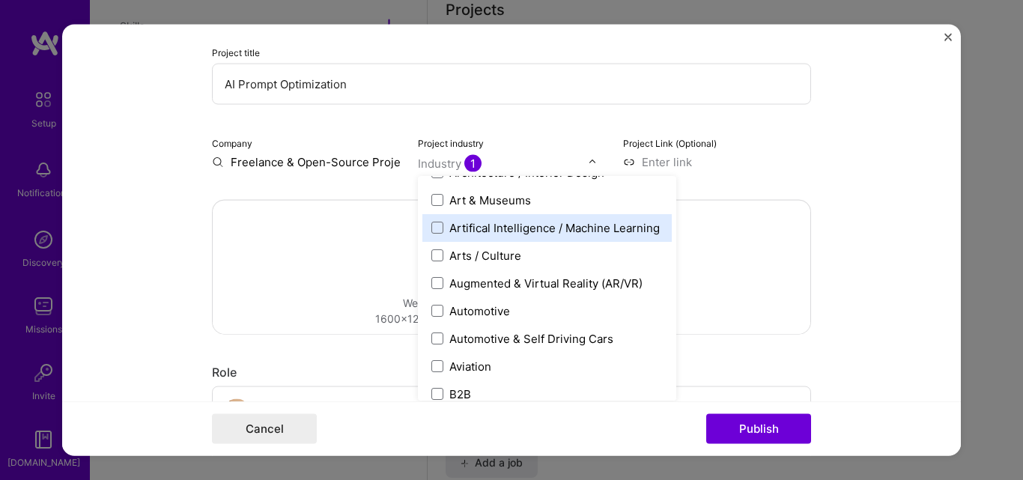
click at [487, 238] on div "Artifical Intelligence / Machine Learning" at bounding box center [546, 227] width 249 height 28
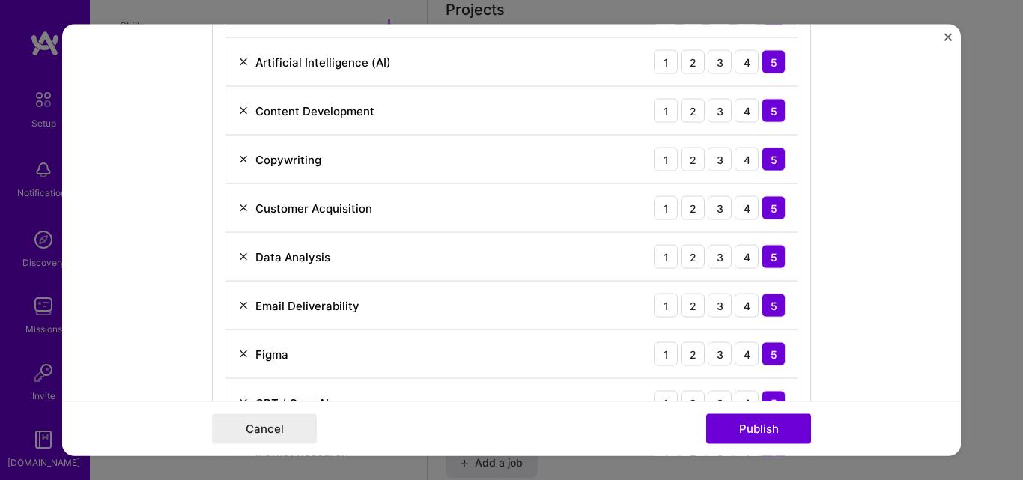
scroll to position [877, 0]
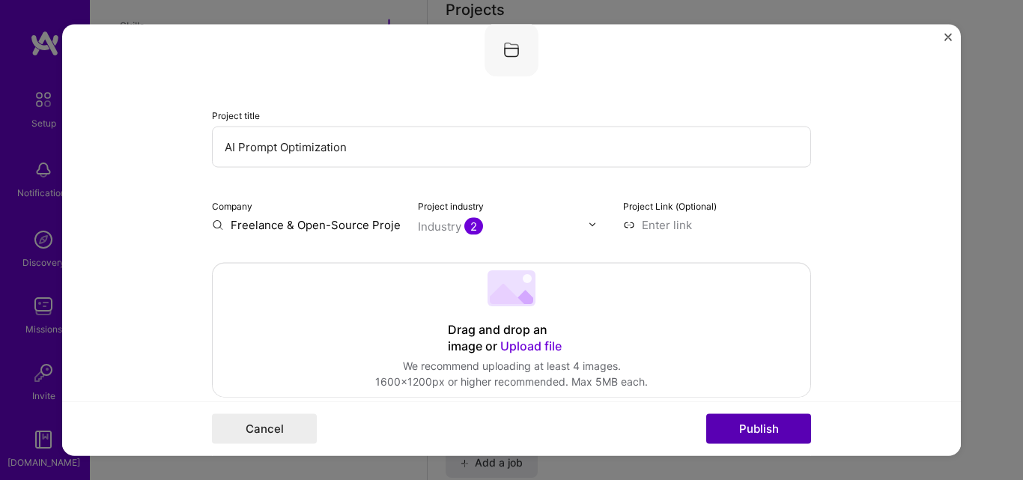
click at [758, 421] on button "Publish" at bounding box center [758, 429] width 105 height 30
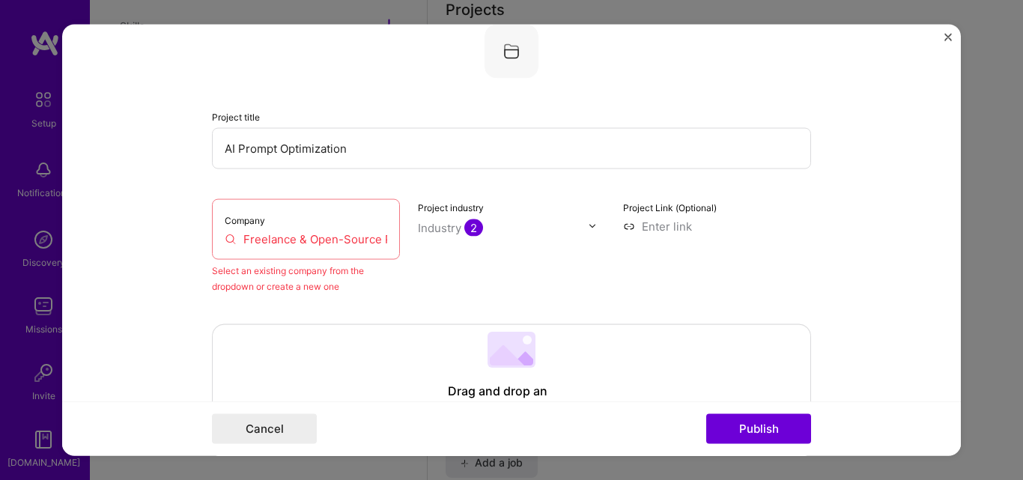
click at [279, 244] on input "Freelance & Open-Source Projects" at bounding box center [306, 239] width 162 height 16
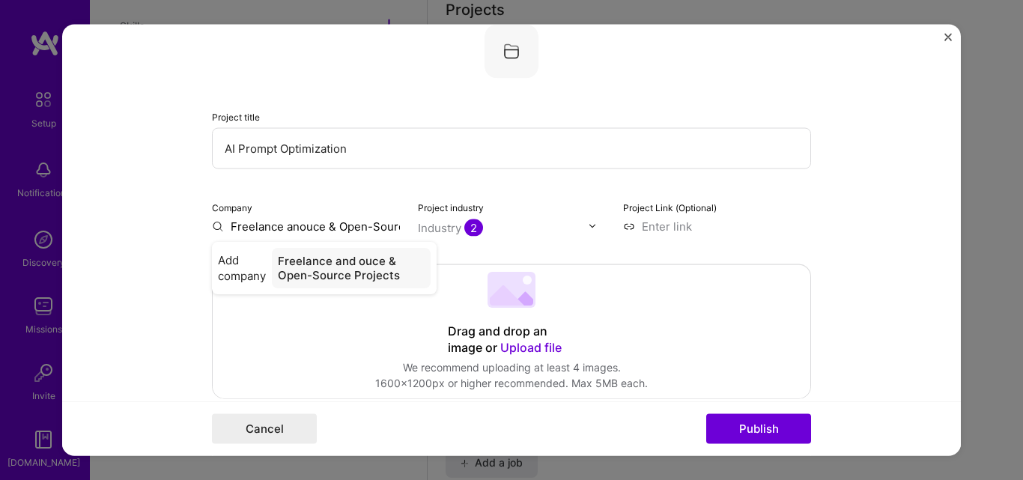
type input "Freelance aouce & Open-Source Projects"
click at [367, 225] on input "Freelance aouce & Open-Source Projects" at bounding box center [306, 226] width 188 height 16
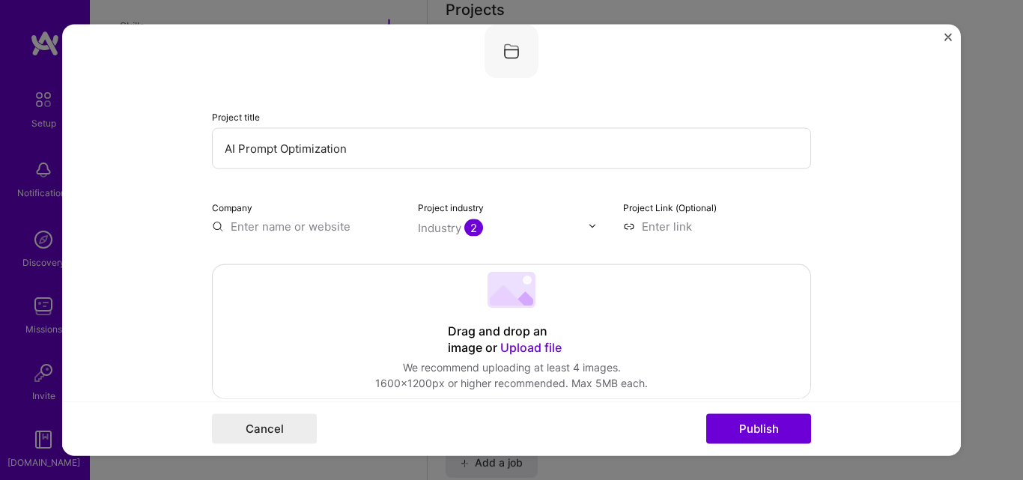
type input "d"
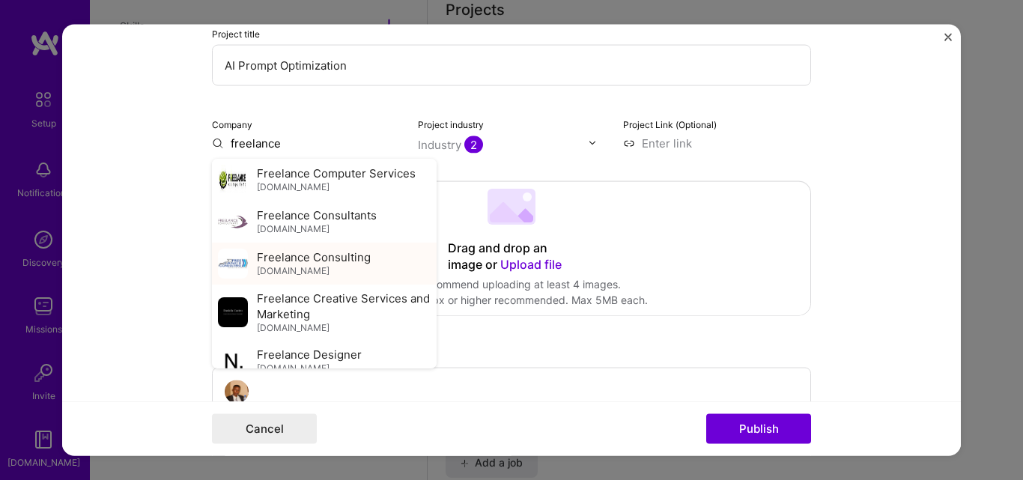
scroll to position [180, 0]
click at [328, 232] on span "[DOMAIN_NAME]" at bounding box center [293, 230] width 73 height 12
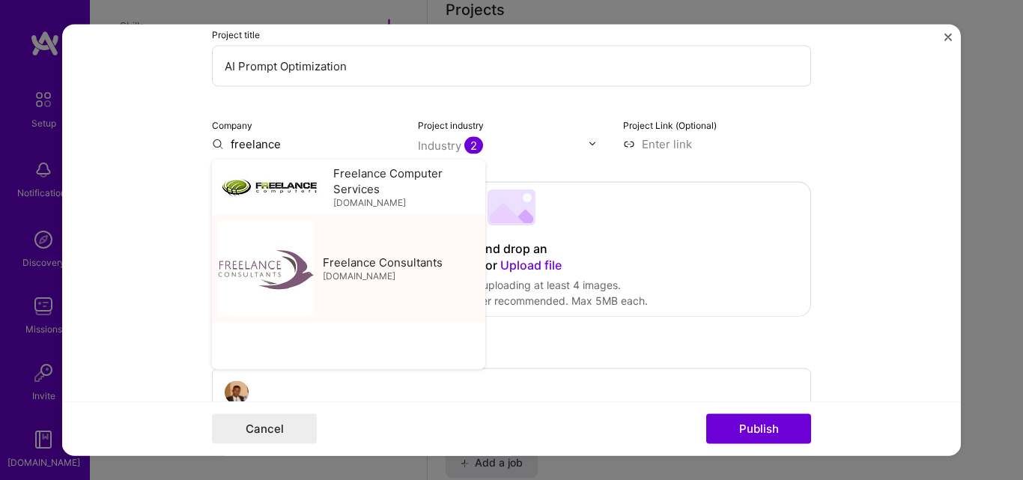
type input "Freelance Consultants"
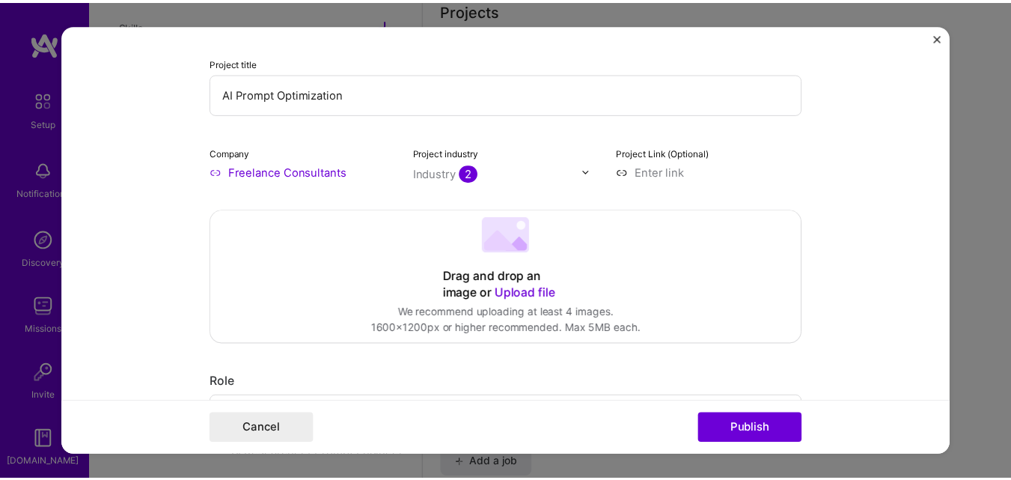
scroll to position [147, 0]
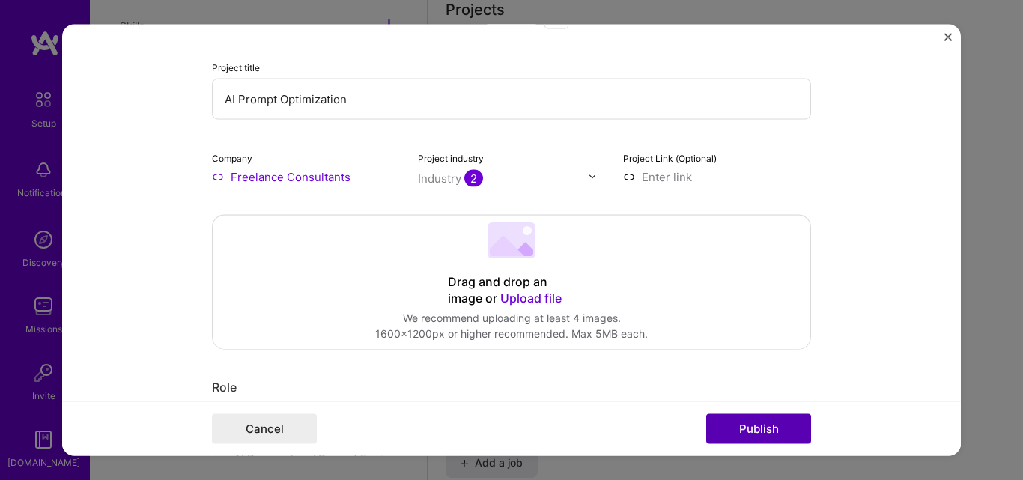
click at [758, 430] on button "Publish" at bounding box center [758, 429] width 105 height 30
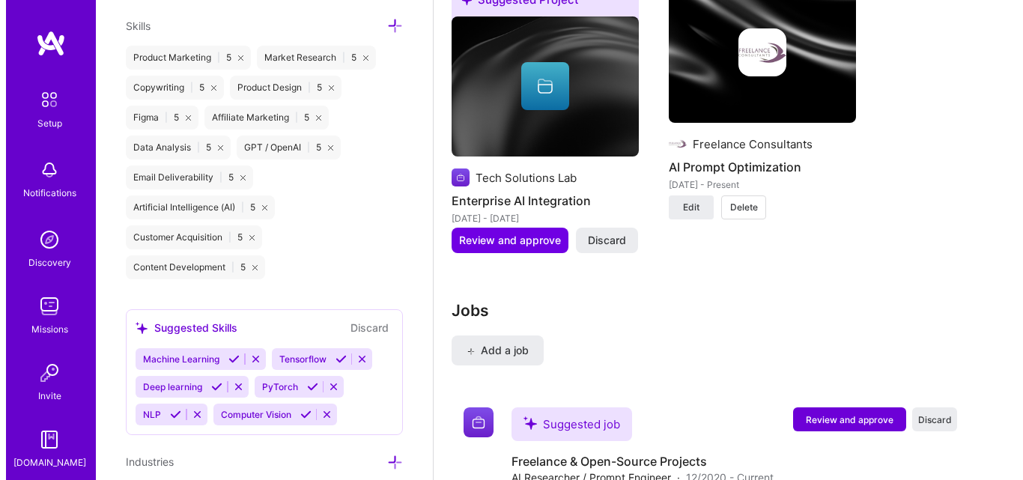
scroll to position [1399, 0]
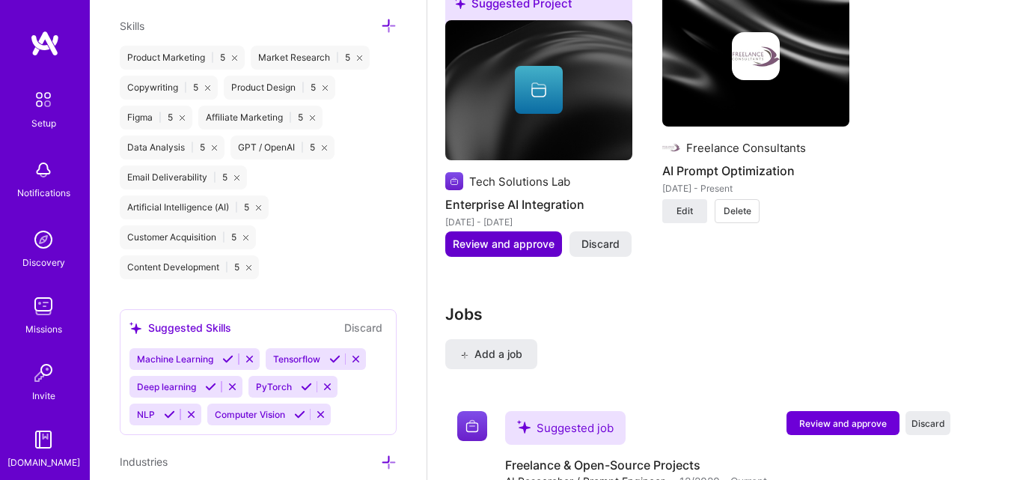
click at [512, 243] on span "Review and approve" at bounding box center [504, 244] width 102 height 15
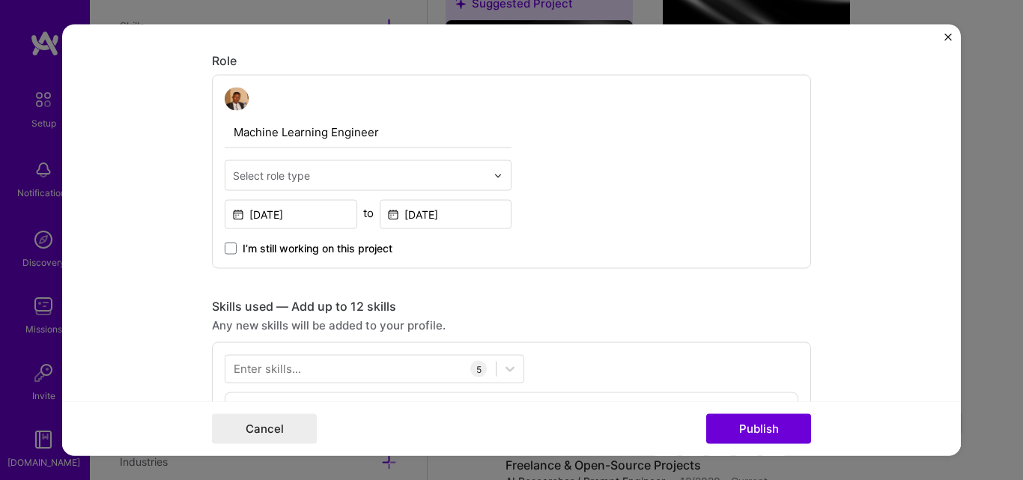
scroll to position [460, 0]
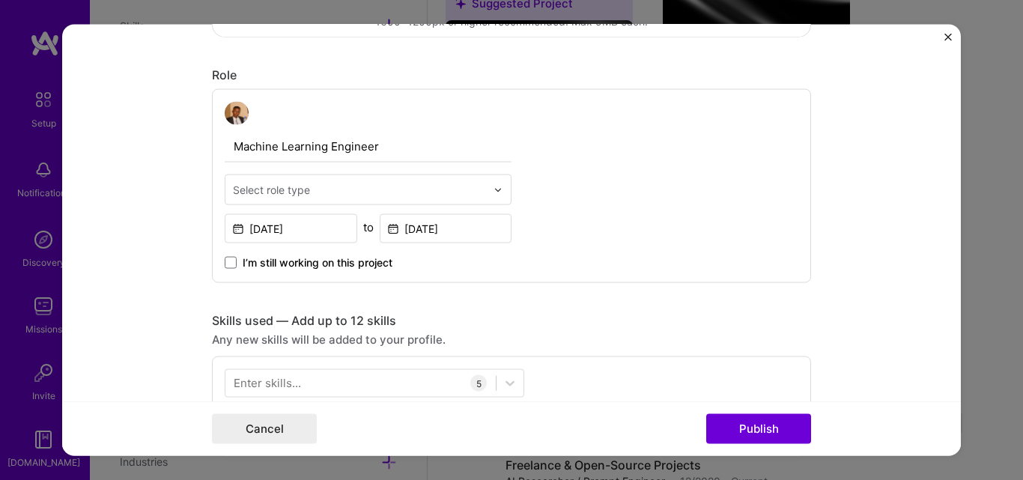
click at [428, 197] on input "text" at bounding box center [359, 190] width 253 height 16
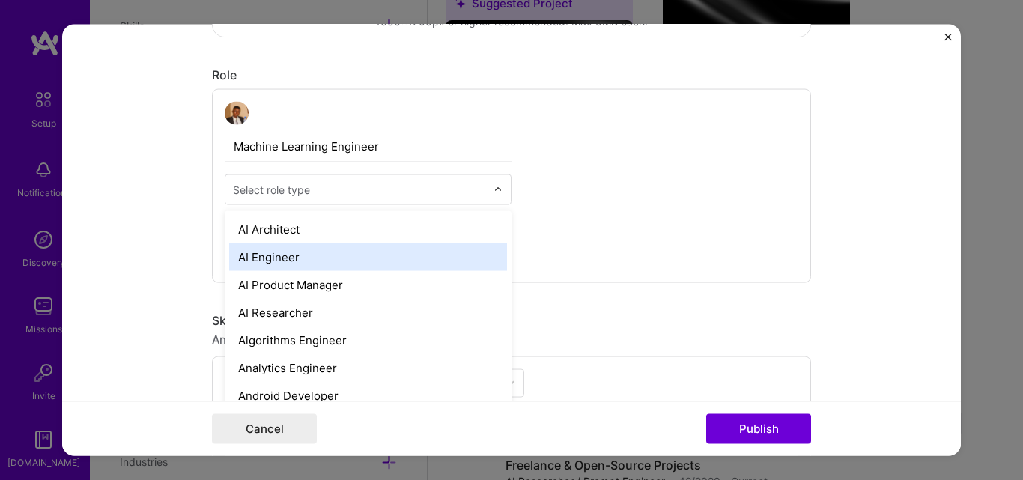
click at [331, 267] on div "AI Engineer" at bounding box center [368, 257] width 278 height 28
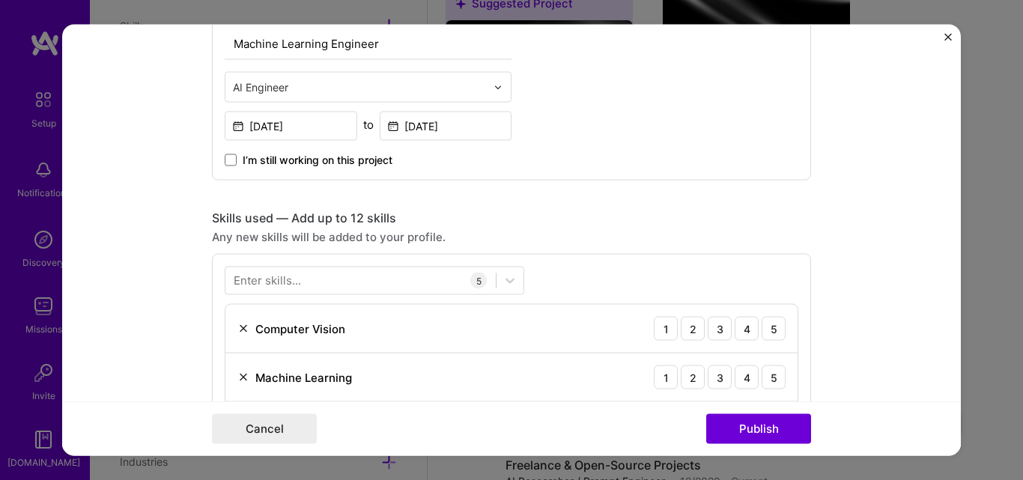
scroll to position [564, 0]
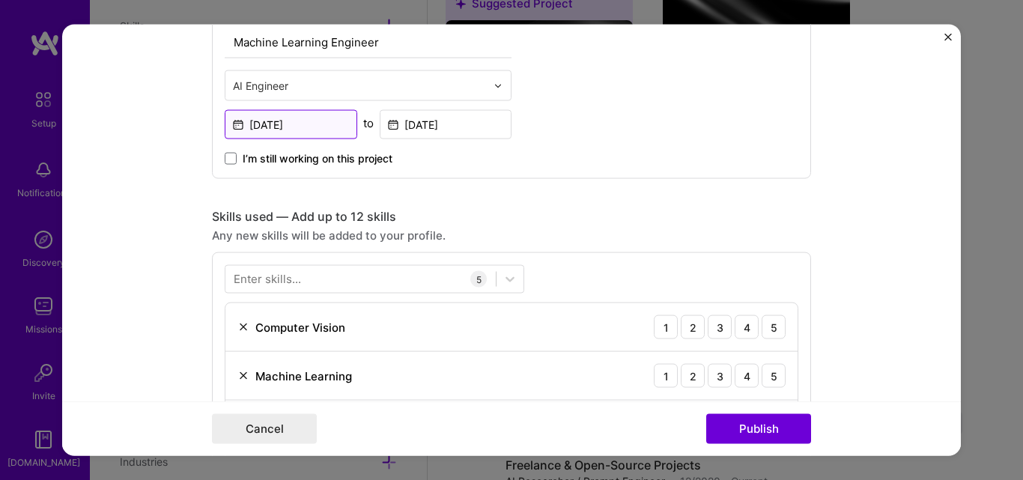
click at [319, 121] on input "[DATE]" at bounding box center [291, 124] width 133 height 29
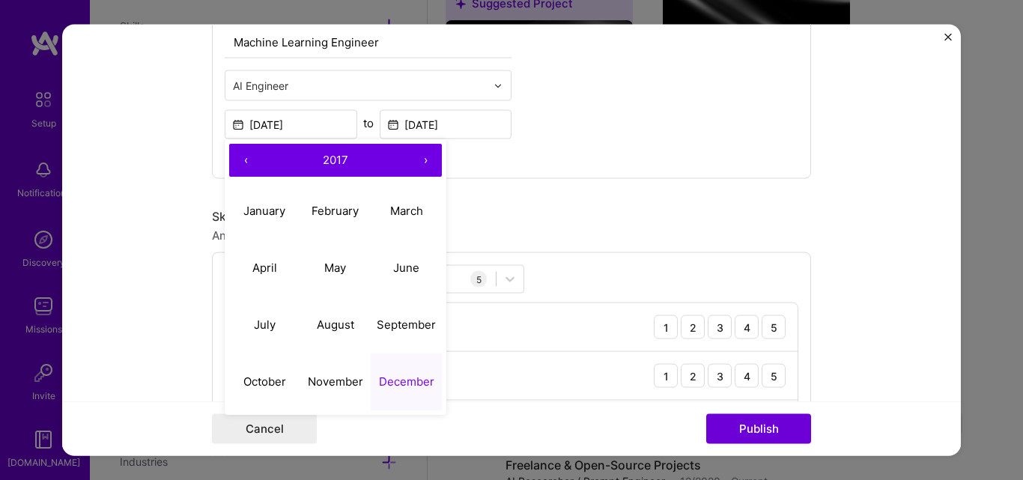
click at [421, 163] on button "›" at bounding box center [425, 160] width 33 height 33
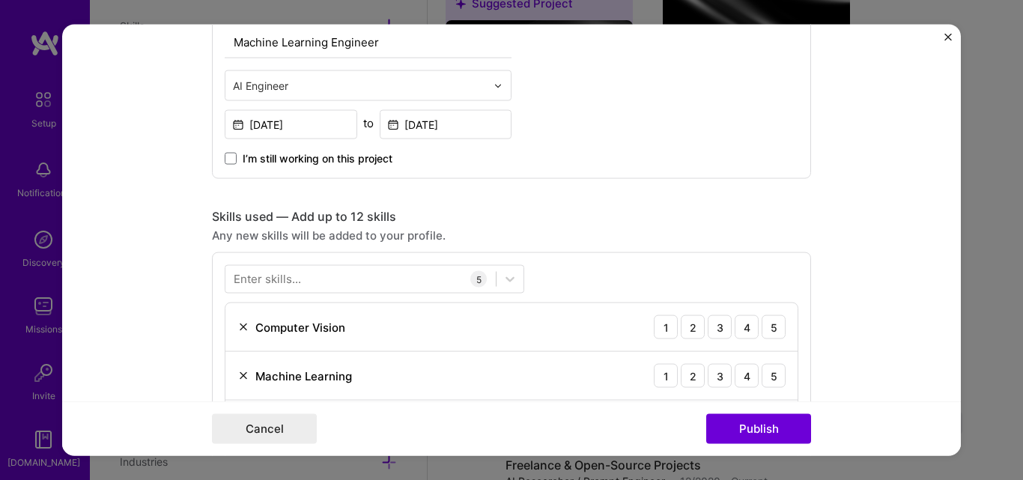
click at [505, 157] on div "I’m still working on this project" at bounding box center [368, 152] width 287 height 27
click at [323, 122] on input "[DATE]" at bounding box center [291, 124] width 133 height 29
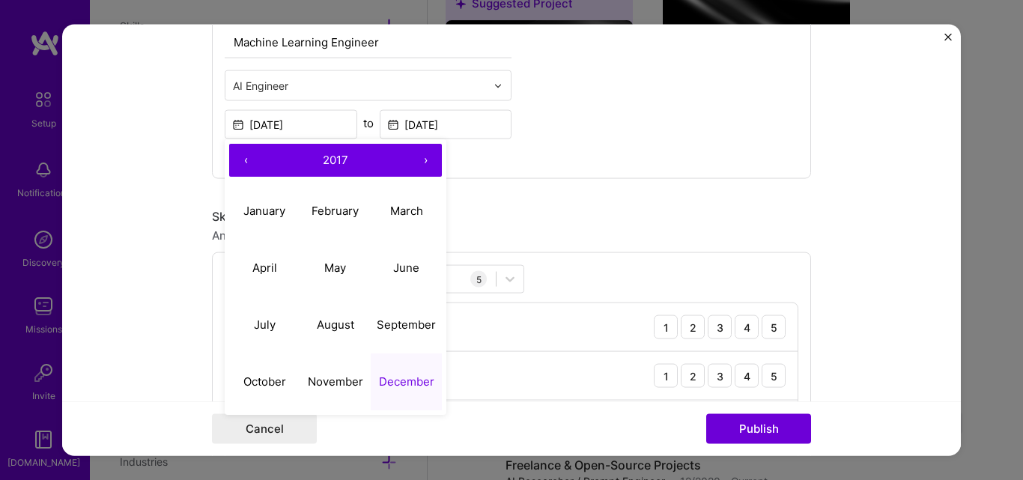
click at [419, 160] on button "›" at bounding box center [425, 160] width 33 height 33
click at [397, 378] on abbr "December" at bounding box center [406, 381] width 55 height 14
type input "[DATE]"
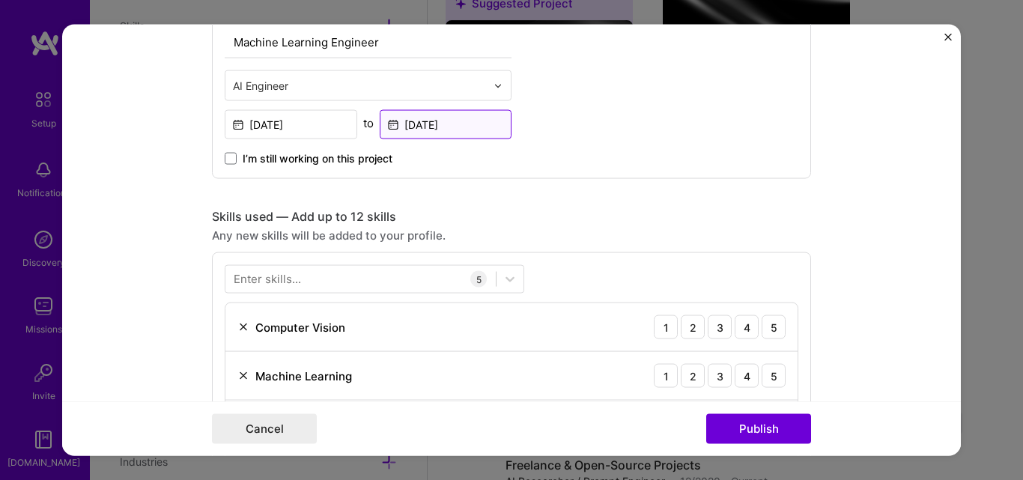
click at [462, 127] on input "[DATE]" at bounding box center [446, 124] width 133 height 29
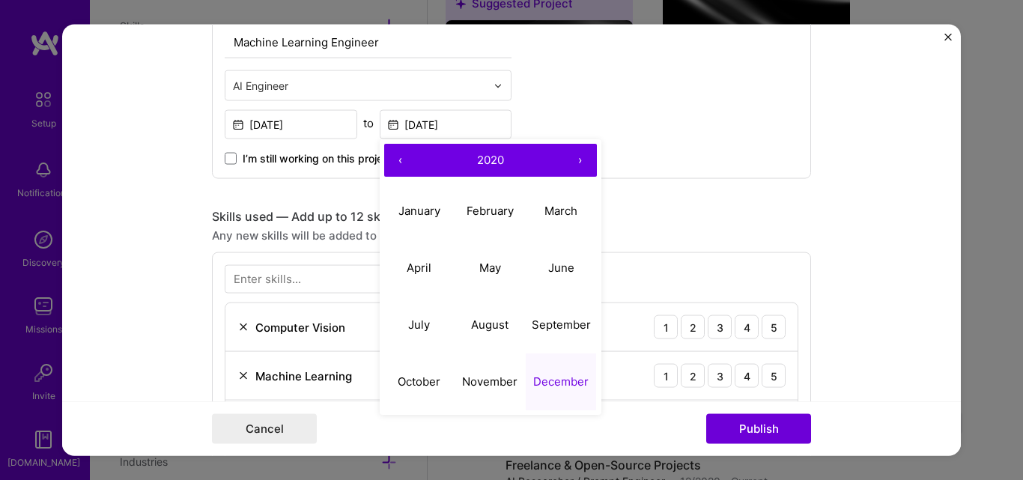
click at [571, 160] on button "›" at bounding box center [580, 160] width 33 height 33
click at [673, 120] on div "Machine Learning Engineer AI Engineer [DATE] to [DATE] ‹ 2023 › January Februar…" at bounding box center [511, 81] width 599 height 195
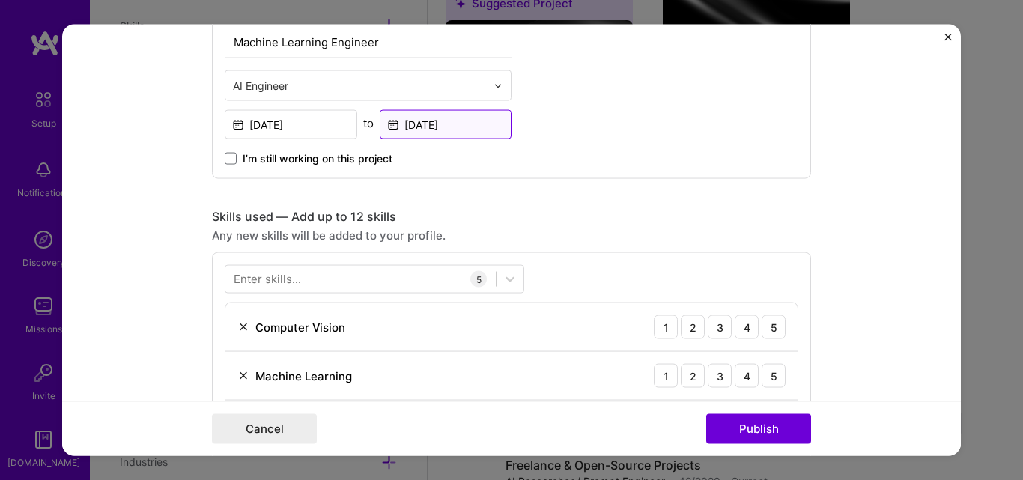
click at [473, 129] on input "[DATE]" at bounding box center [446, 124] width 133 height 29
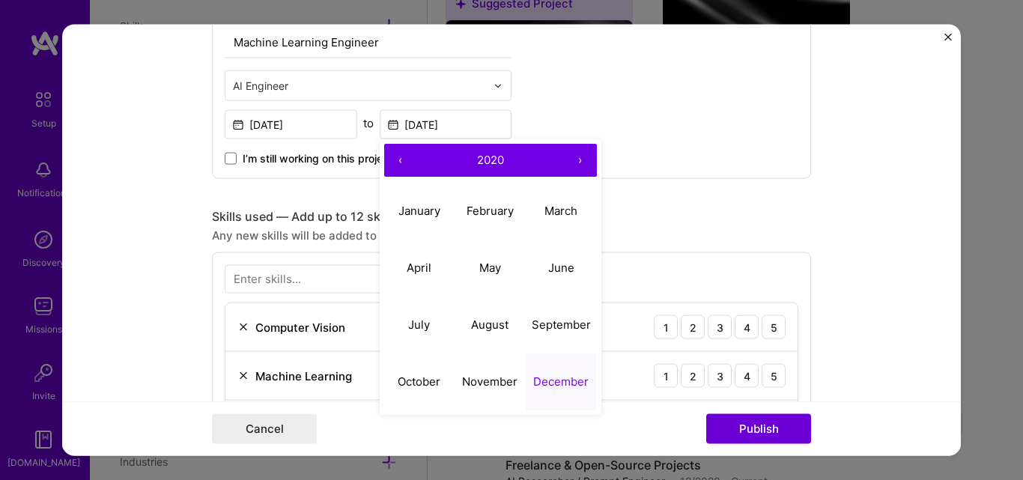
click at [568, 159] on button "›" at bounding box center [580, 160] width 33 height 33
click at [572, 162] on button "›" at bounding box center [580, 160] width 33 height 33
click at [543, 386] on abbr "December" at bounding box center [560, 381] width 55 height 14
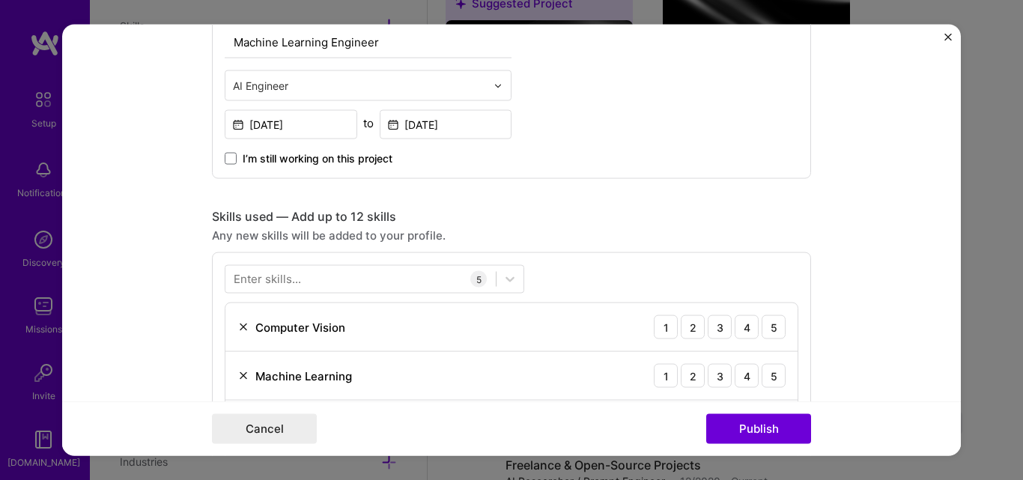
type input "[DATE]"
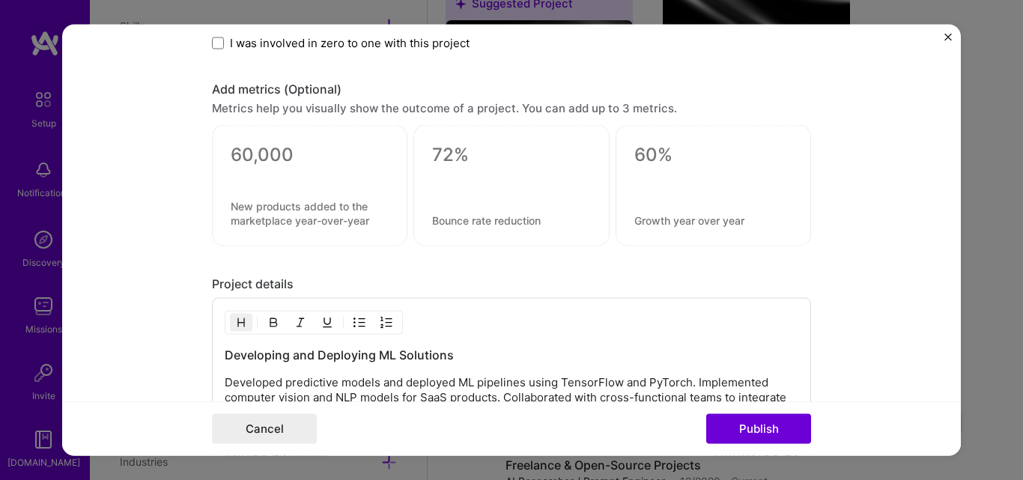
scroll to position [1296, 0]
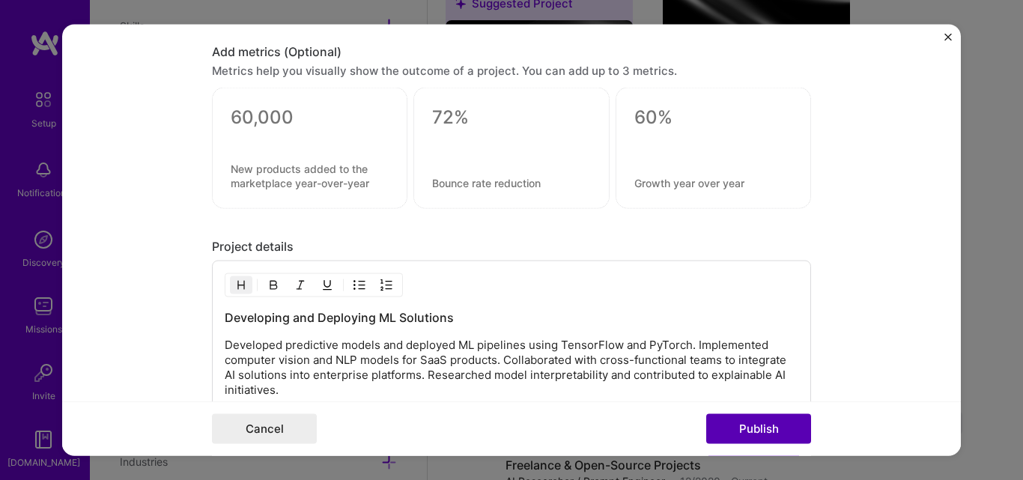
click at [758, 419] on button "Publish" at bounding box center [758, 429] width 105 height 30
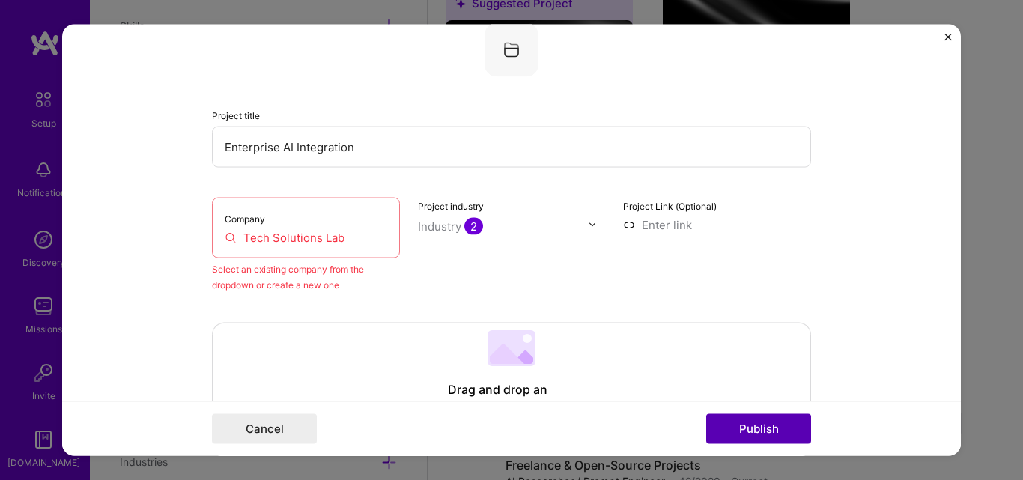
scroll to position [98, 0]
click at [268, 219] on div "Company Tech Solutions Lab" at bounding box center [306, 228] width 188 height 61
click at [243, 237] on input "Tech Solutions Lab" at bounding box center [306, 239] width 162 height 16
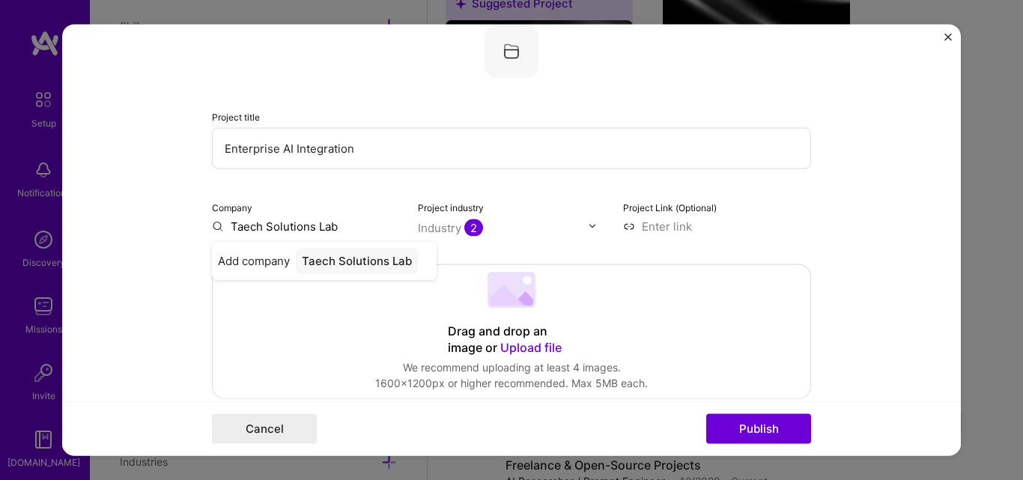
type input "Tech Solutions Lab"
click at [333, 260] on div "Tech Solutions Lab" at bounding box center [353, 260] width 115 height 26
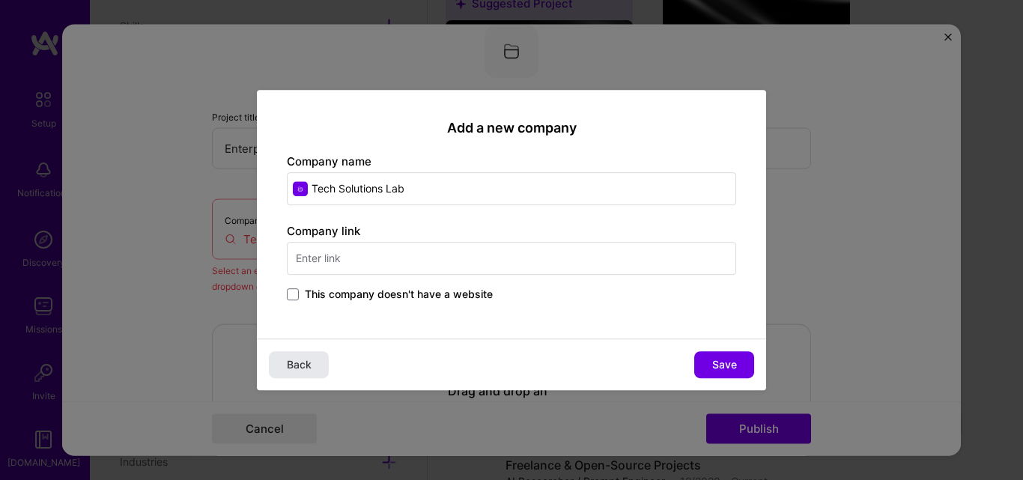
click at [302, 362] on span "Back" at bounding box center [299, 364] width 25 height 15
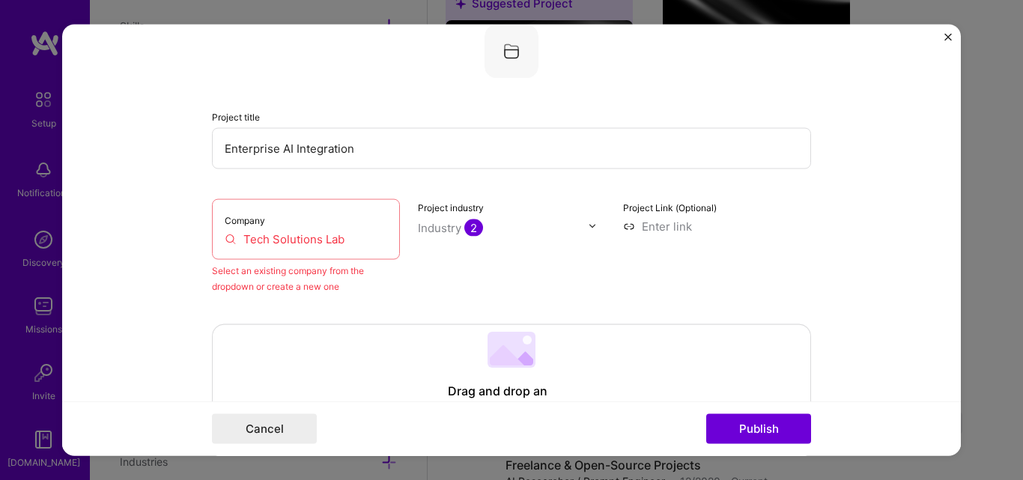
drag, startPoint x: 344, startPoint y: 239, endPoint x: 216, endPoint y: 220, distance: 129.4
click at [216, 220] on div "Company Tech Solutions Lab" at bounding box center [306, 228] width 188 height 61
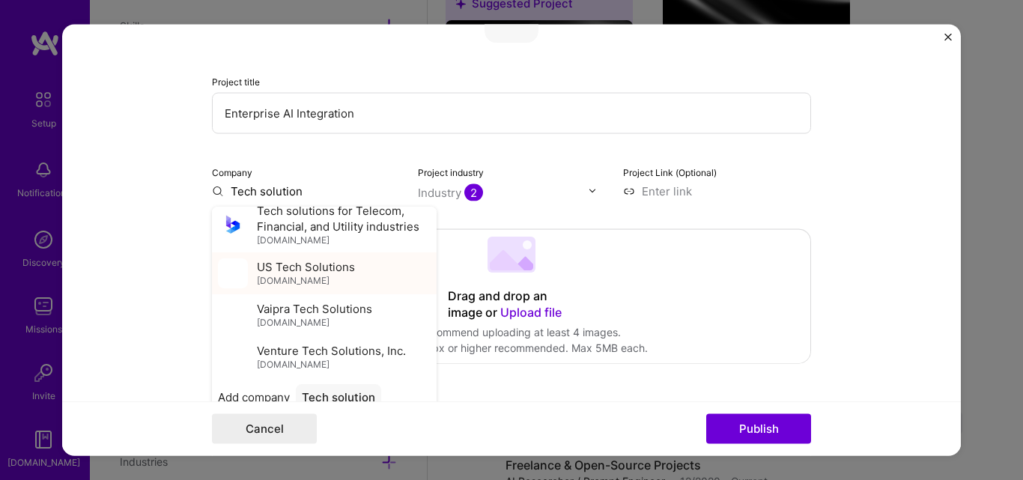
scroll to position [138, 0]
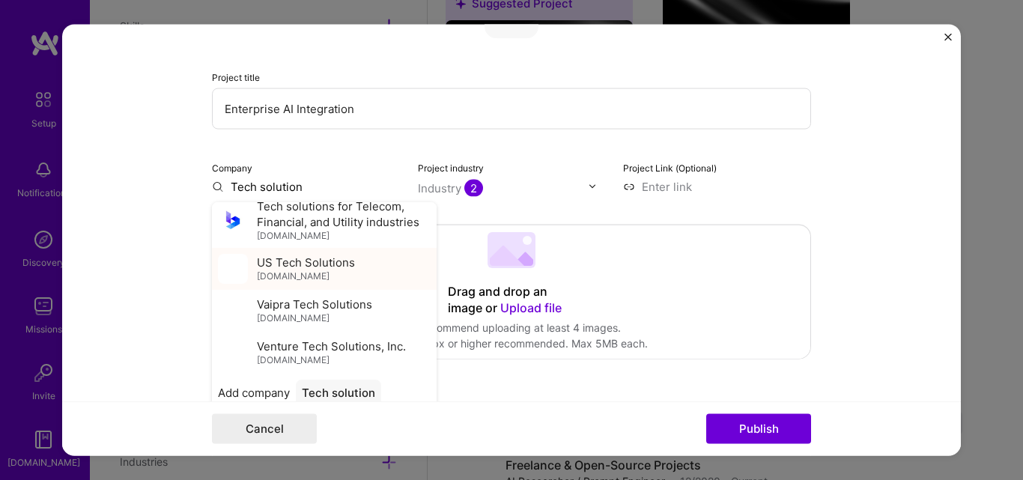
click at [329, 276] on span "[DOMAIN_NAME]" at bounding box center [293, 276] width 73 height 12
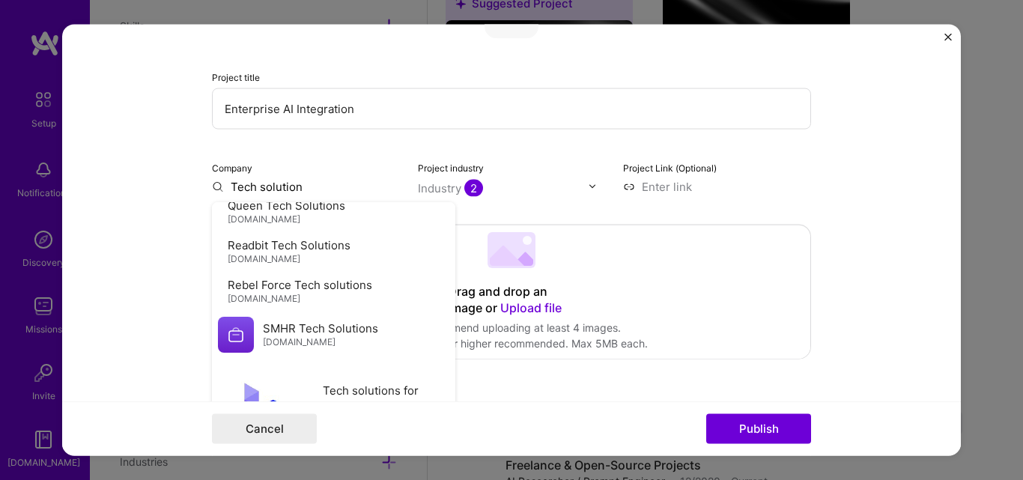
type input "US Tech Solutions"
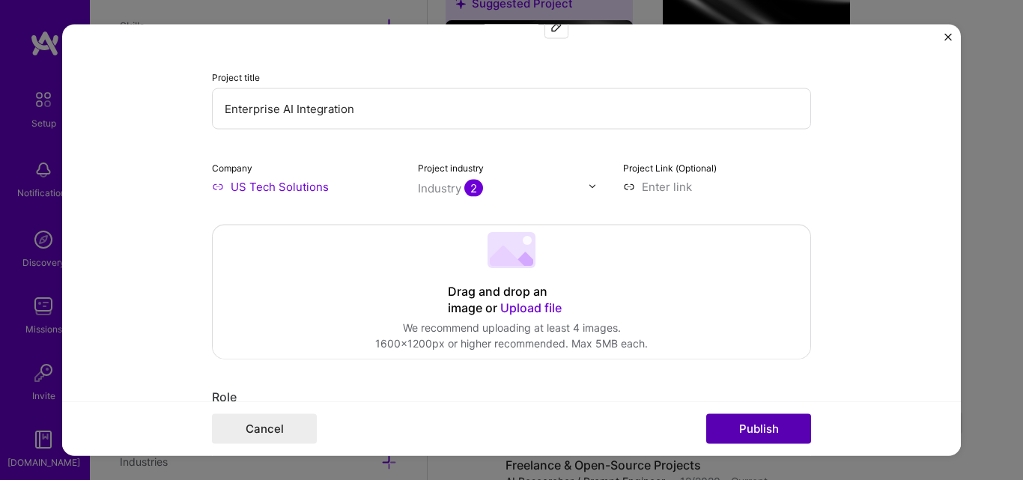
click at [776, 425] on button "Publish" at bounding box center [758, 429] width 105 height 30
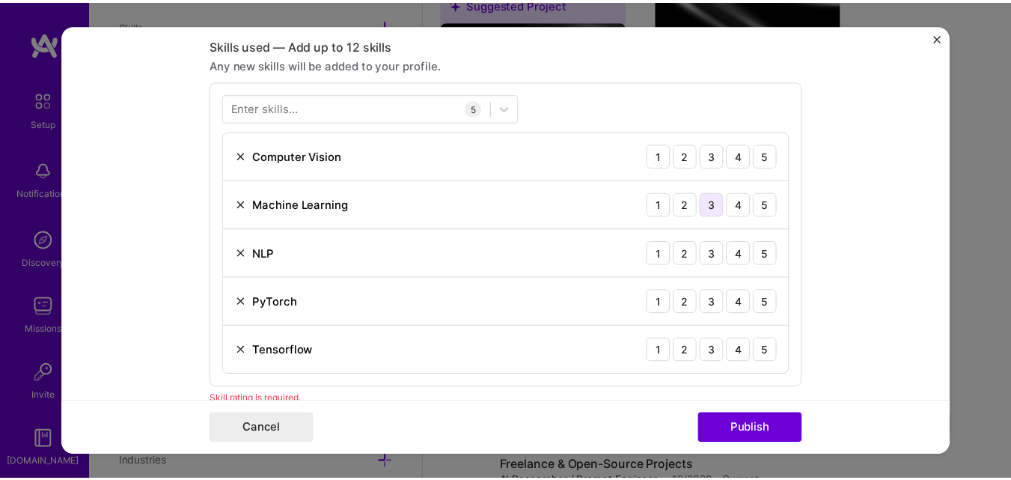
scroll to position [737, 0]
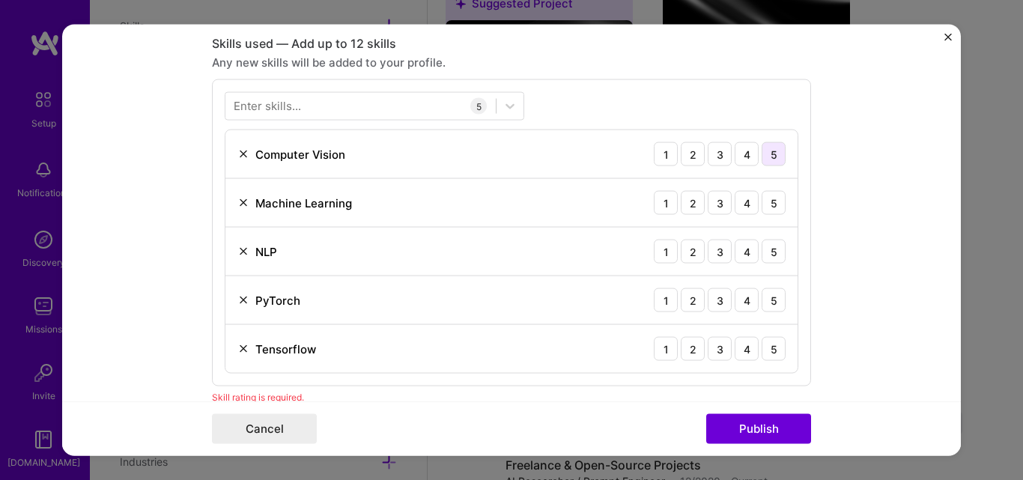
click at [779, 146] on div "5" at bounding box center [773, 154] width 24 height 24
click at [761, 206] on div "5" at bounding box center [773, 203] width 24 height 24
click at [766, 249] on div "5" at bounding box center [773, 252] width 24 height 24
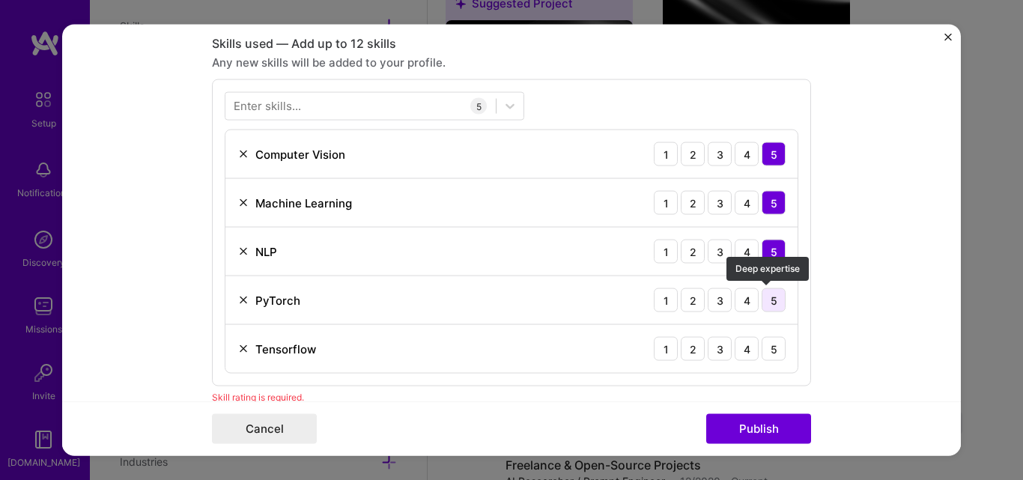
click at [774, 302] on div "5" at bounding box center [773, 300] width 24 height 24
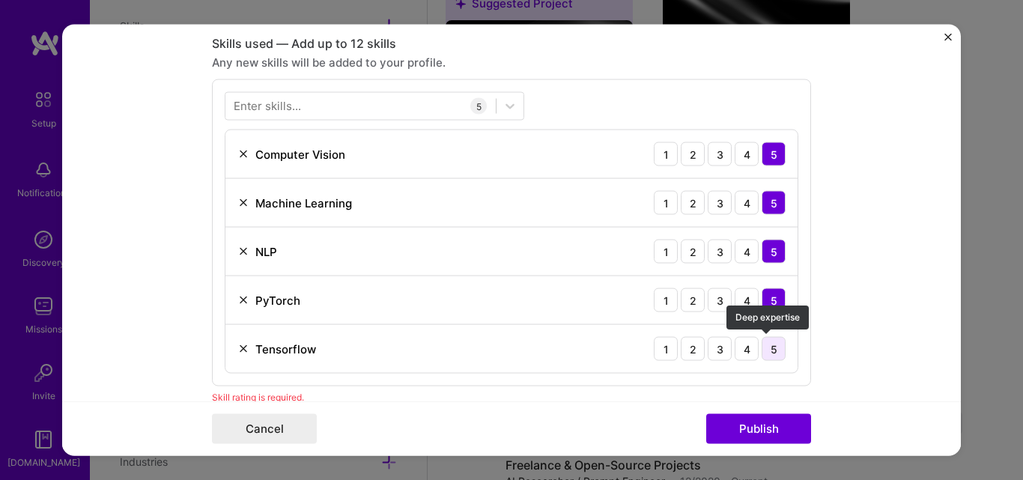
click at [767, 347] on div "5" at bounding box center [773, 349] width 24 height 24
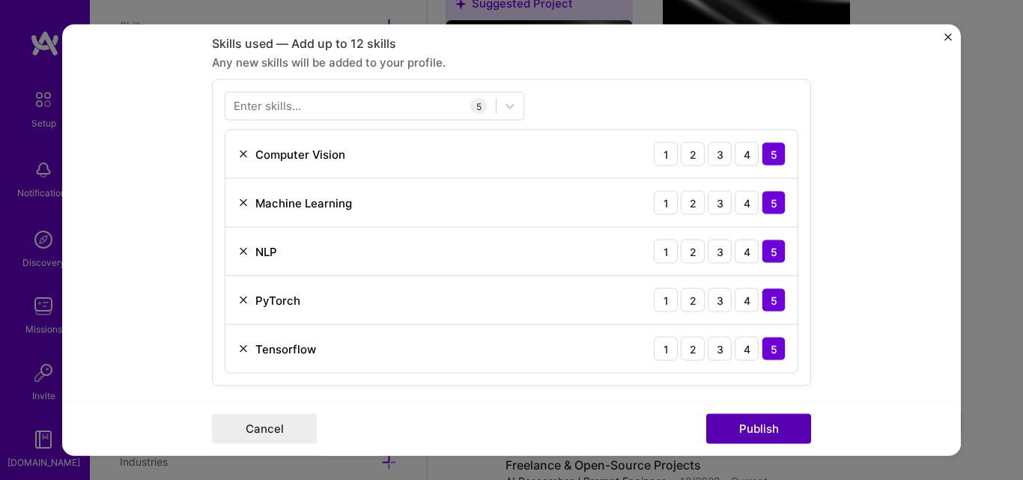
click at [772, 430] on button "Publish" at bounding box center [758, 429] width 105 height 30
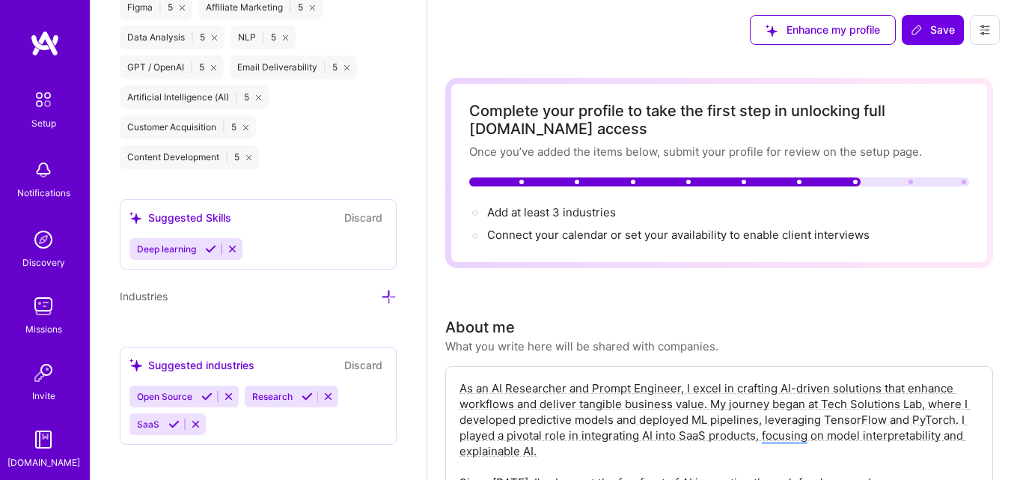
scroll to position [1435, 0]
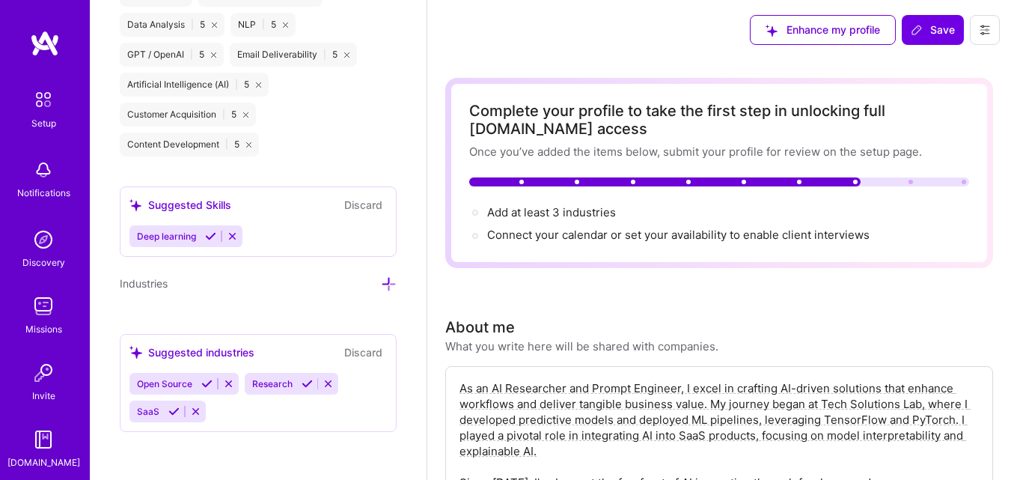
click at [910, 180] on div at bounding box center [911, 182] width 4 height 4
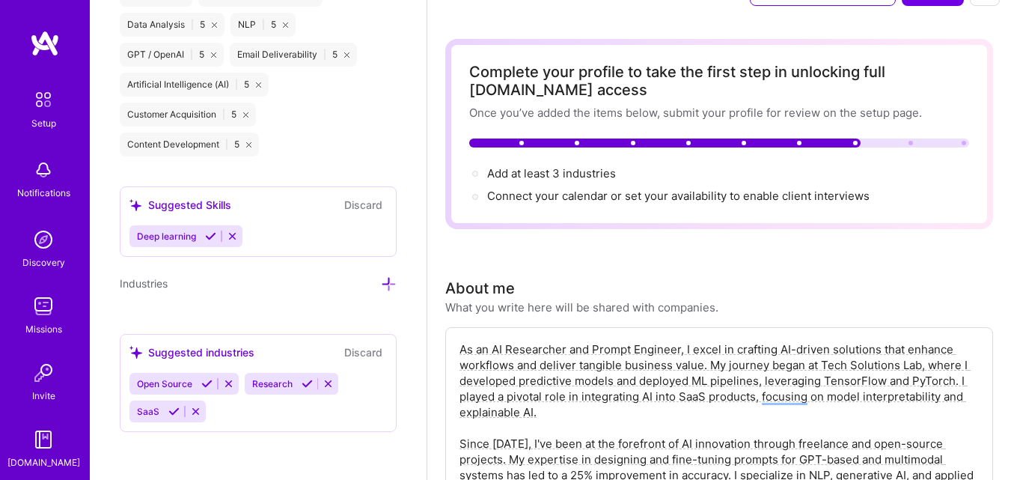
scroll to position [47, 0]
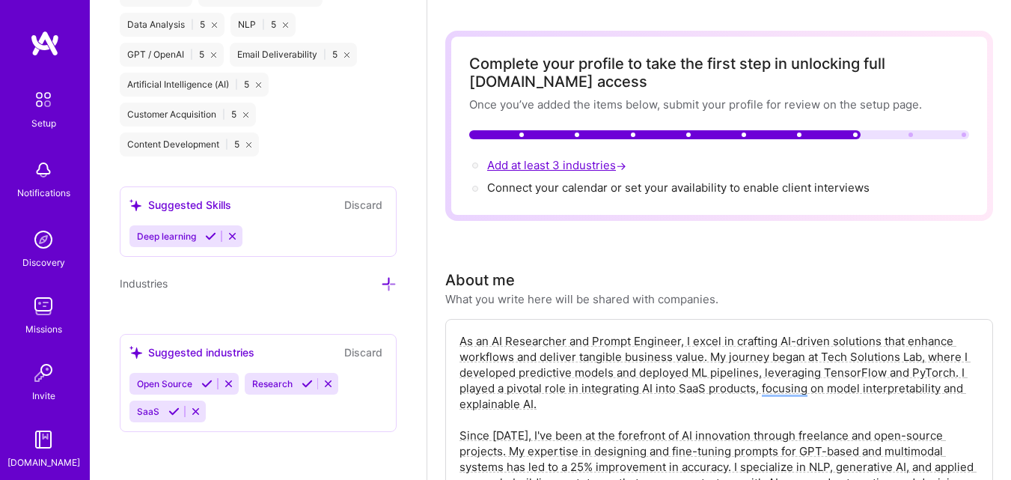
click at [550, 171] on span "Add at least 3 industries →" at bounding box center [558, 165] width 142 height 14
click at [610, 170] on span "Add at least 3 industries →" at bounding box center [558, 165] width 142 height 14
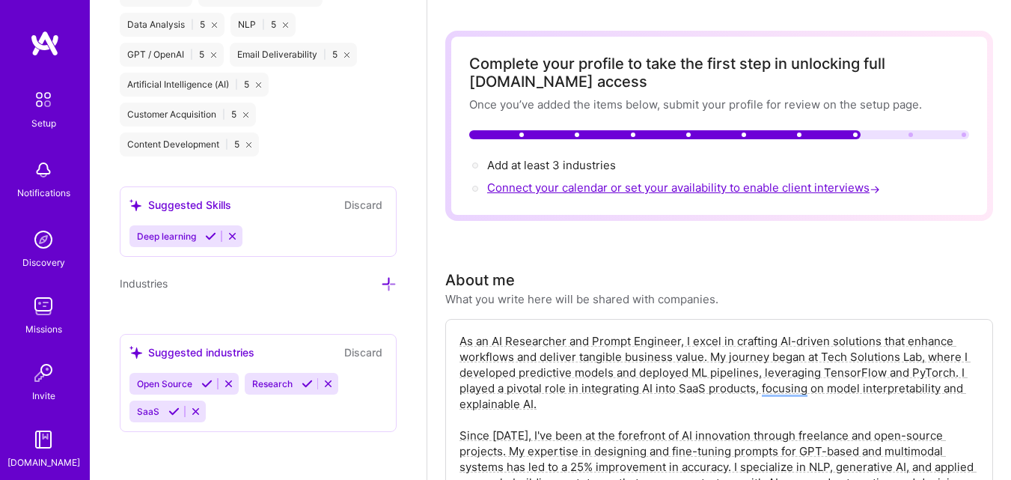
click at [593, 189] on span "Connect your calendar or set your availability to enable client interviews →" at bounding box center [685, 187] width 396 height 14
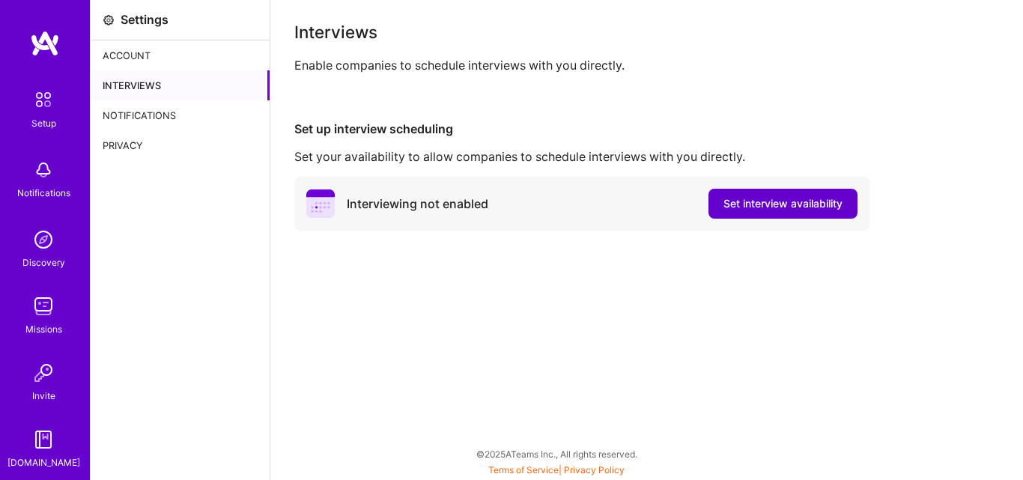
click at [794, 192] on button "Set interview availability" at bounding box center [782, 204] width 149 height 30
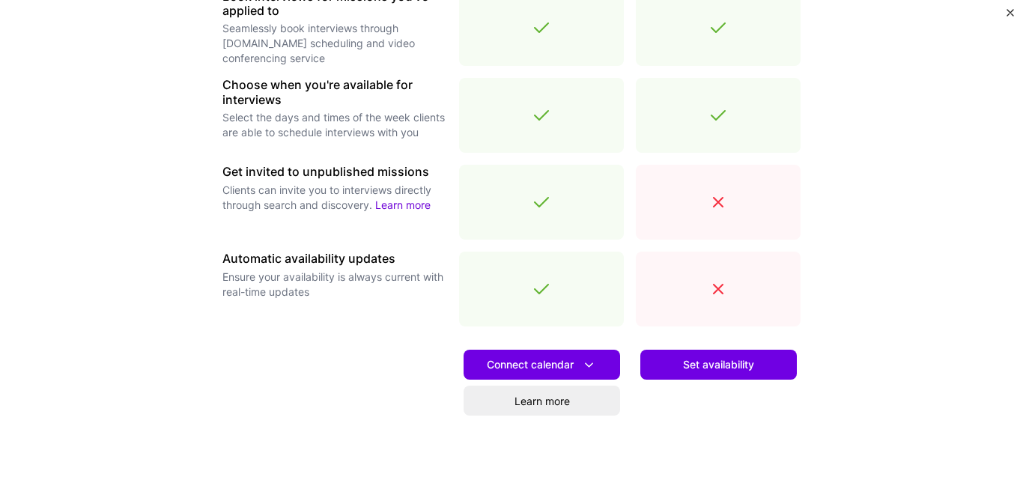
scroll to position [489, 0]
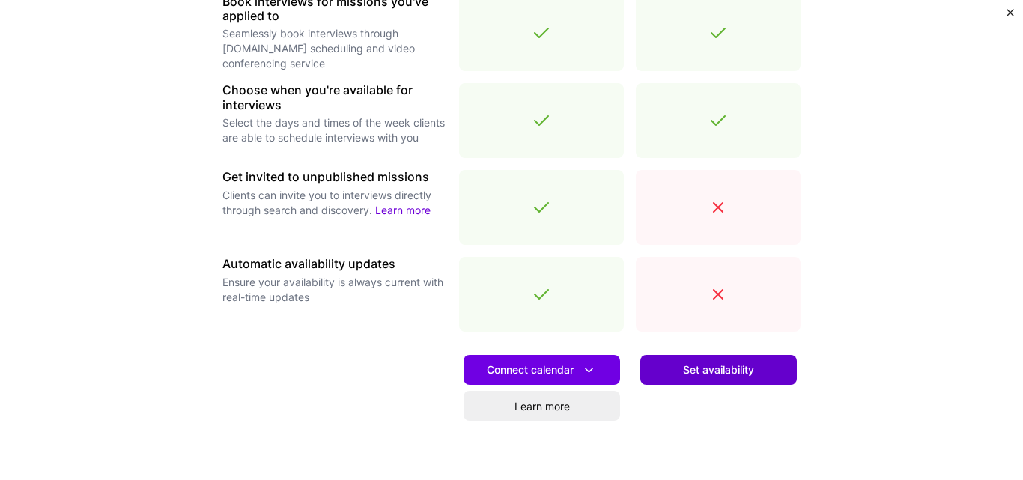
click at [699, 365] on span "Set availability" at bounding box center [718, 369] width 71 height 15
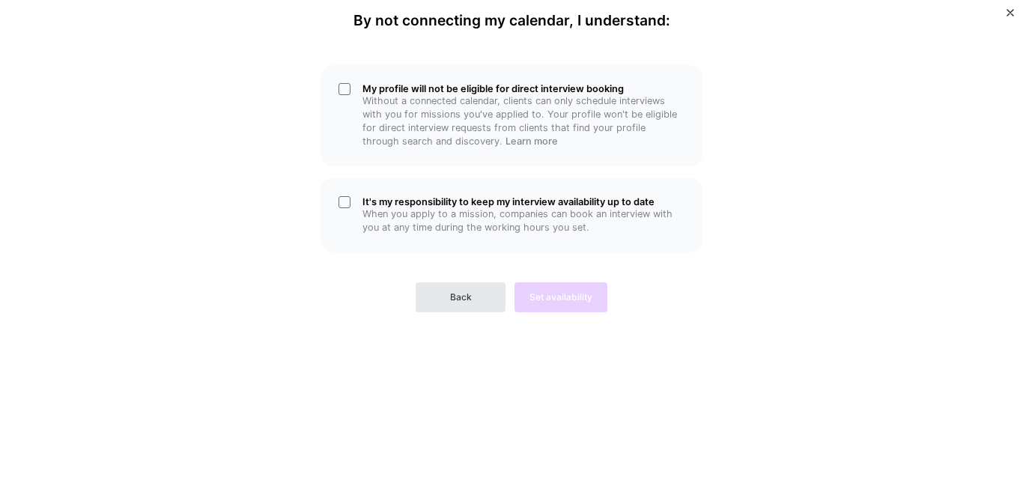
click at [474, 299] on button "Back" at bounding box center [461, 297] width 90 height 30
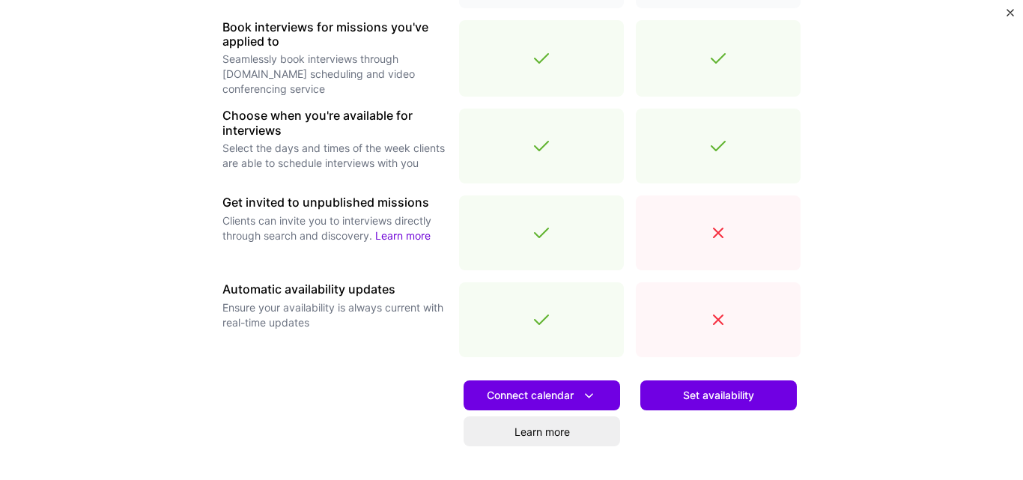
scroll to position [492, 0]
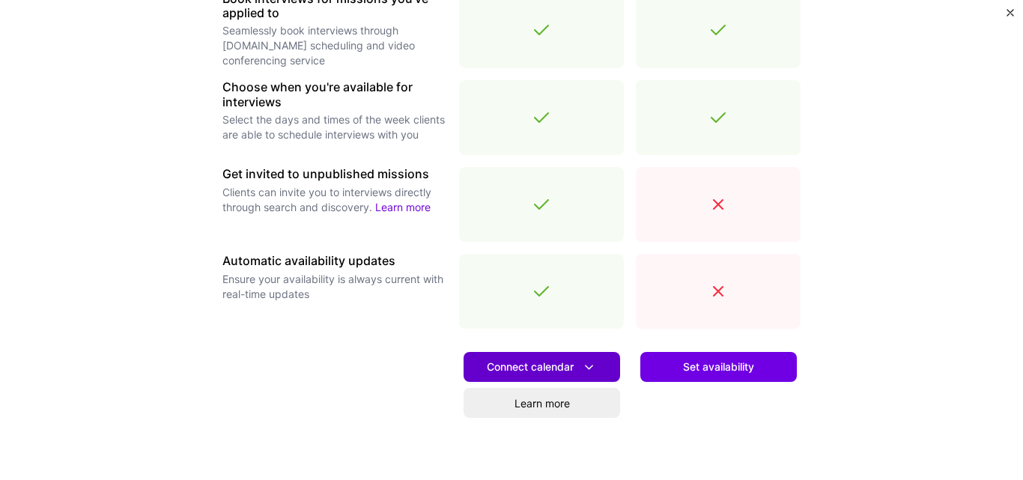
click at [557, 362] on span "Connect calendar" at bounding box center [542, 367] width 110 height 16
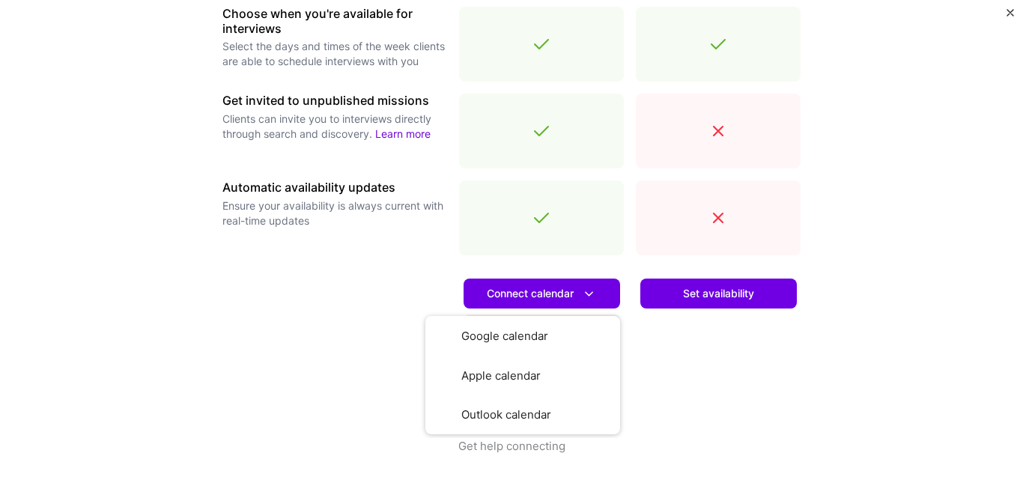
scroll to position [569, 0]
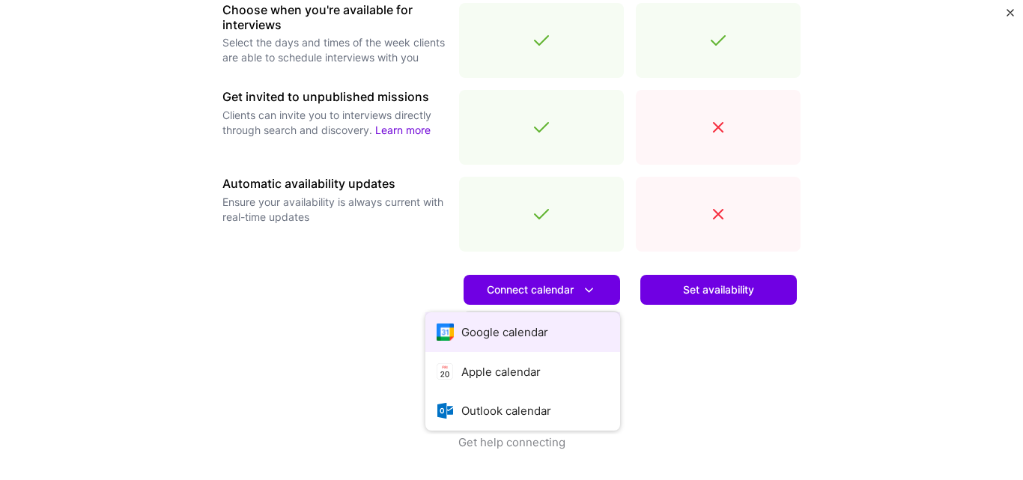
click at [517, 339] on button "Google calendar" at bounding box center [522, 332] width 195 height 40
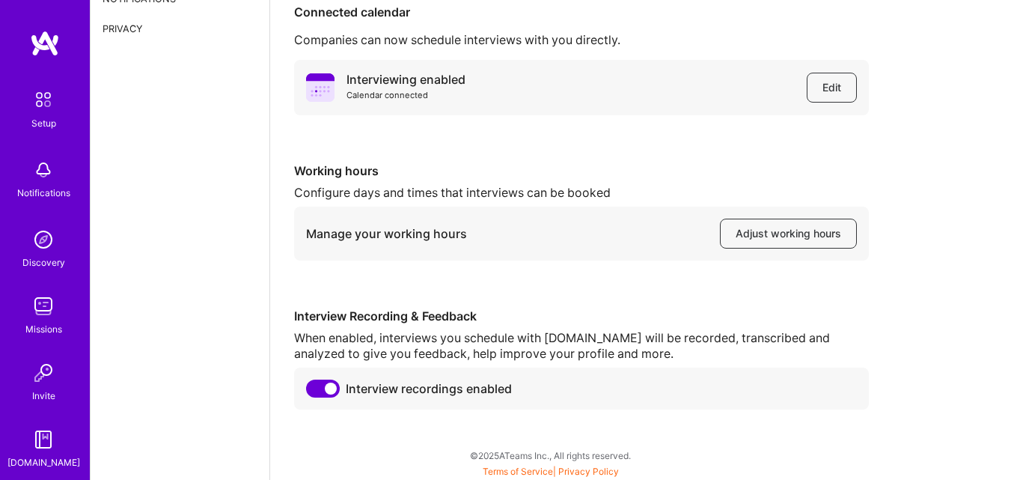
scroll to position [118, 0]
click at [762, 239] on span "Adjust working hours" at bounding box center [789, 232] width 106 height 15
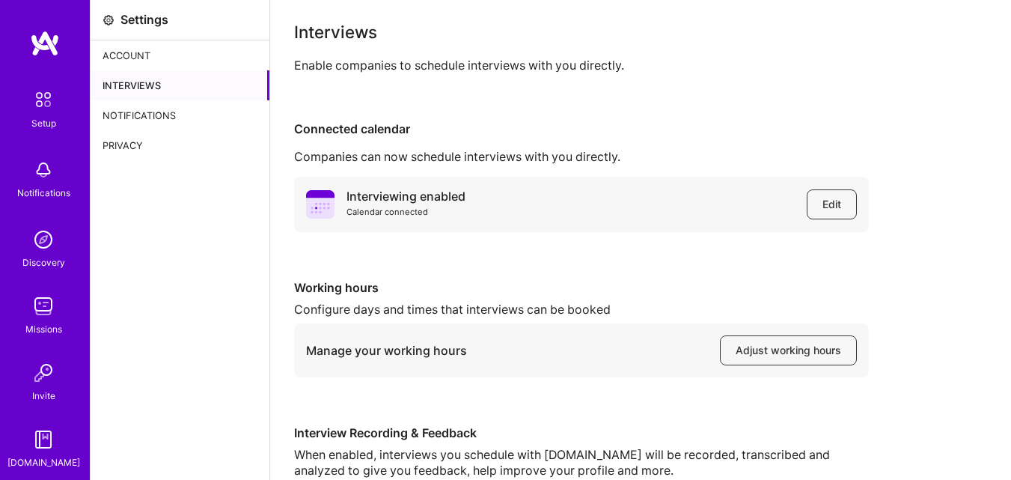
click at [40, 309] on img at bounding box center [43, 306] width 30 height 30
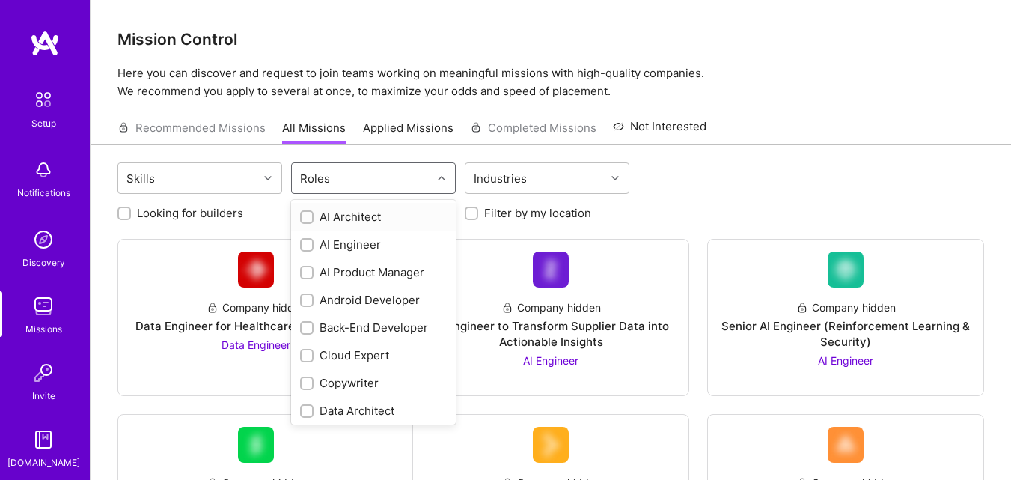
click at [373, 184] on div "Roles" at bounding box center [362, 178] width 140 height 30
click at [332, 244] on div "AI Engineer" at bounding box center [373, 245] width 147 height 16
checkbox input "true"
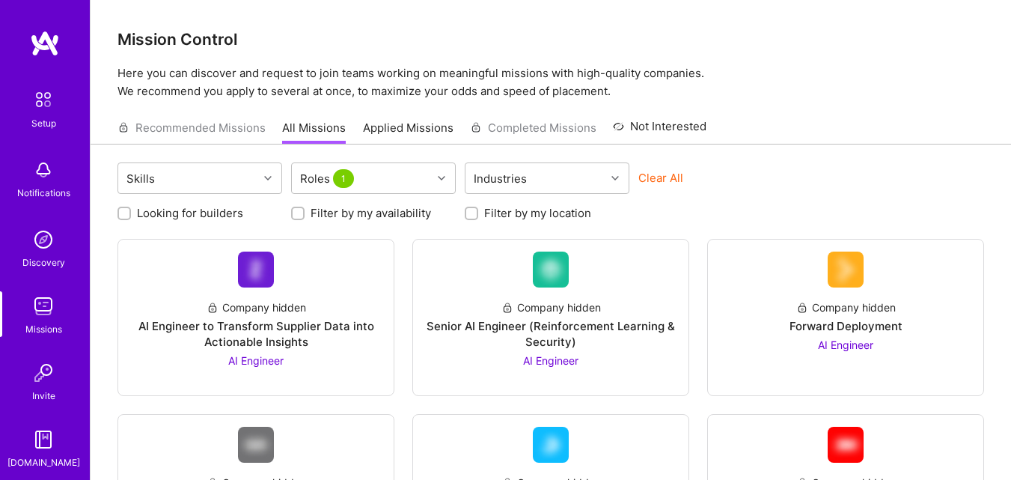
click at [749, 207] on div "Looking for builders Filter by my availability Filter by my location" at bounding box center [551, 209] width 867 height 23
click at [402, 178] on div "Roles 1" at bounding box center [362, 178] width 140 height 30
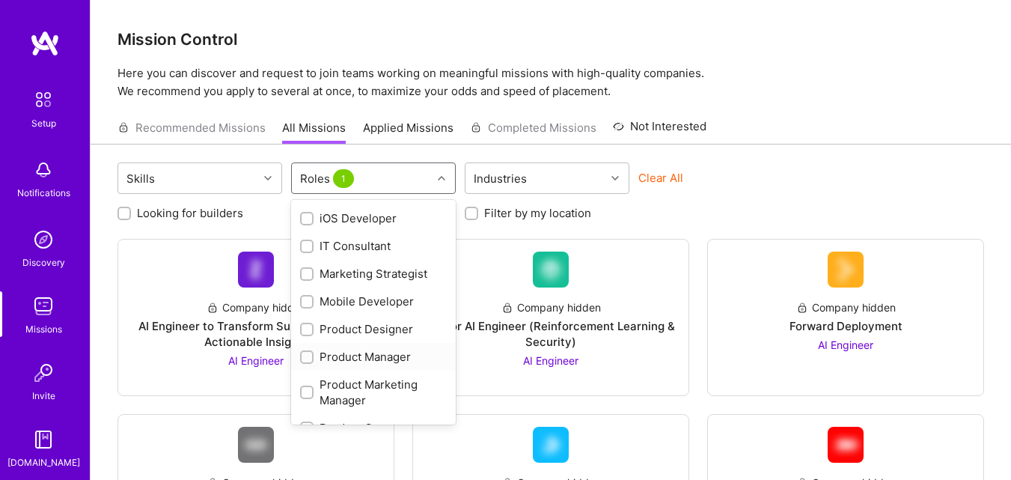
scroll to position [457, 0]
click at [362, 338] on div "Product Designer" at bounding box center [373, 330] width 147 height 16
checkbox input "true"
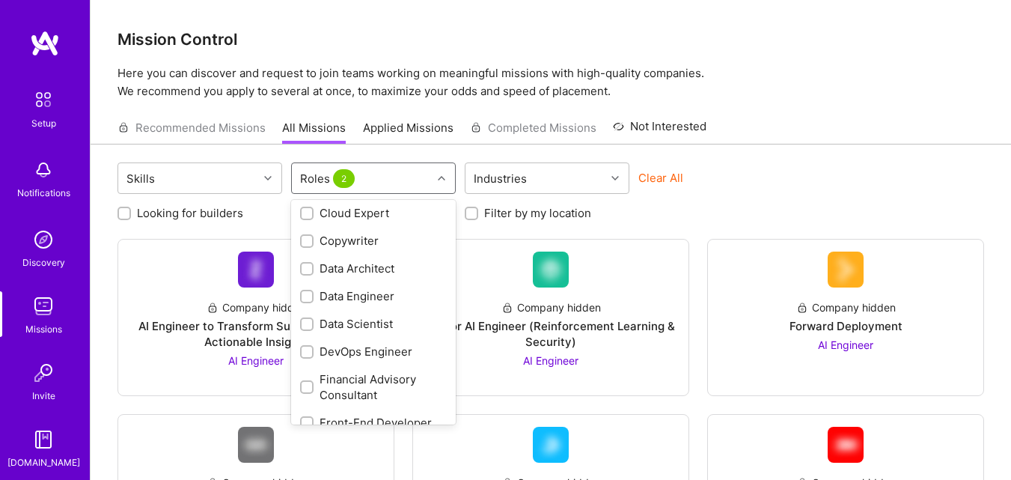
scroll to position [0, 0]
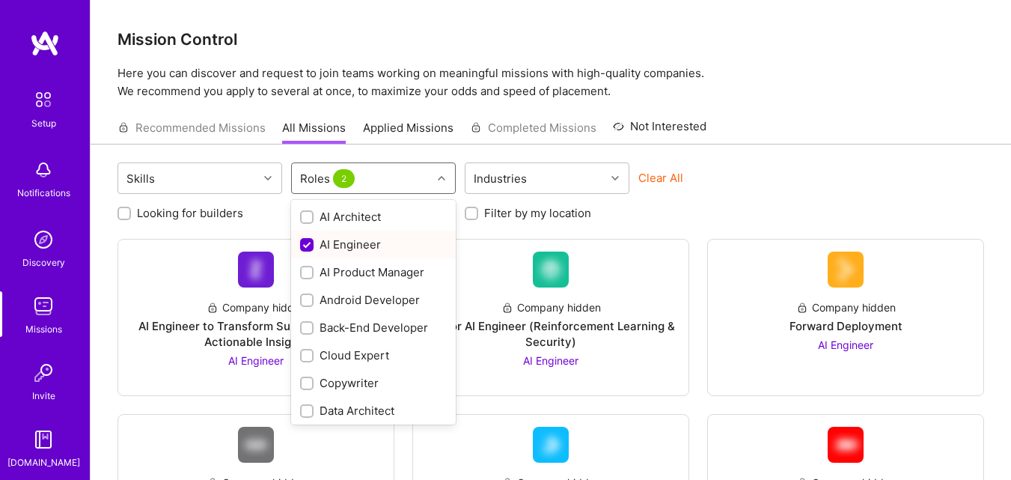
click at [332, 244] on div "AI Engineer" at bounding box center [373, 245] width 147 height 16
checkbox input "false"
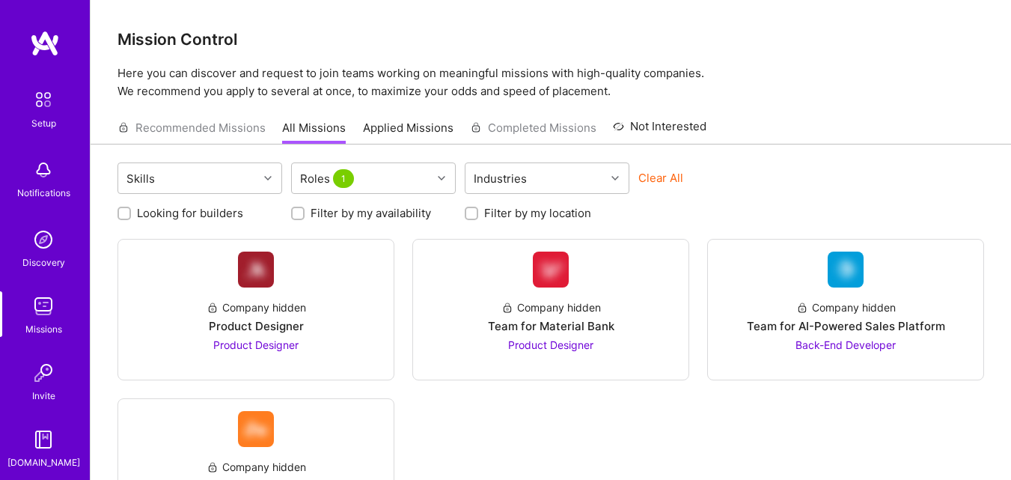
click at [776, 202] on div "Looking for builders Filter by my availability Filter by my location" at bounding box center [551, 209] width 867 height 23
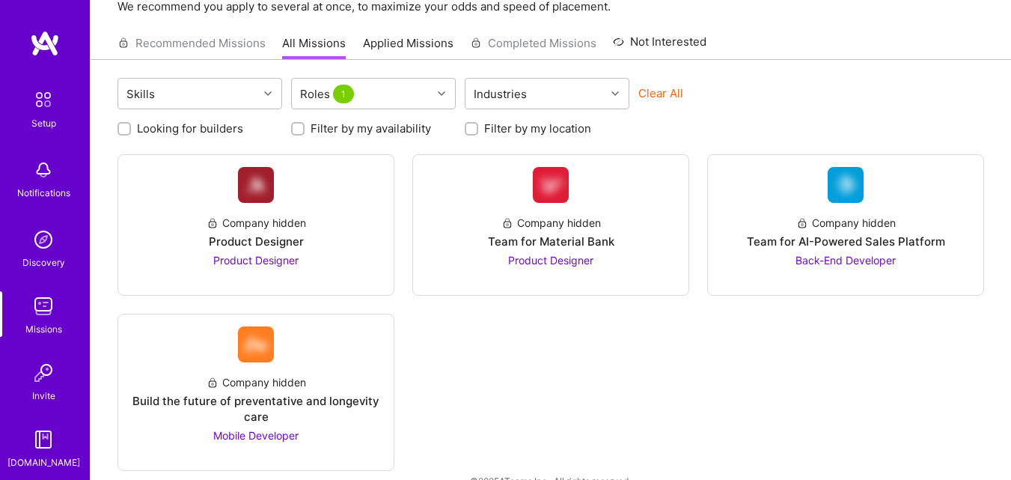
scroll to position [112, 0]
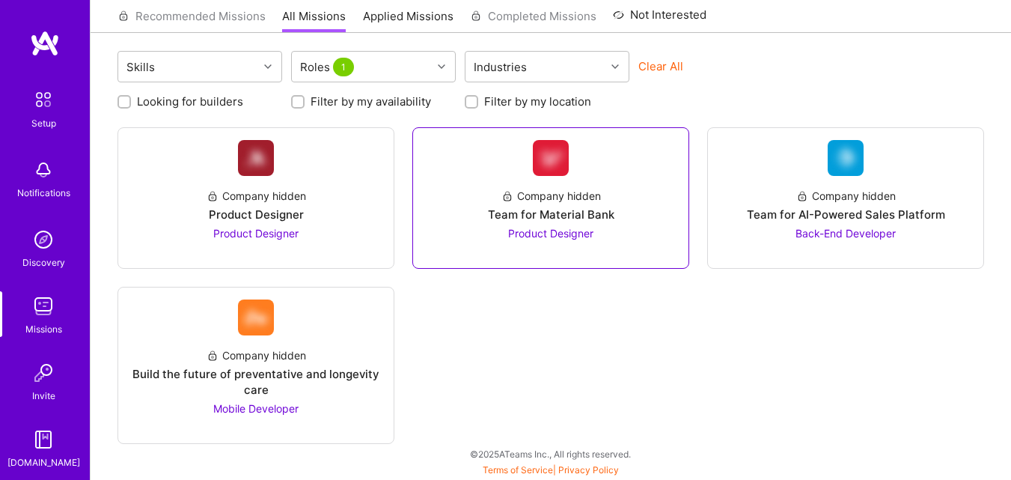
click at [555, 234] on span "Product Designer" at bounding box center [550, 233] width 85 height 13
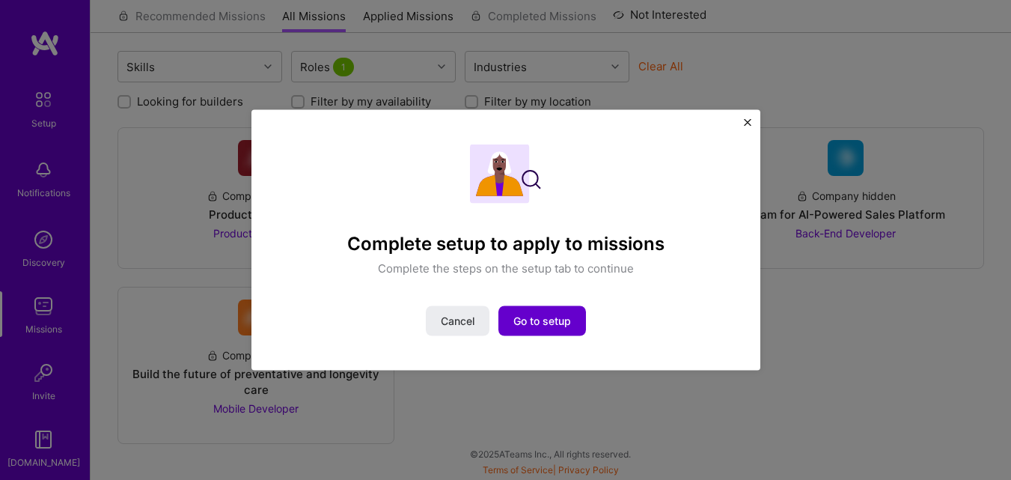
click at [538, 326] on span "Go to setup" at bounding box center [543, 321] width 58 height 15
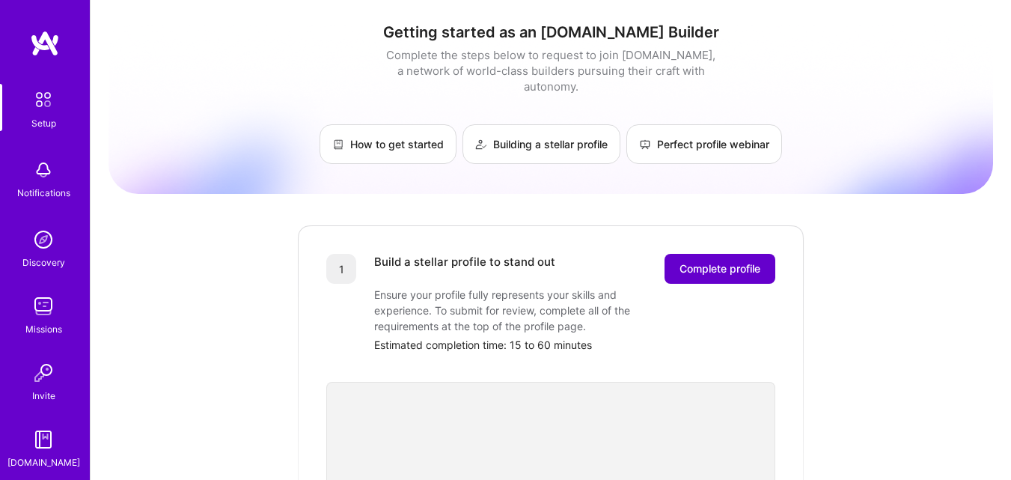
click at [731, 261] on span "Complete profile" at bounding box center [720, 268] width 81 height 15
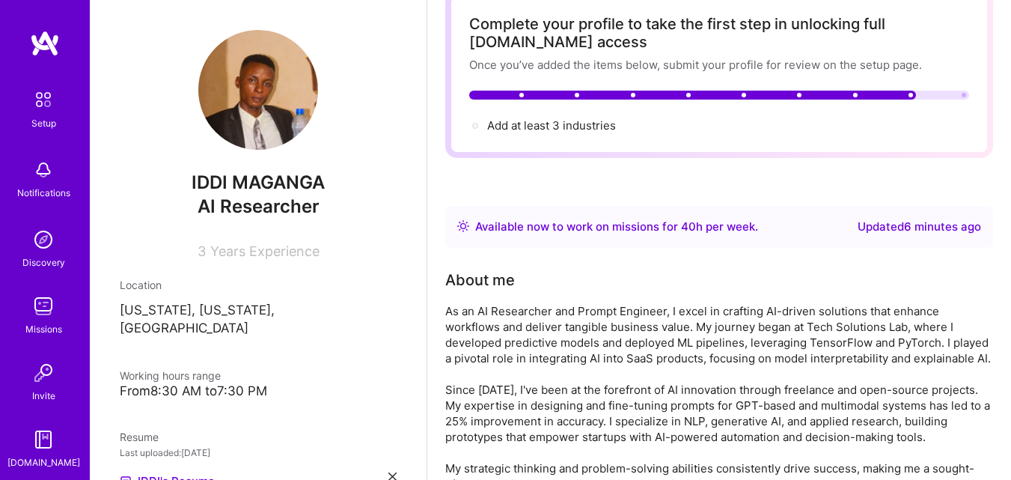
scroll to position [66, 0]
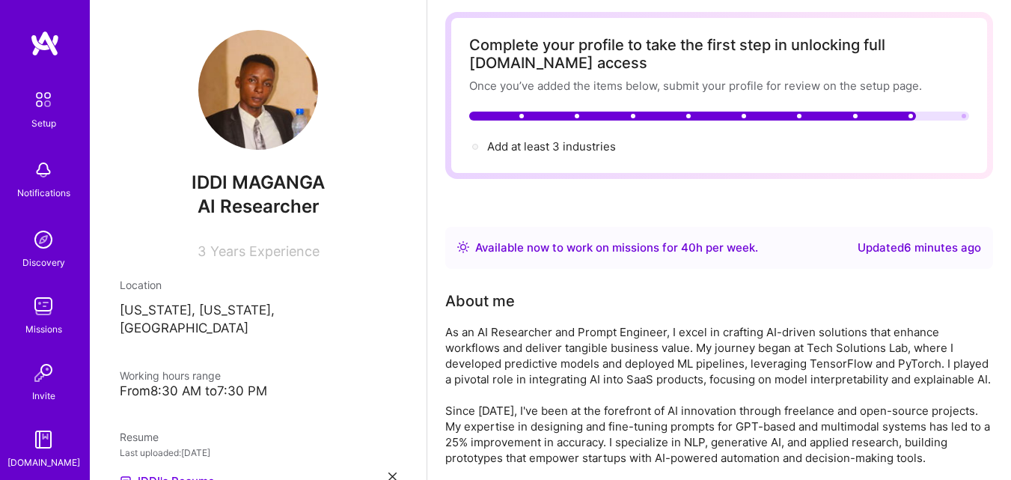
click at [478, 149] on div at bounding box center [475, 147] width 12 height 12
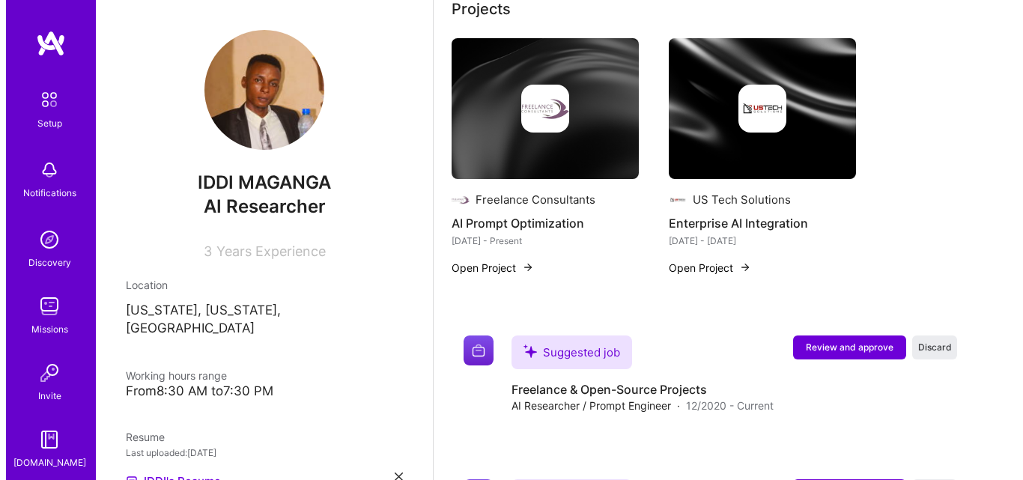
scroll to position [559, 0]
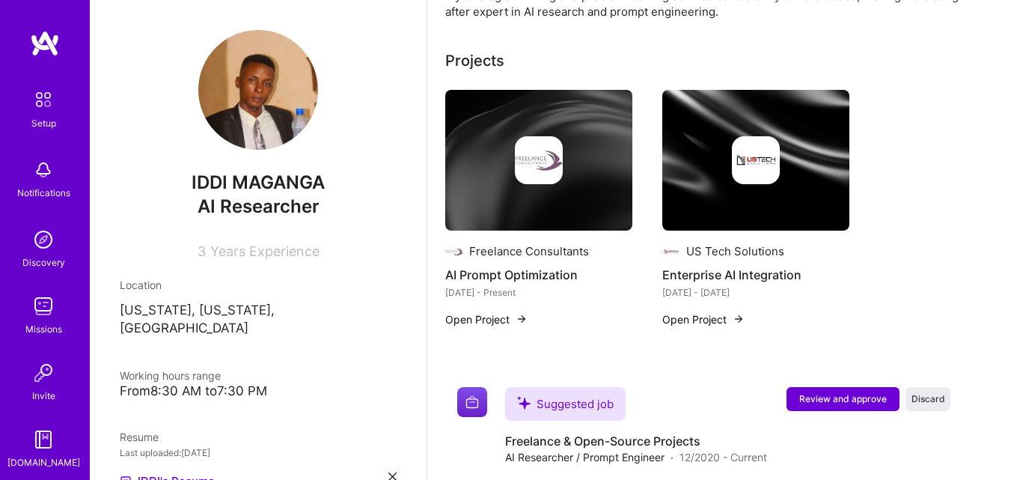
click at [695, 313] on button "Open Project" at bounding box center [704, 319] width 82 height 16
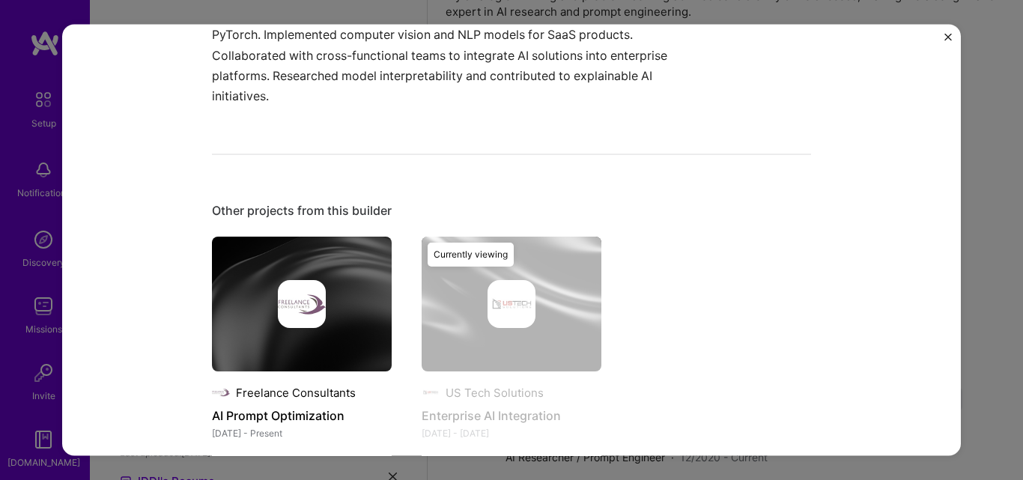
scroll to position [544, 0]
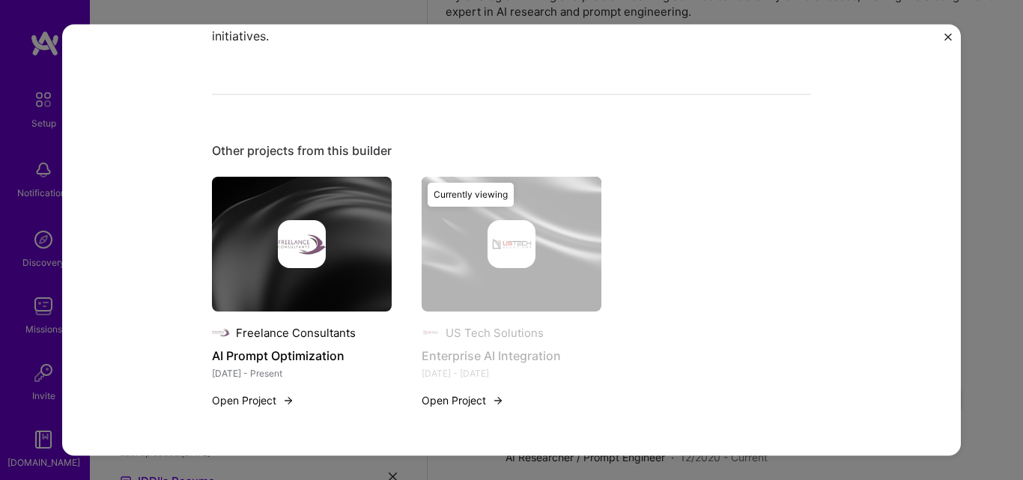
click at [450, 402] on button "Open Project" at bounding box center [462, 400] width 82 height 16
click at [462, 194] on div "Currently viewing" at bounding box center [470, 195] width 86 height 24
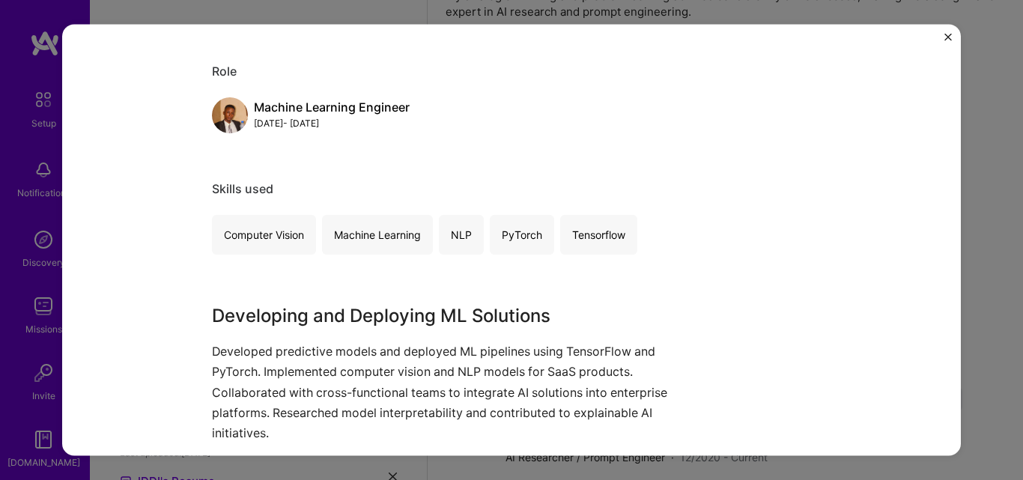
scroll to position [0, 0]
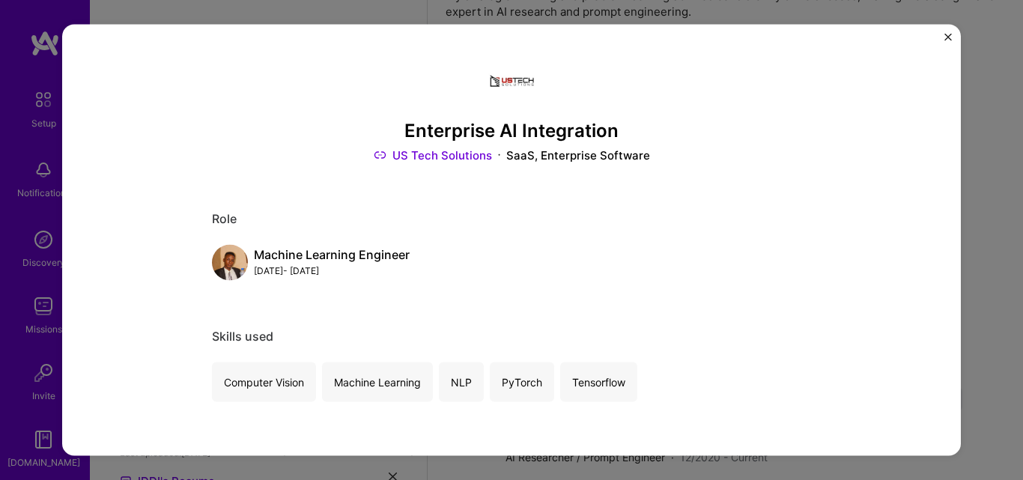
click at [427, 156] on link "US Tech Solutions" at bounding box center [433, 155] width 118 height 16
